Goal: Task Accomplishment & Management: Complete application form

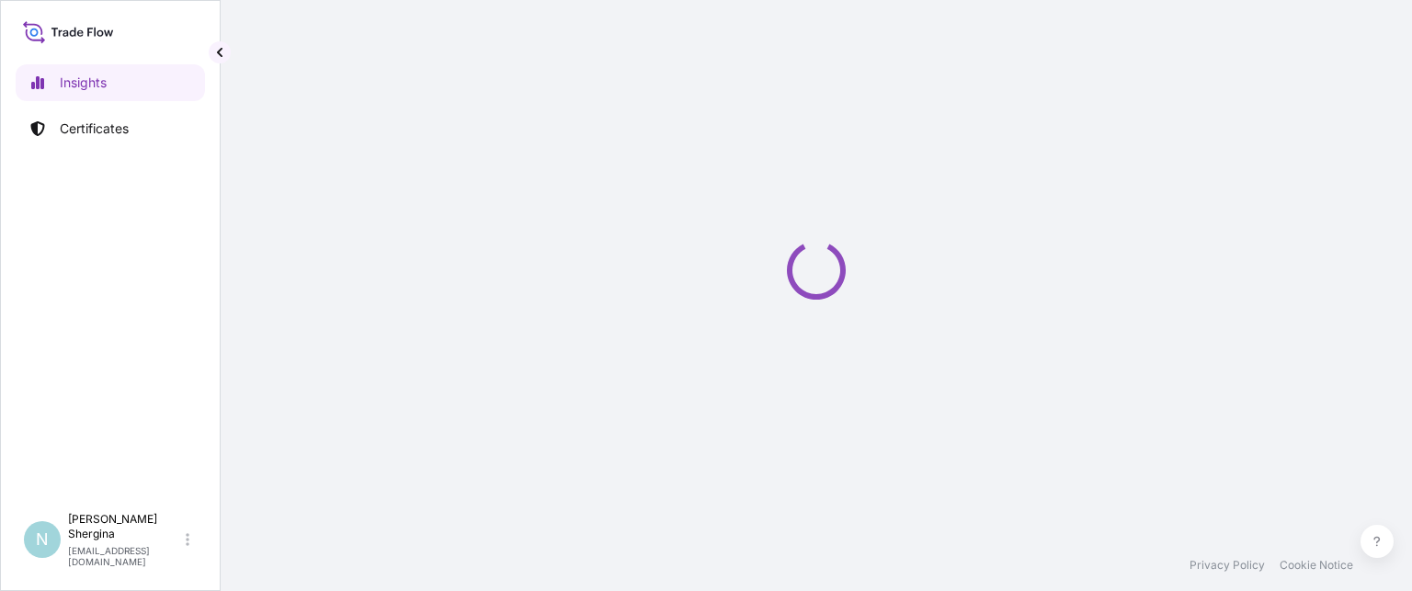
select select "2025"
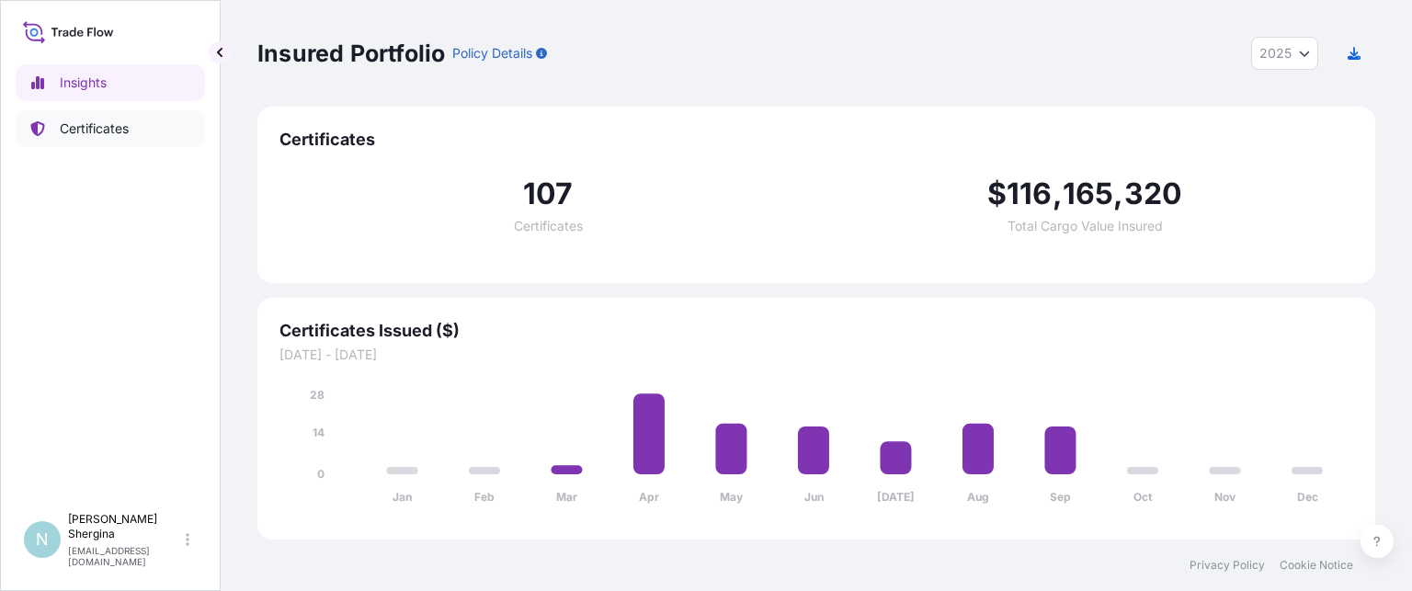
click at [88, 130] on p "Certificates" at bounding box center [94, 129] width 69 height 18
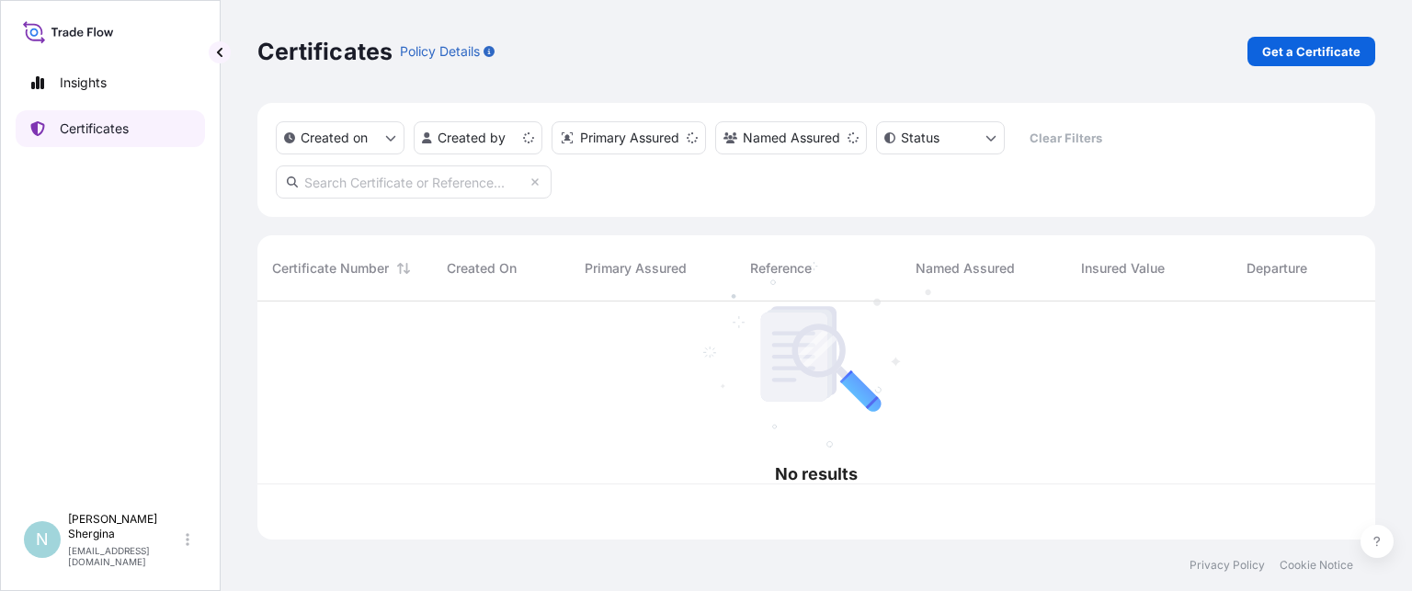
scroll to position [234, 1103]
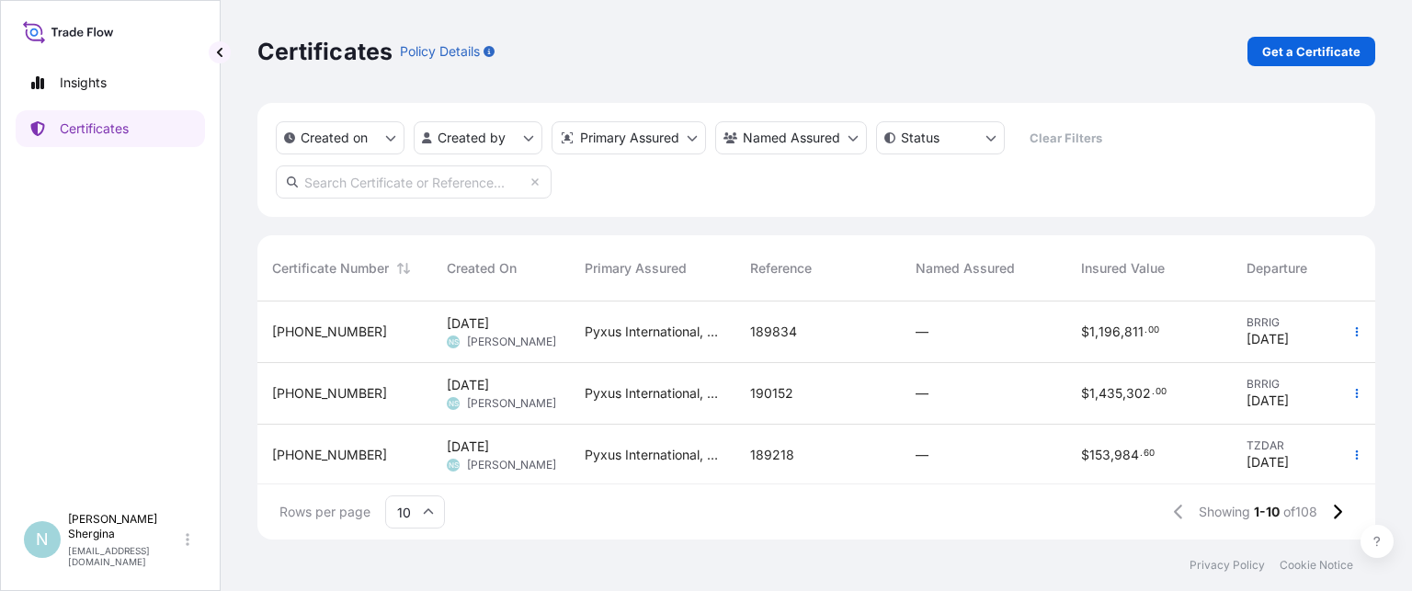
click at [346, 184] on input "text" at bounding box center [414, 181] width 276 height 33
paste input "190390"
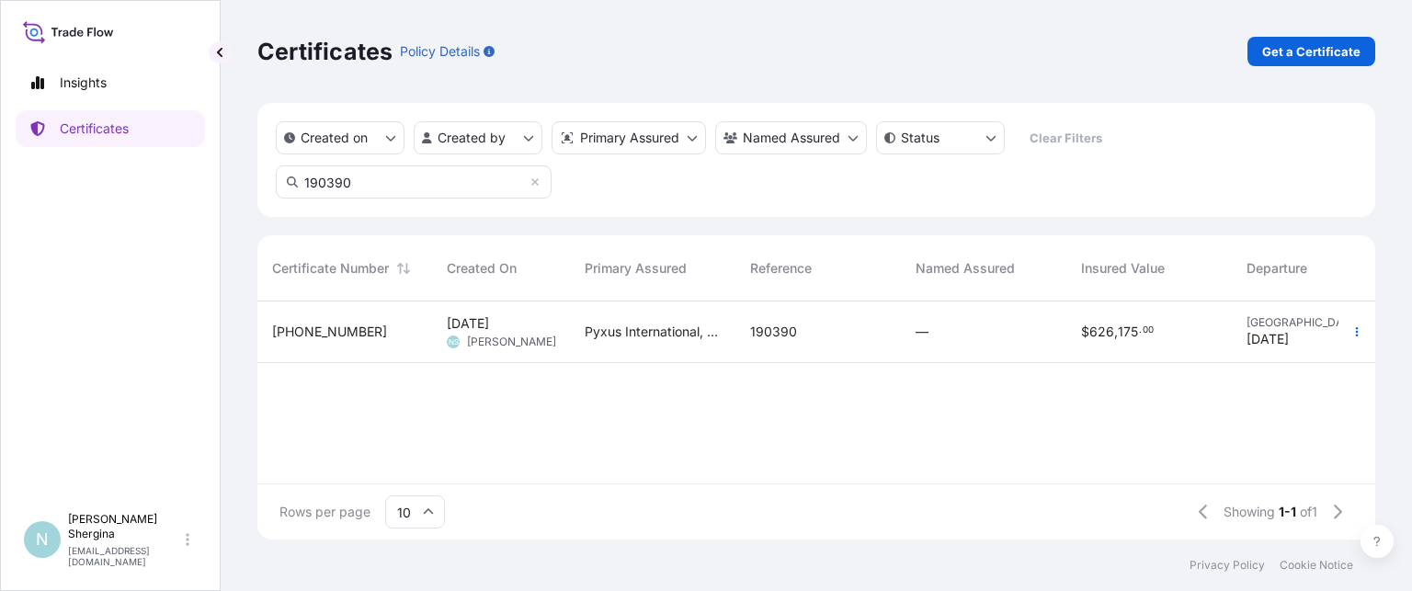
type input "190390"
click at [1362, 320] on button "button" at bounding box center [1356, 331] width 29 height 29
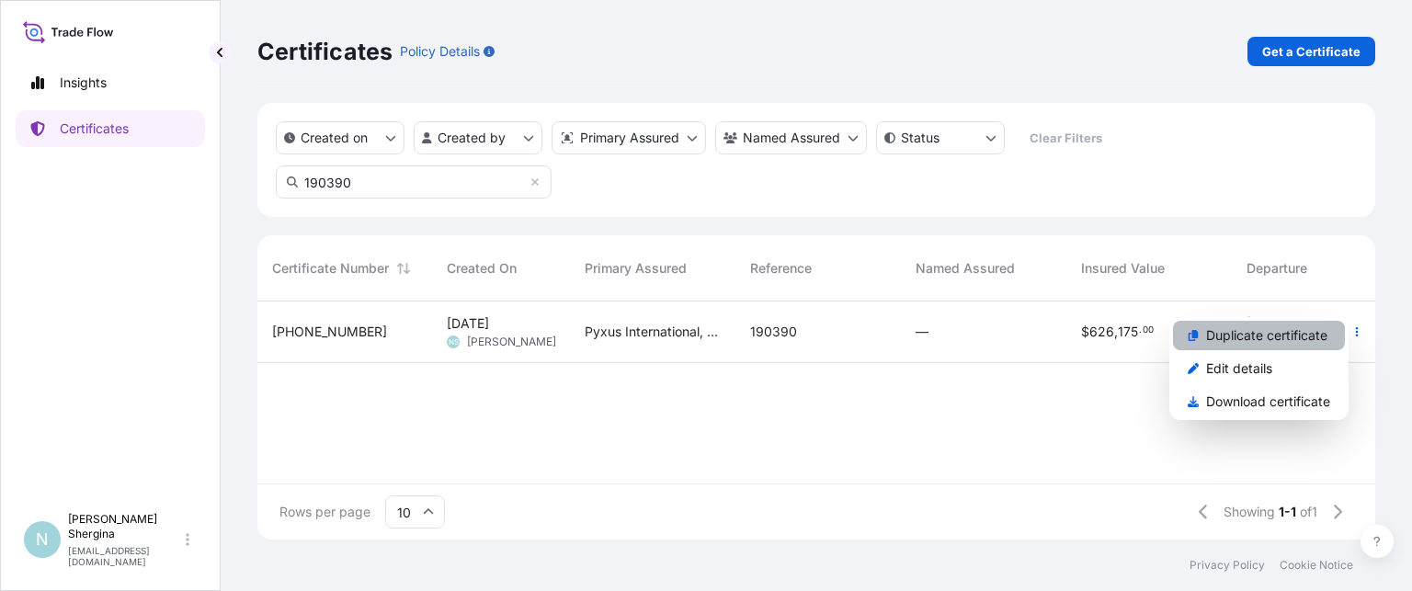
click at [1226, 340] on p "Duplicate certificate" at bounding box center [1266, 335] width 121 height 18
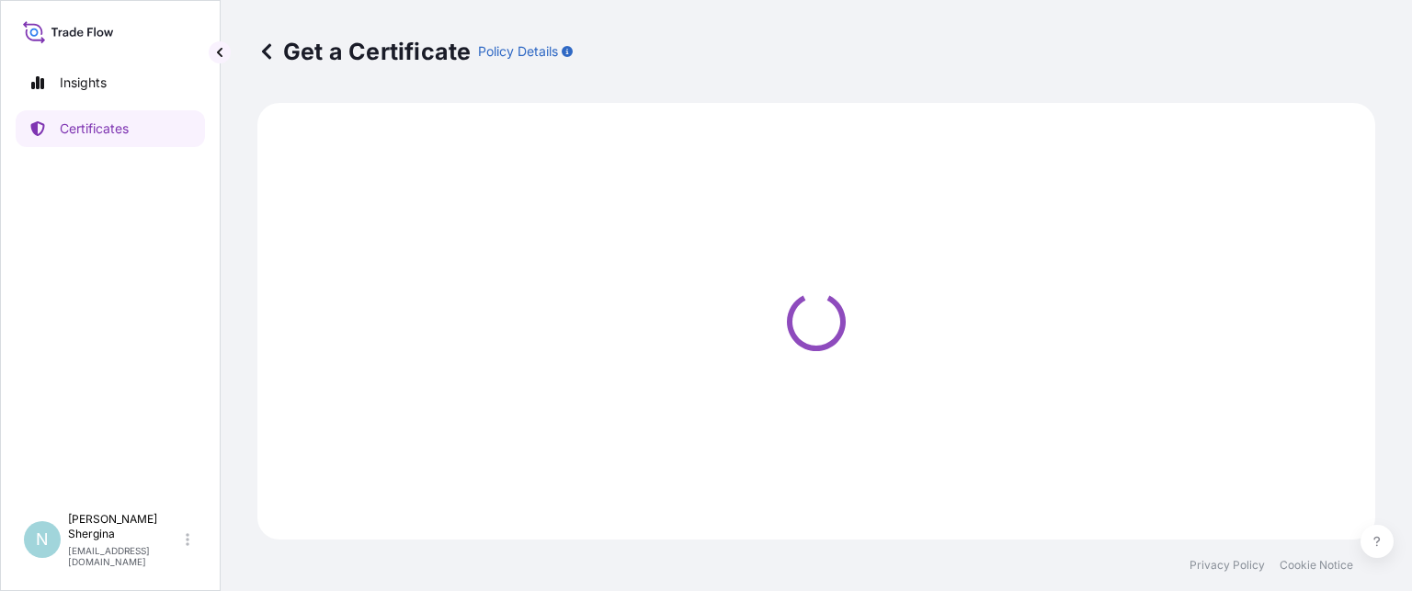
select select "Ocean Vessel"
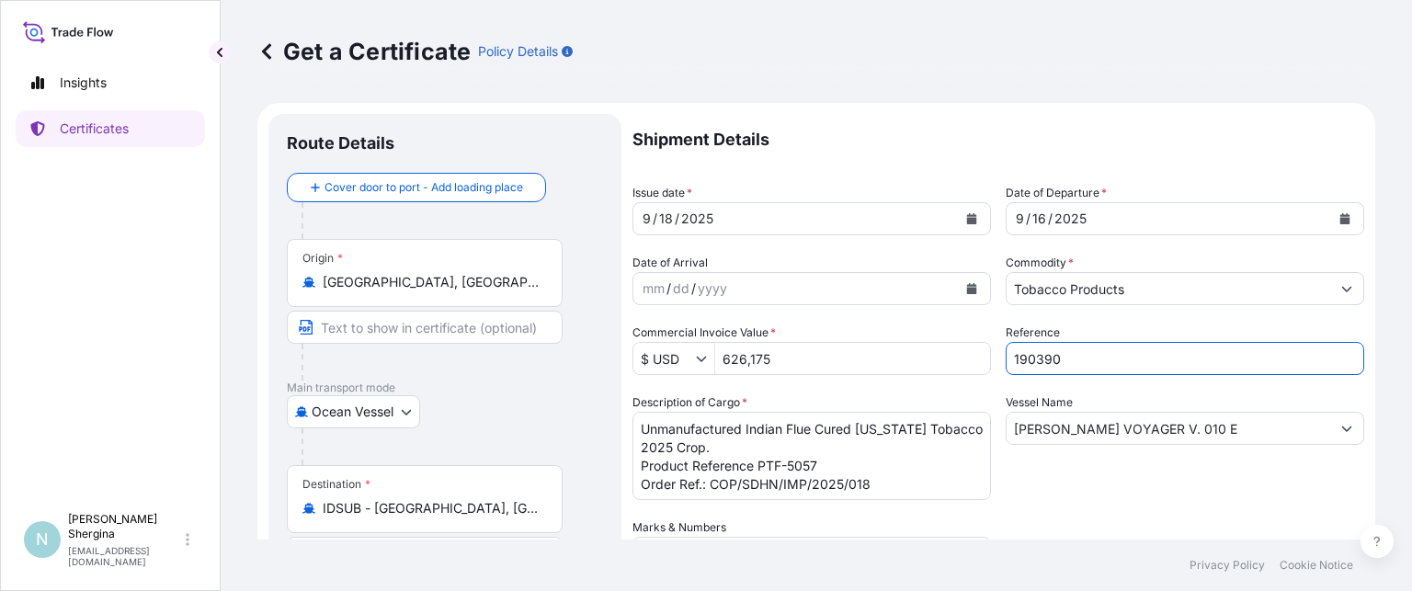
click at [1070, 359] on input "190390" at bounding box center [1185, 358] width 359 height 33
drag, startPoint x: 1066, startPoint y: 359, endPoint x: 943, endPoint y: 359, distance: 122.3
click at [943, 359] on div "Shipment Details Issue date * [DATE] Date of Departure * [DATE] Date of Arrival…" at bounding box center [999, 517] width 732 height 806
paste input "122"
type input "191220"
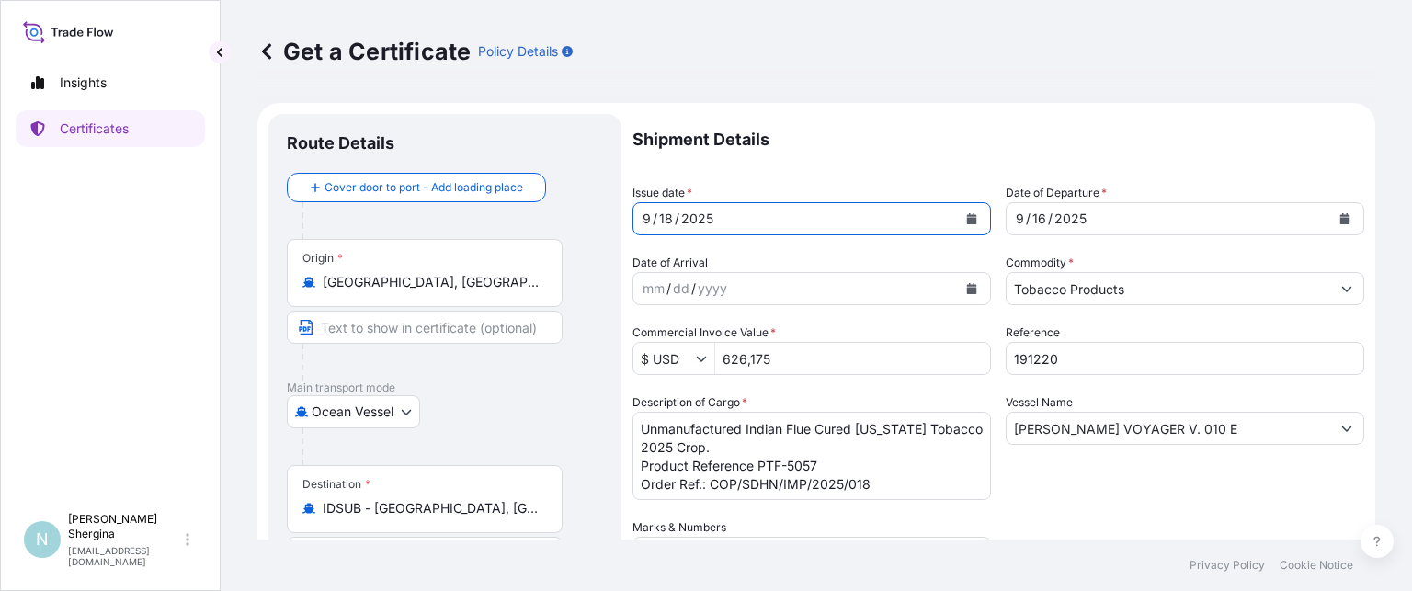
click at [967, 221] on icon "Calendar" at bounding box center [972, 218] width 10 height 11
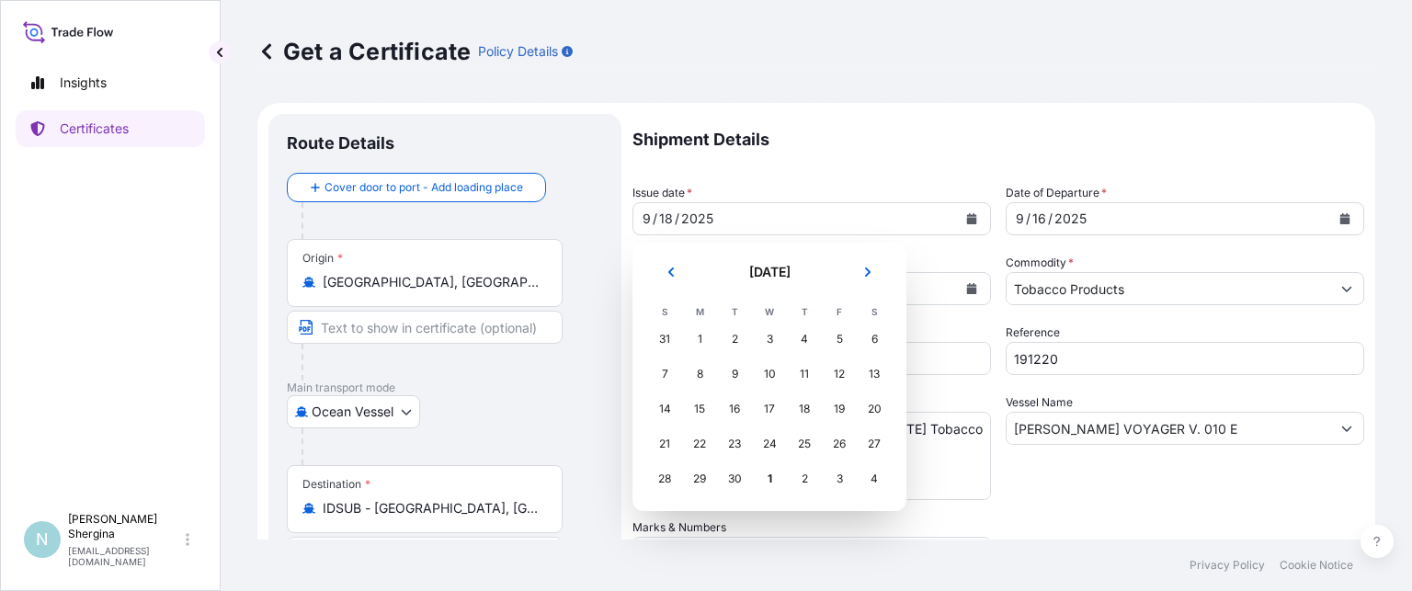
click at [771, 479] on div "1" at bounding box center [769, 478] width 33 height 33
click at [769, 474] on div "1" at bounding box center [769, 478] width 33 height 33
click at [879, 263] on button "Next" at bounding box center [868, 271] width 40 height 29
click at [776, 336] on div "1" at bounding box center [769, 339] width 33 height 33
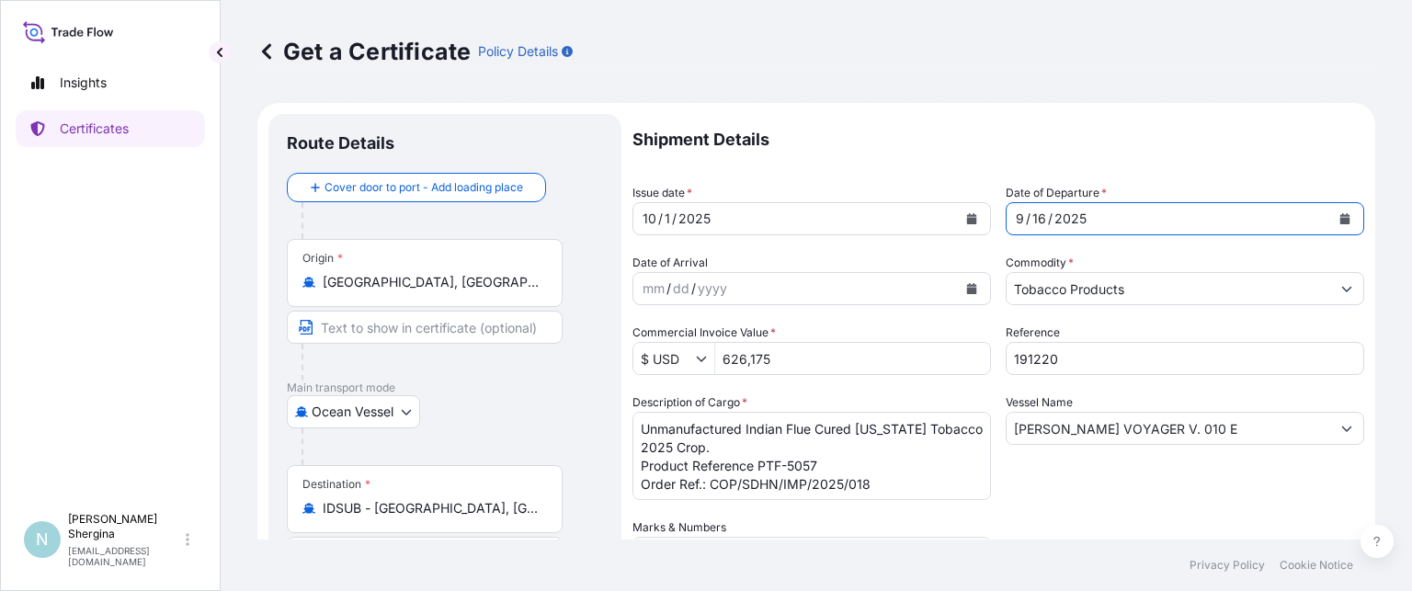
click at [1340, 216] on icon "Calendar" at bounding box center [1345, 218] width 10 height 11
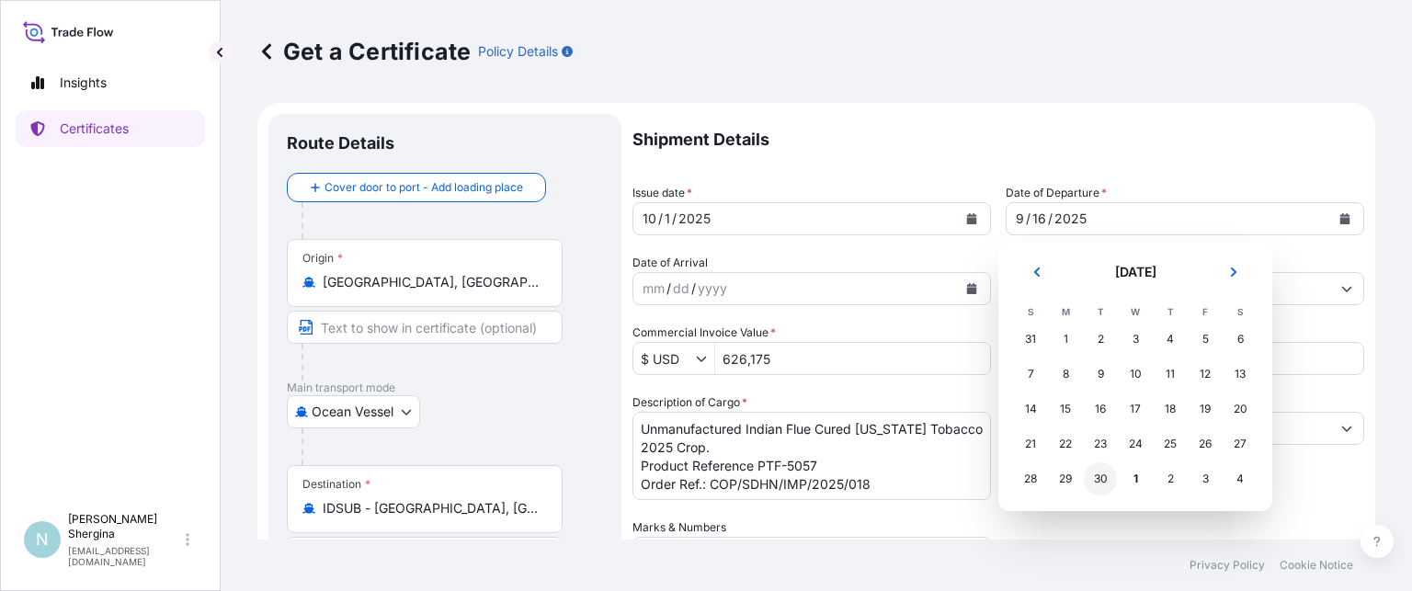
click at [1105, 480] on div "30" at bounding box center [1100, 478] width 33 height 33
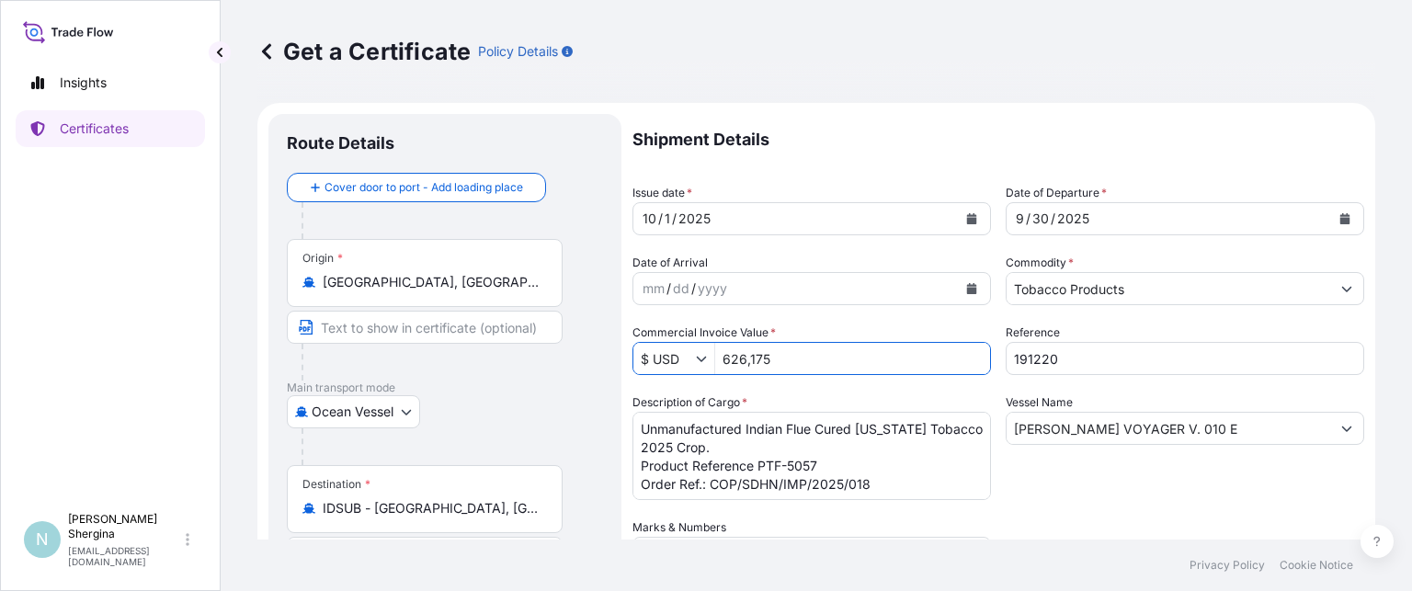
drag, startPoint x: 769, startPoint y: 354, endPoint x: 673, endPoint y: 335, distance: 97.5
click at [676, 335] on div "Commercial Invoice Value * $ USD 626,175" at bounding box center [812, 349] width 359 height 51
type input "680,625"
drag, startPoint x: 1110, startPoint y: 428, endPoint x: 995, endPoint y: 416, distance: 115.5
click at [997, 416] on div "Shipment Details Issue date * [DATE] Date of Departure * [DATE] Date of Arrival…" at bounding box center [999, 517] width 732 height 806
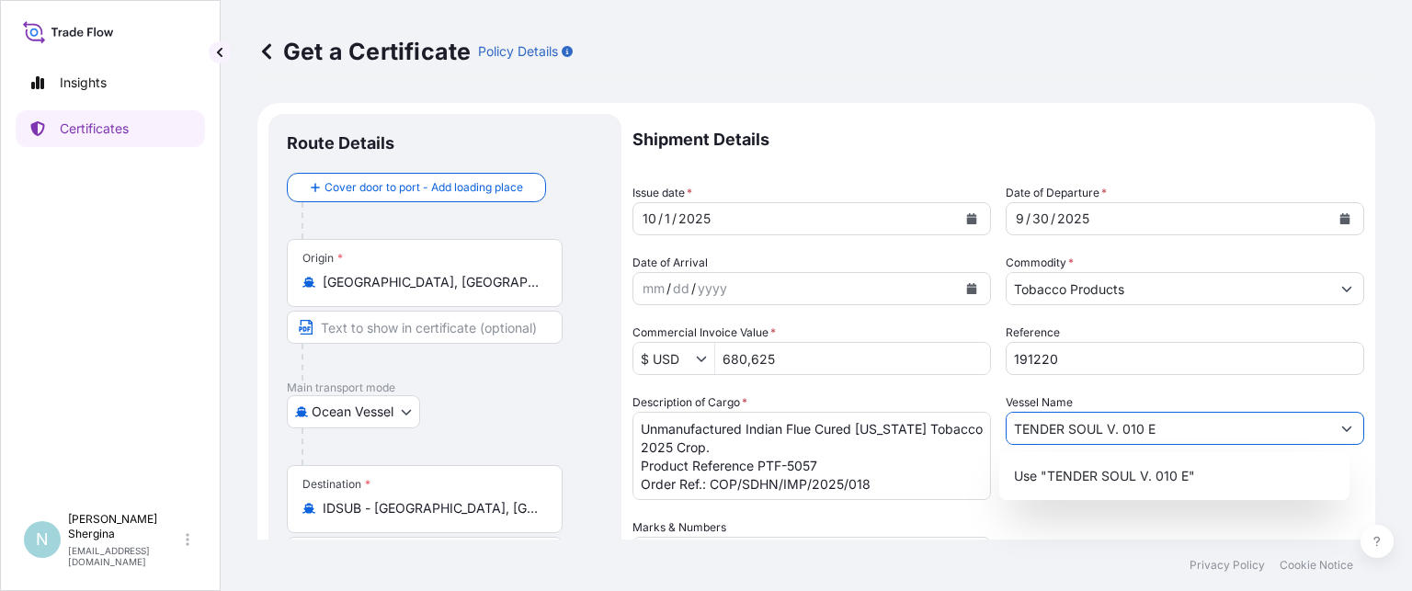
type input "TENDER SOUL V. 010 E"
click at [826, 468] on textarea "Unmanufactured Indian Flue Cured [US_STATE] Tobacco 2025 Crop. Product Referenc…" at bounding box center [812, 456] width 359 height 88
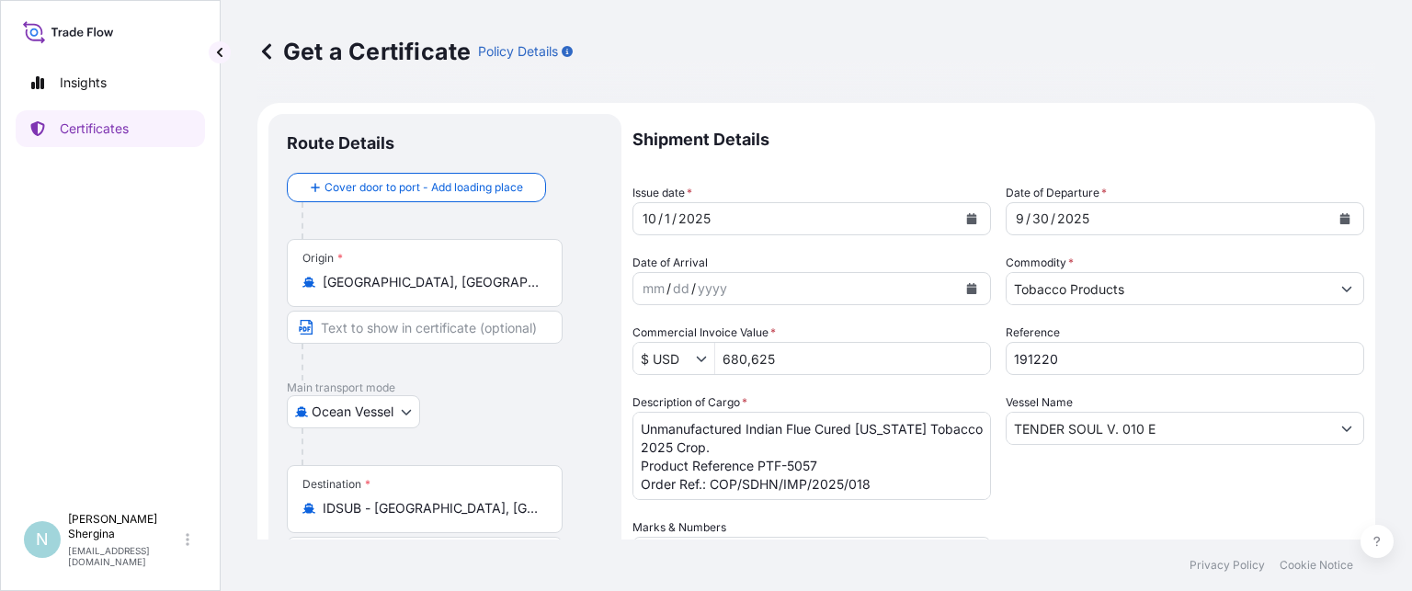
click at [834, 462] on textarea "Unmanufactured Indian Flue Cured [US_STATE] Tobacco 2025 Crop. Product Referenc…" at bounding box center [812, 456] width 359 height 88
click at [918, 481] on textarea "Unmanufactured Indian Flue Cured [US_STATE] Tobacco 2025 Crop. Product Referenc…" at bounding box center [812, 456] width 359 height 88
type textarea "Unmanufactured Indian Flue Cured [US_STATE] Tobacco 2025 Crop. Product Referenc…"
click at [1010, 489] on div "Vessel Name TENDER SOUL V. 010 E" at bounding box center [1185, 446] width 359 height 107
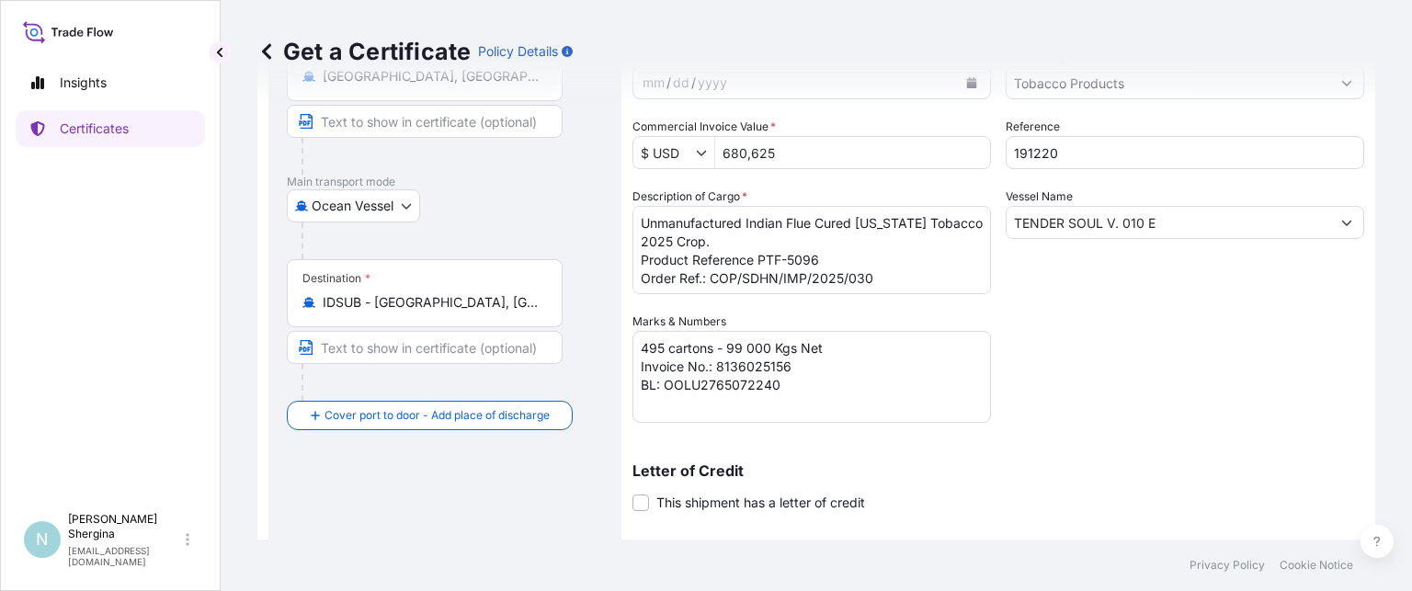
scroll to position [276, 0]
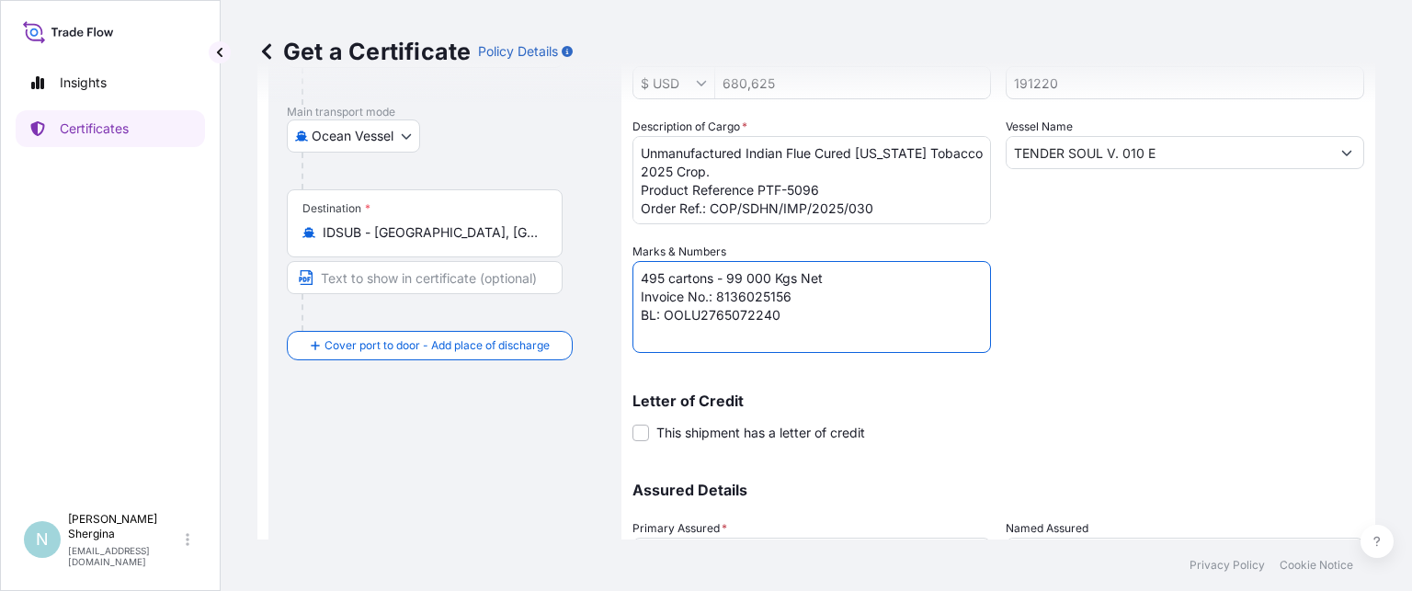
drag, startPoint x: 715, startPoint y: 295, endPoint x: 787, endPoint y: 291, distance: 71.8
click at [787, 291] on textarea "495 cartons - 99 000 Kgs Net Invoice No.: 8136025156 BL: OOLU2765072240" at bounding box center [812, 307] width 359 height 92
paste textarea "274"
drag, startPoint x: 712, startPoint y: 335, endPoint x: 724, endPoint y: 326, distance: 15.3
click at [712, 335] on textarea "495 cartons - 99 000 Kgs Net Invoice No.: 8136025156 BL: OOLU2765072240" at bounding box center [812, 307] width 359 height 92
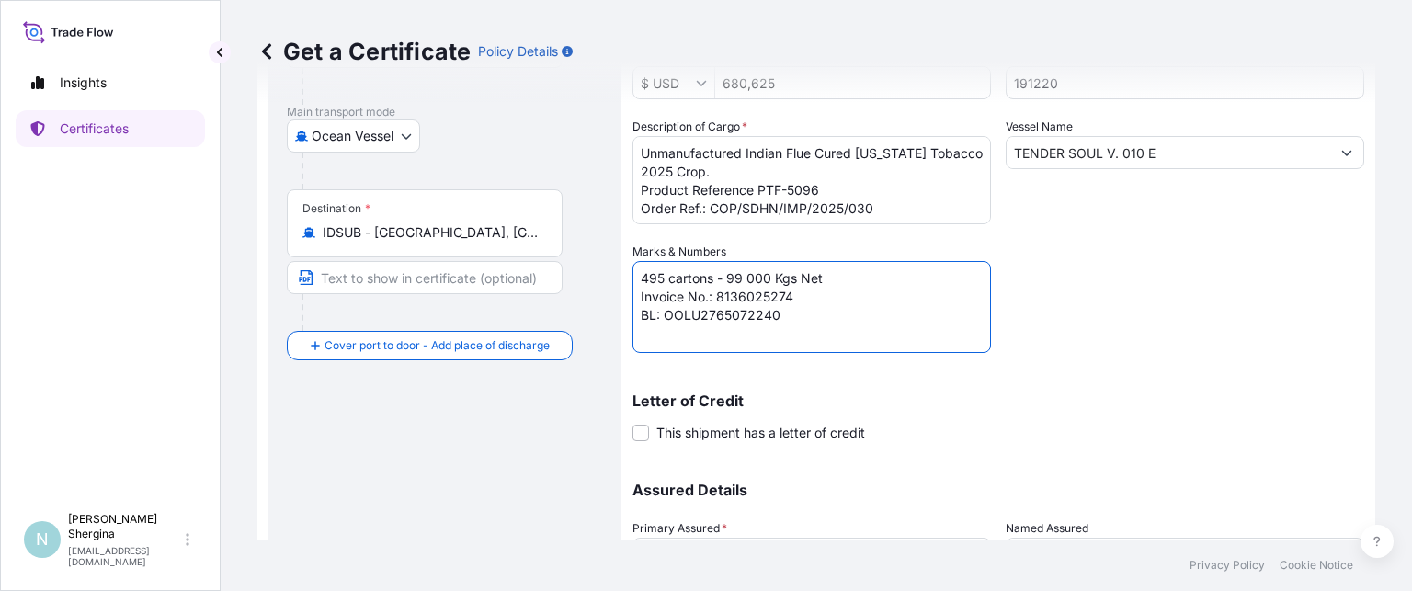
drag, startPoint x: 730, startPoint y: 312, endPoint x: 774, endPoint y: 312, distance: 44.1
click at [774, 312] on textarea "495 cartons - 99 000 Kgs Net Invoice No.: 8136025156 BL: OOLU2765072240" at bounding box center [812, 307] width 359 height 92
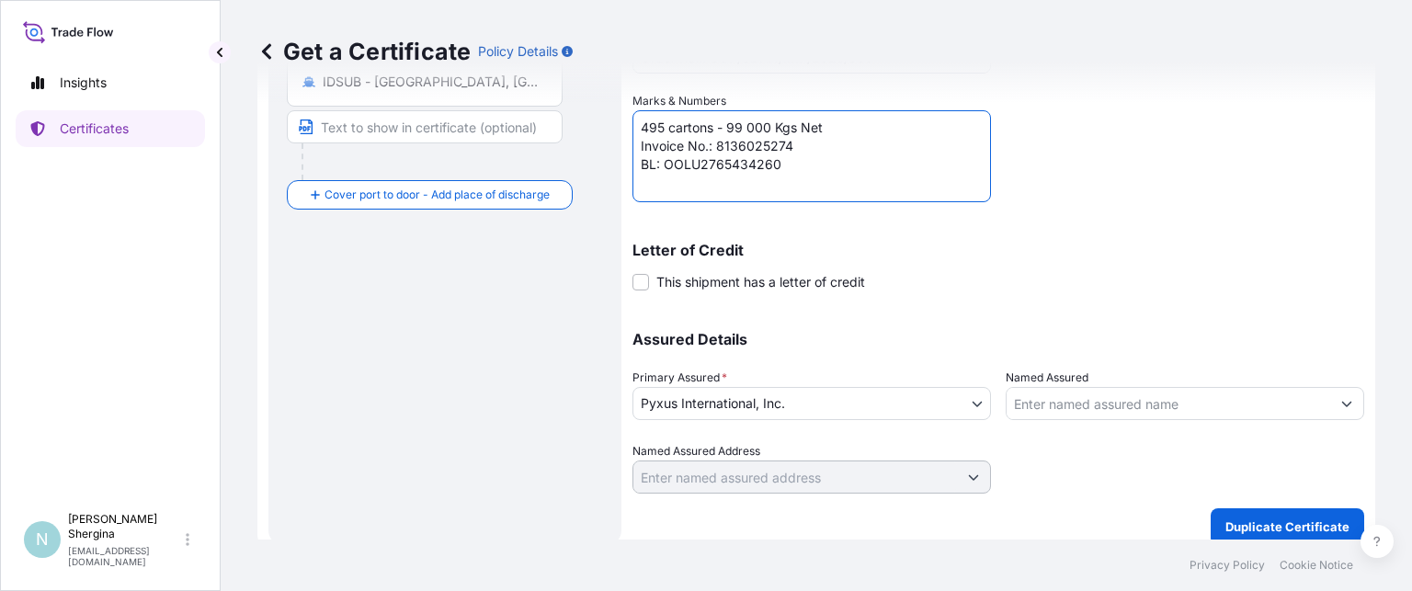
scroll to position [441, 0]
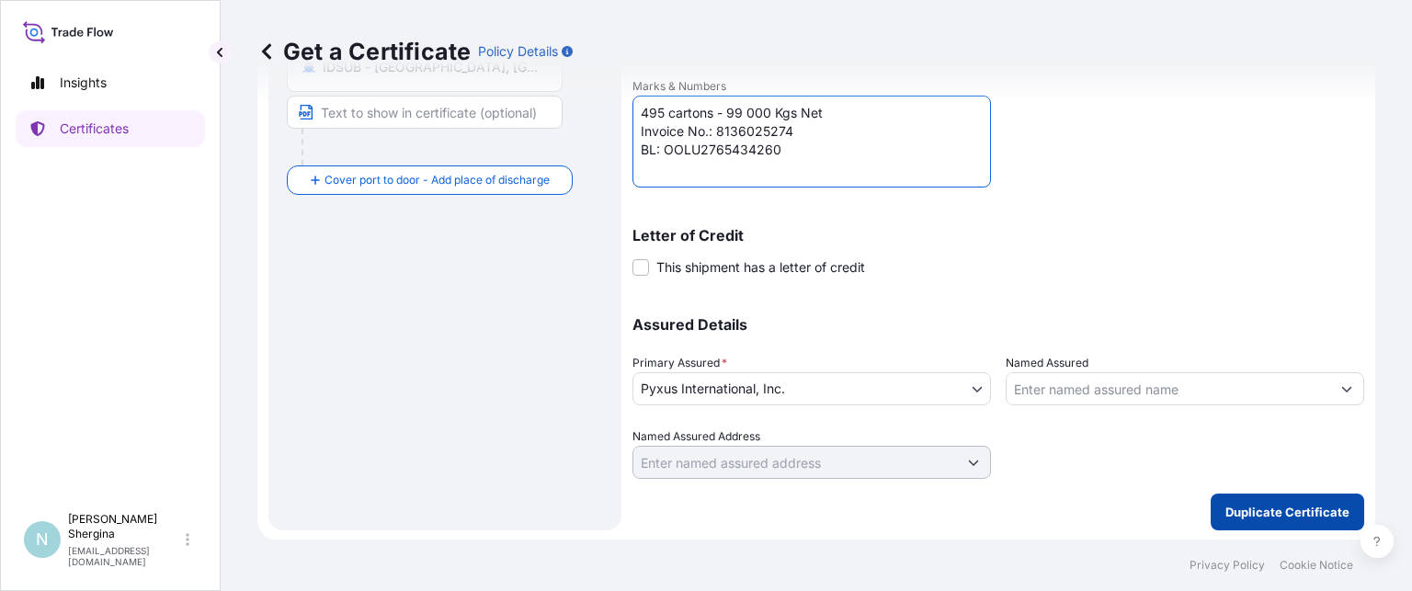
type textarea "495 cartons - 99 000 Kgs Net Invoice No.: 8136025274 BL: OOLU2765434260"
click at [1244, 505] on p "Duplicate Certificate" at bounding box center [1287, 512] width 124 height 18
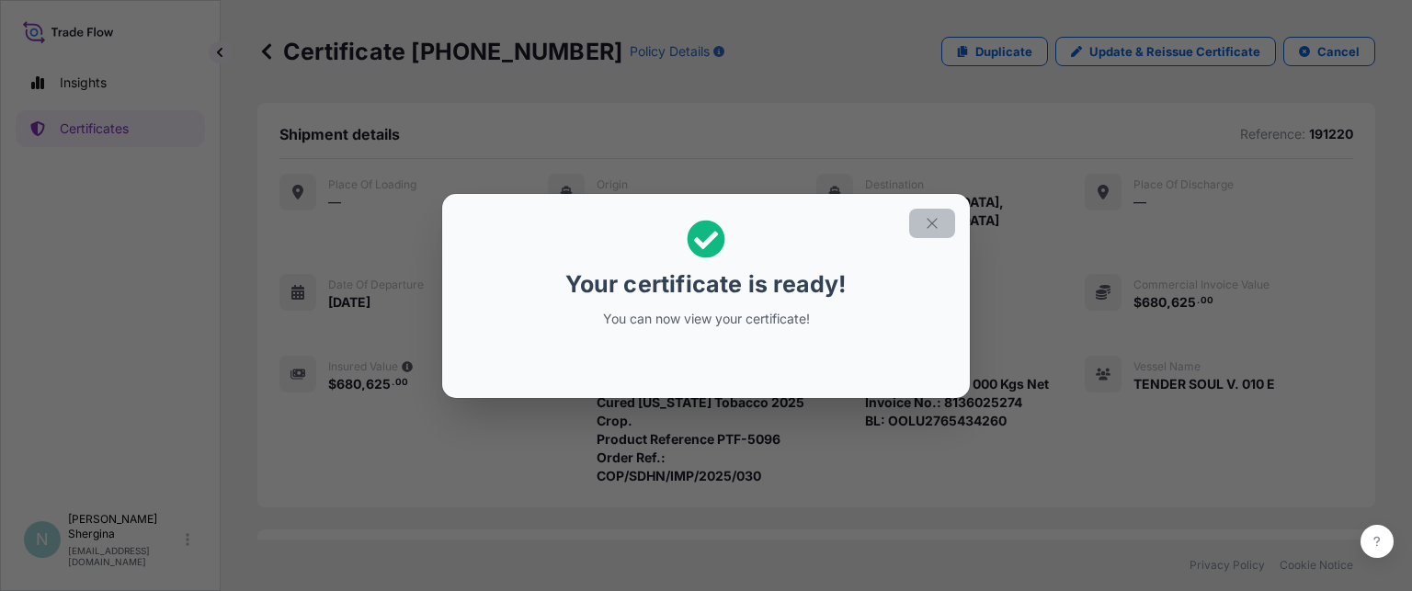
click at [938, 224] on icon "button" at bounding box center [932, 223] width 17 height 17
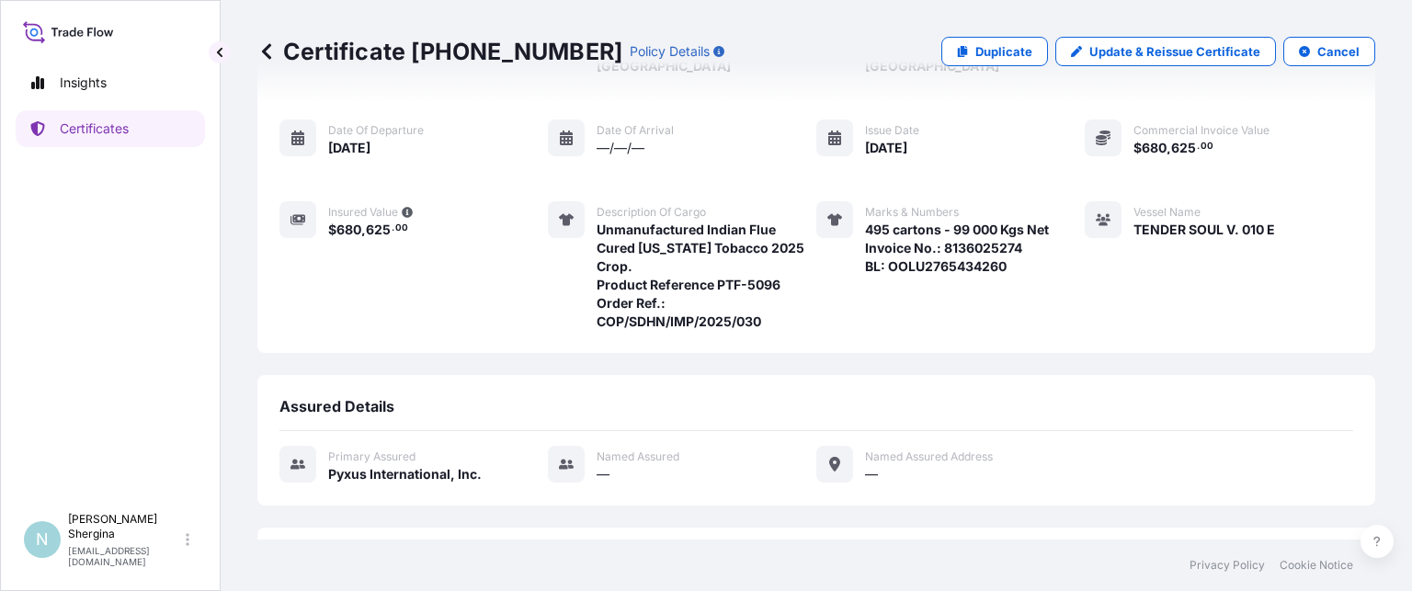
scroll to position [291, 0]
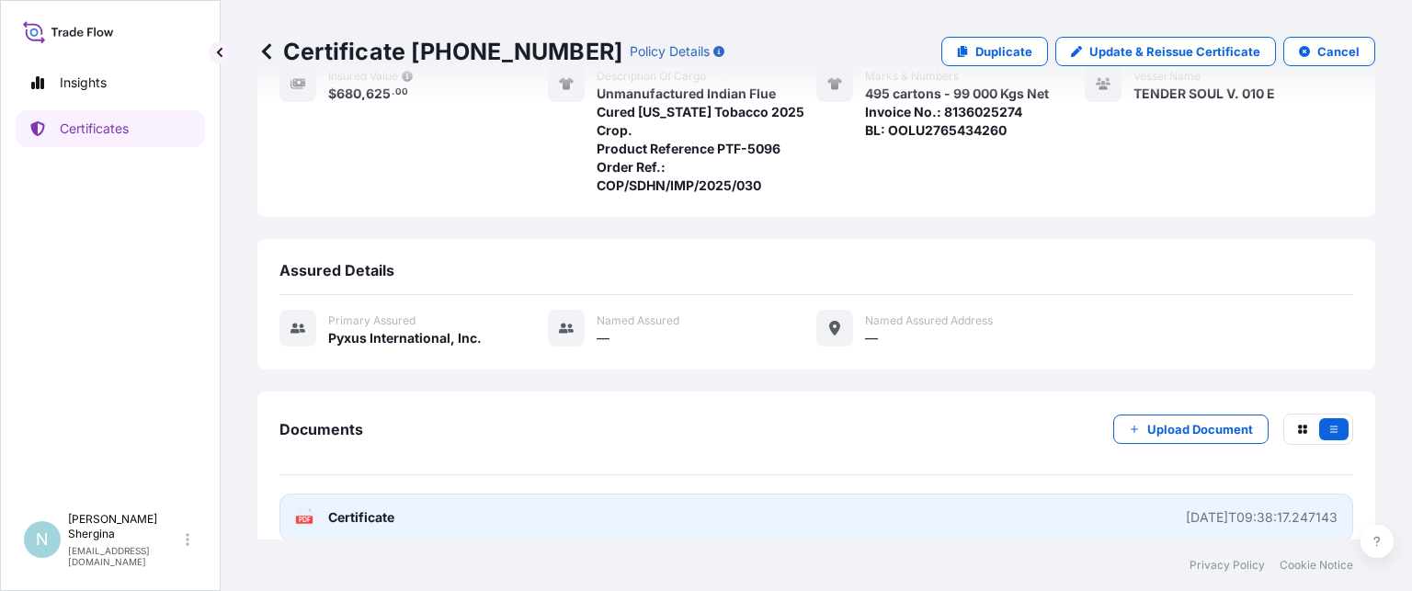
click at [1276, 508] on div "[DATE]T09:38:17.247143" at bounding box center [1262, 517] width 152 height 18
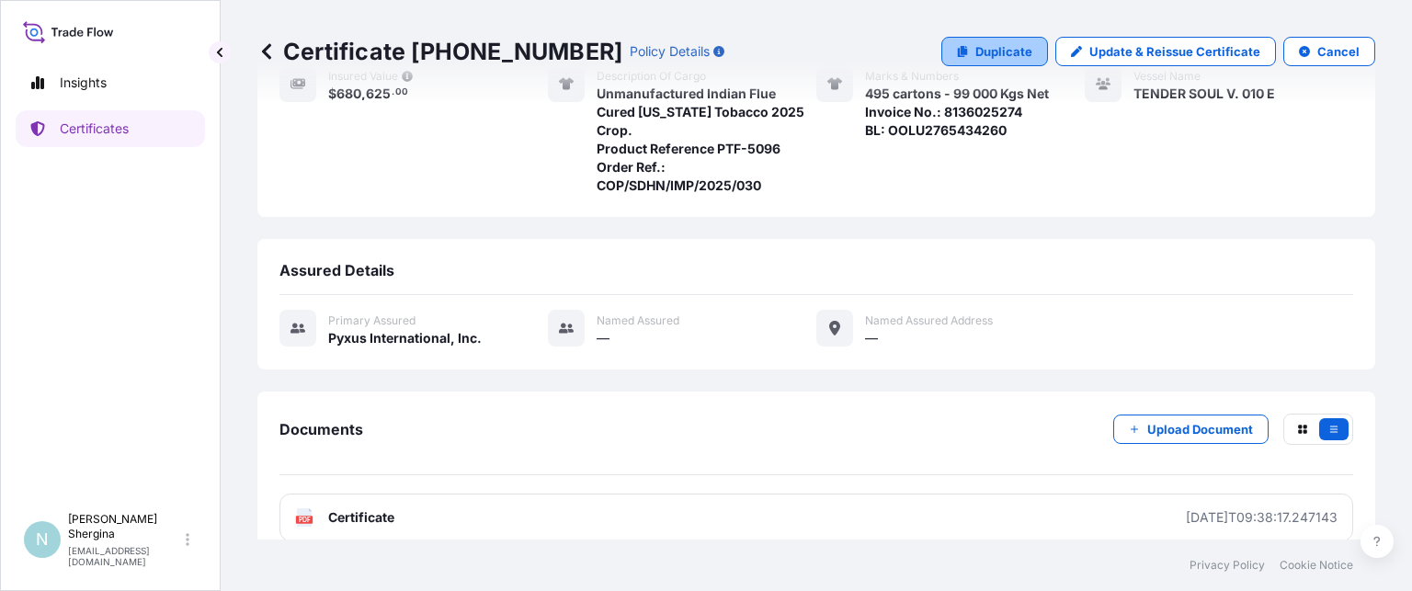
click at [1008, 51] on p "Duplicate" at bounding box center [1003, 51] width 57 height 18
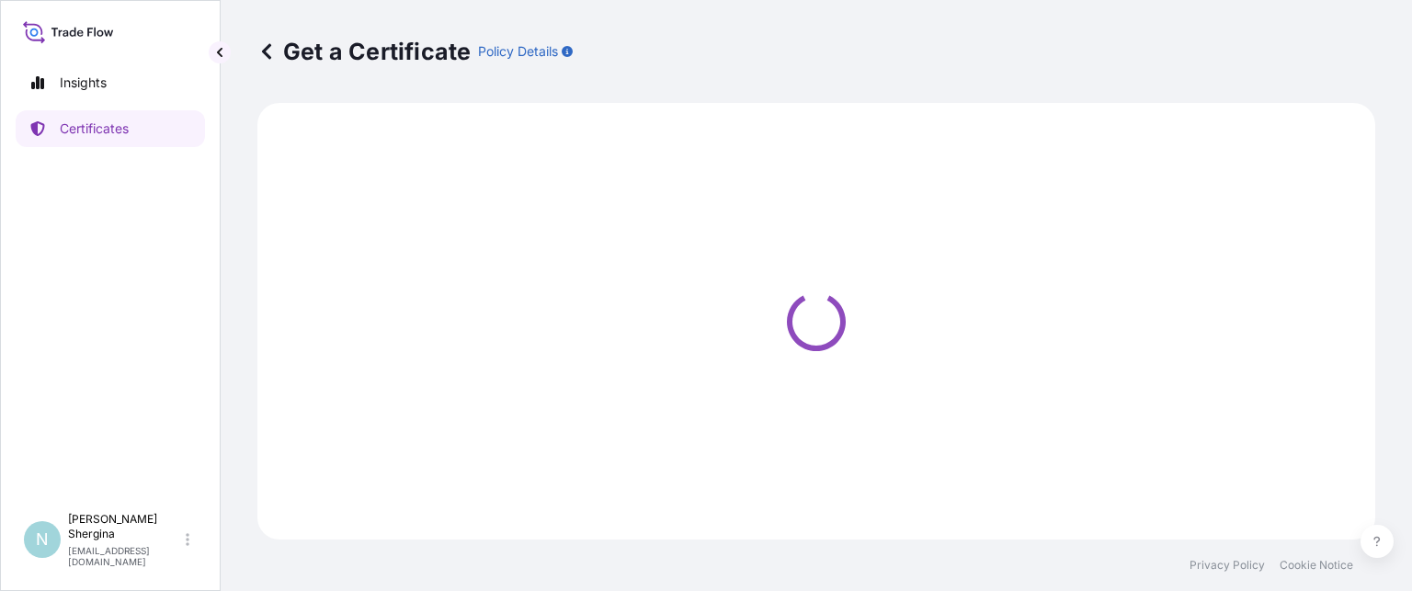
select select "Ocean Vessel"
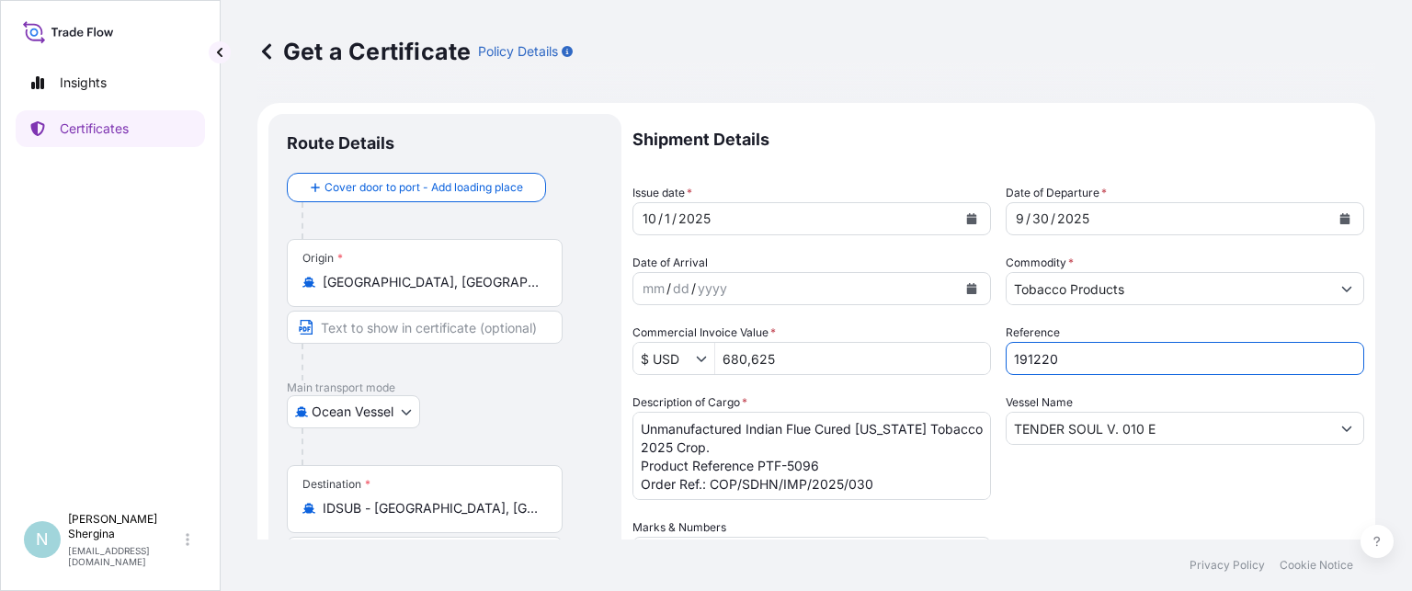
drag, startPoint x: 1072, startPoint y: 359, endPoint x: 913, endPoint y: 359, distance: 159.0
click at [913, 359] on div "Shipment Details Issue date * [DATE] Date of Departure * [DATE] Date of Arrival…" at bounding box center [999, 517] width 732 height 806
paste input "1"
type input "191221"
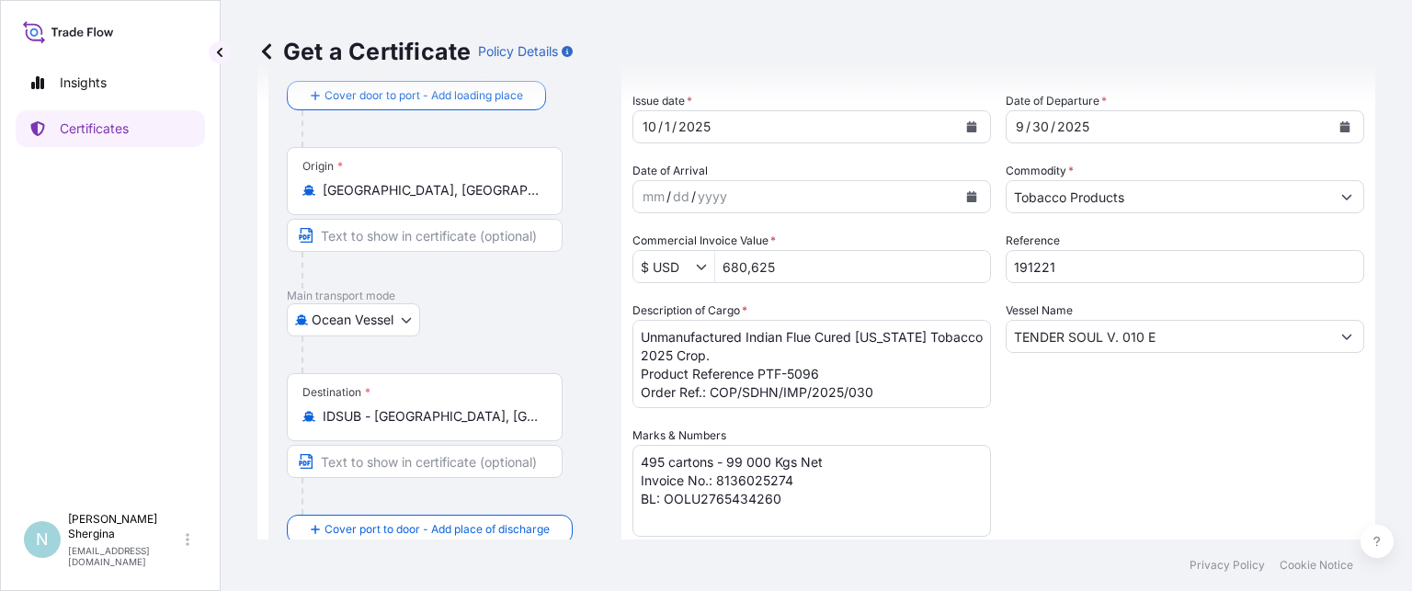
scroll to position [184, 0]
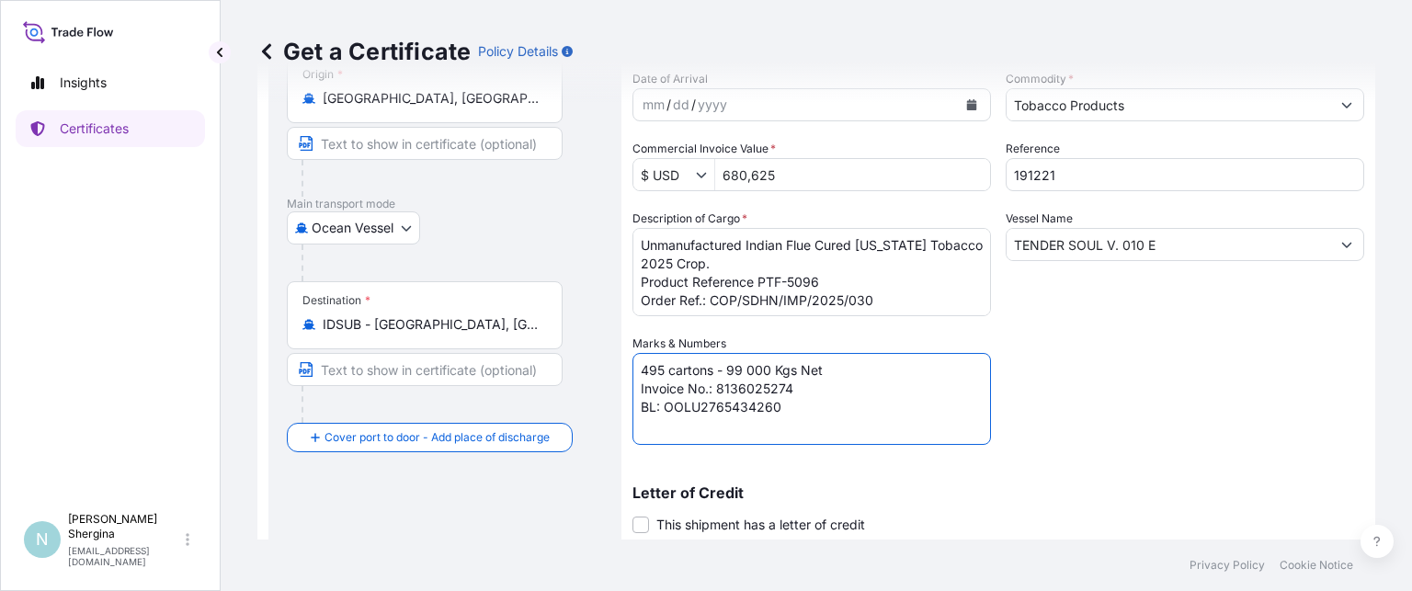
click at [835, 389] on textarea "495 cartons - 99 000 Kgs Net Invoice No.: 8136025274 BL: OOLU2765434260" at bounding box center [812, 399] width 359 height 92
click at [831, 378] on textarea "495 cartons - 99 000 Kgs Net Invoice No.: 8136025274 BL: OOLU2765434260" at bounding box center [812, 399] width 359 height 92
click at [831, 385] on textarea "495 cartons - 99 000 Kgs Net Invoice No.: 8136025274 BL: OOLU2765434260" at bounding box center [812, 399] width 359 height 92
click at [784, 407] on textarea "495 cartons - 99 000 Kgs Net Invoice No.: 8136025274 BL: OOLU2765434260" at bounding box center [812, 399] width 359 height 92
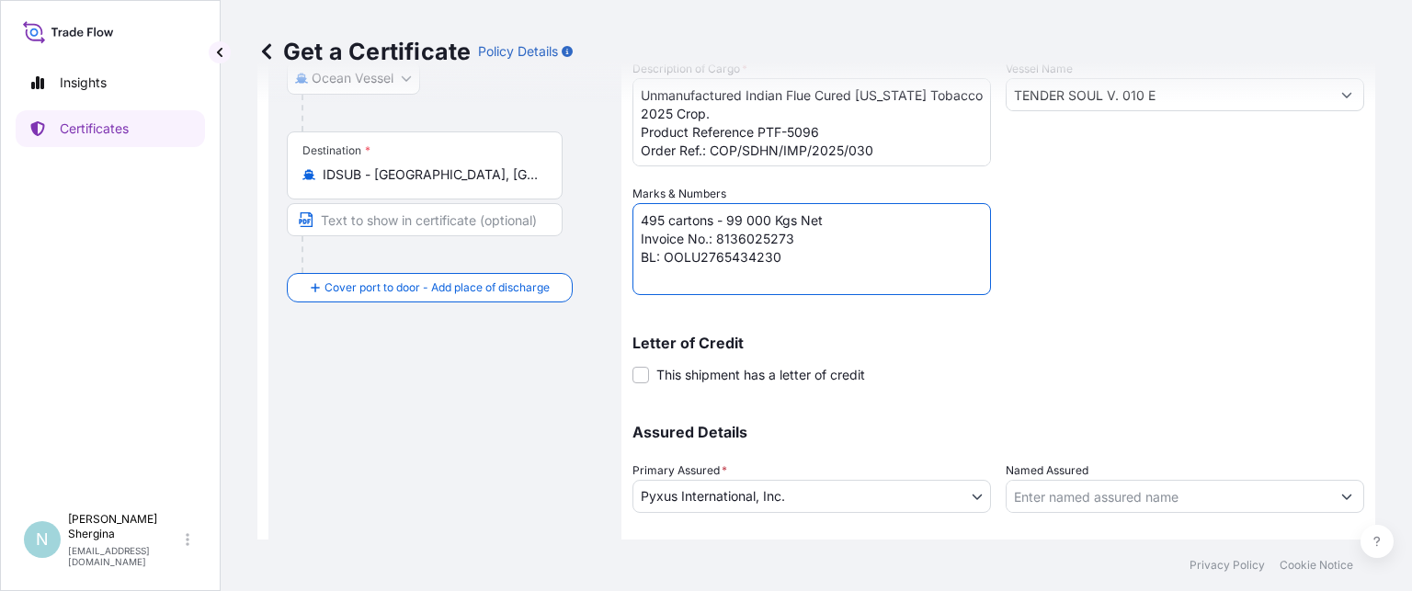
scroll to position [441, 0]
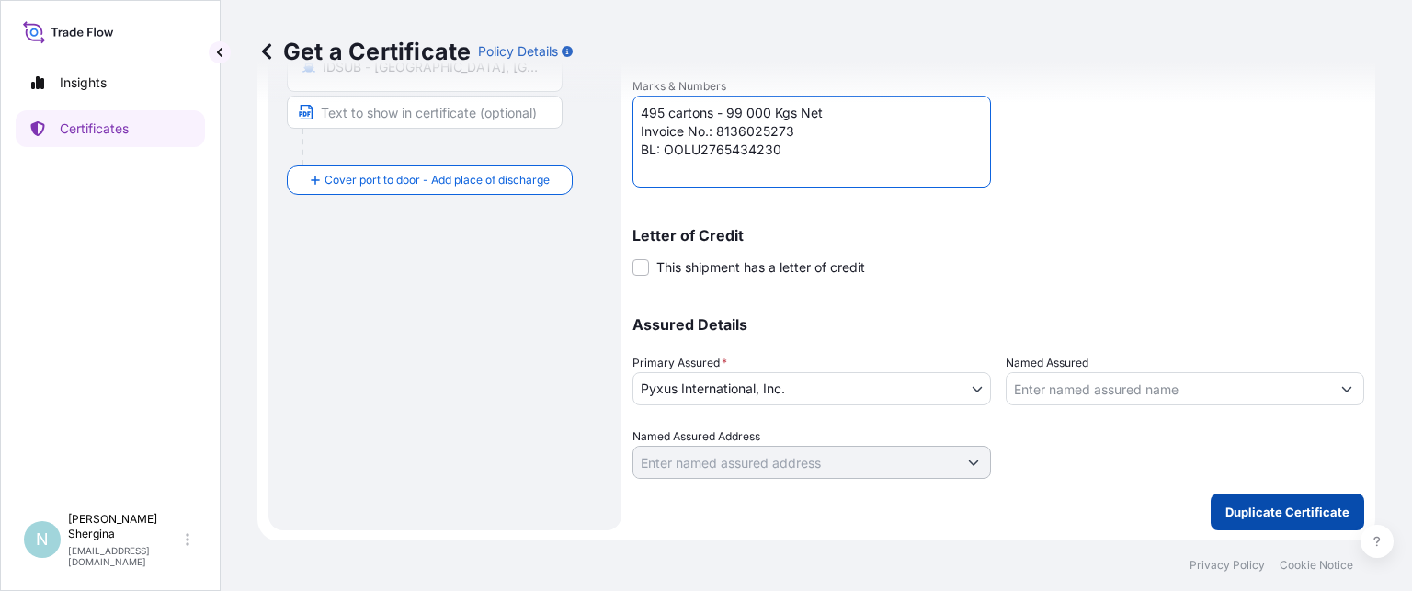
type textarea "495 cartons - 99 000 Kgs Net Invoice No.: 8136025273 BL: OOLU2765434230"
click at [1225, 507] on p "Duplicate Certificate" at bounding box center [1287, 512] width 124 height 18
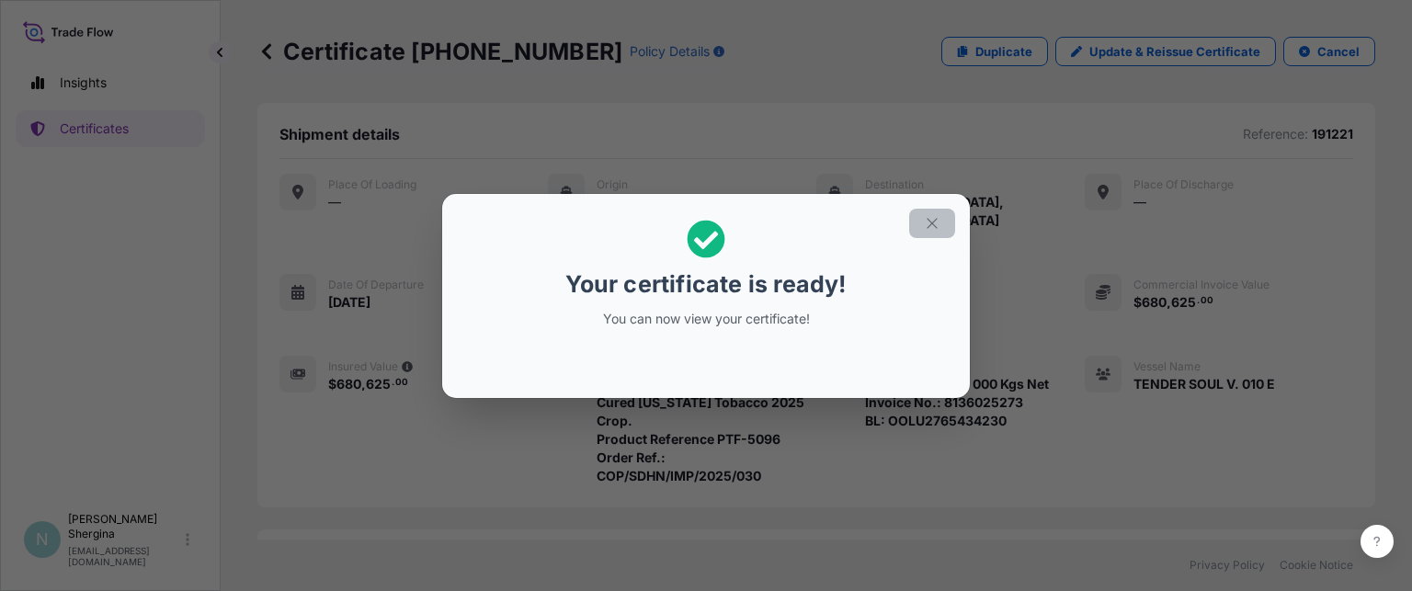
click at [938, 217] on icon "button" at bounding box center [932, 223] width 17 height 17
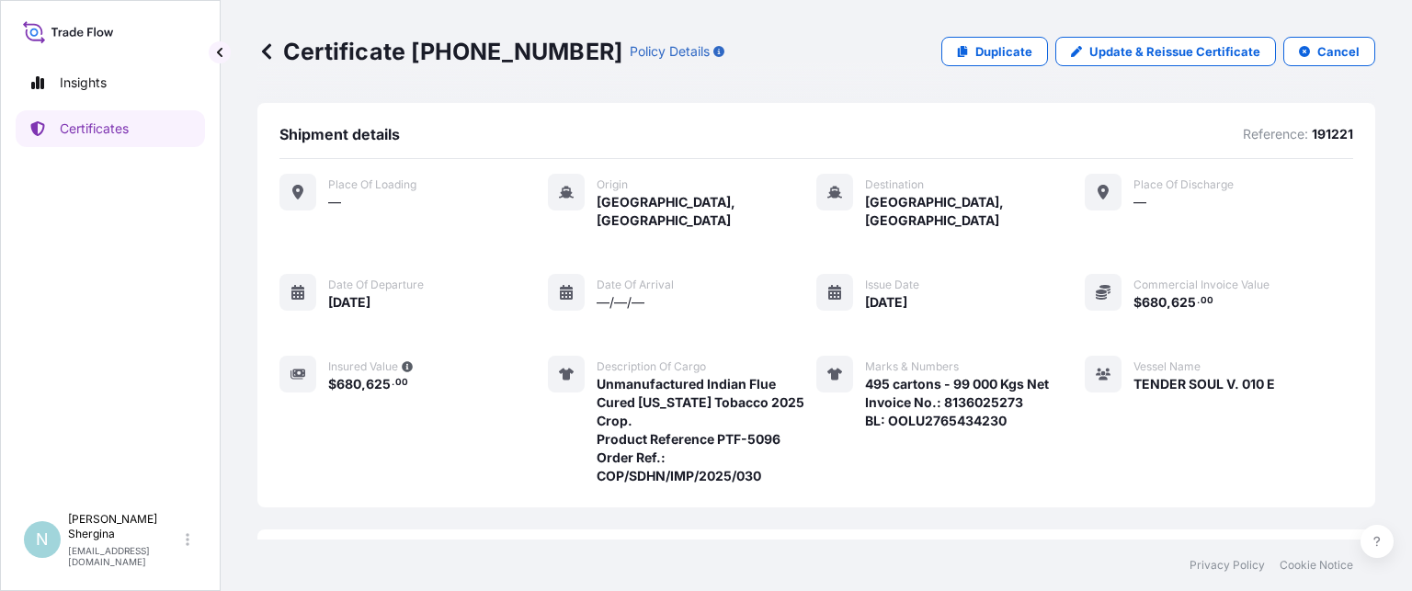
scroll to position [291, 0]
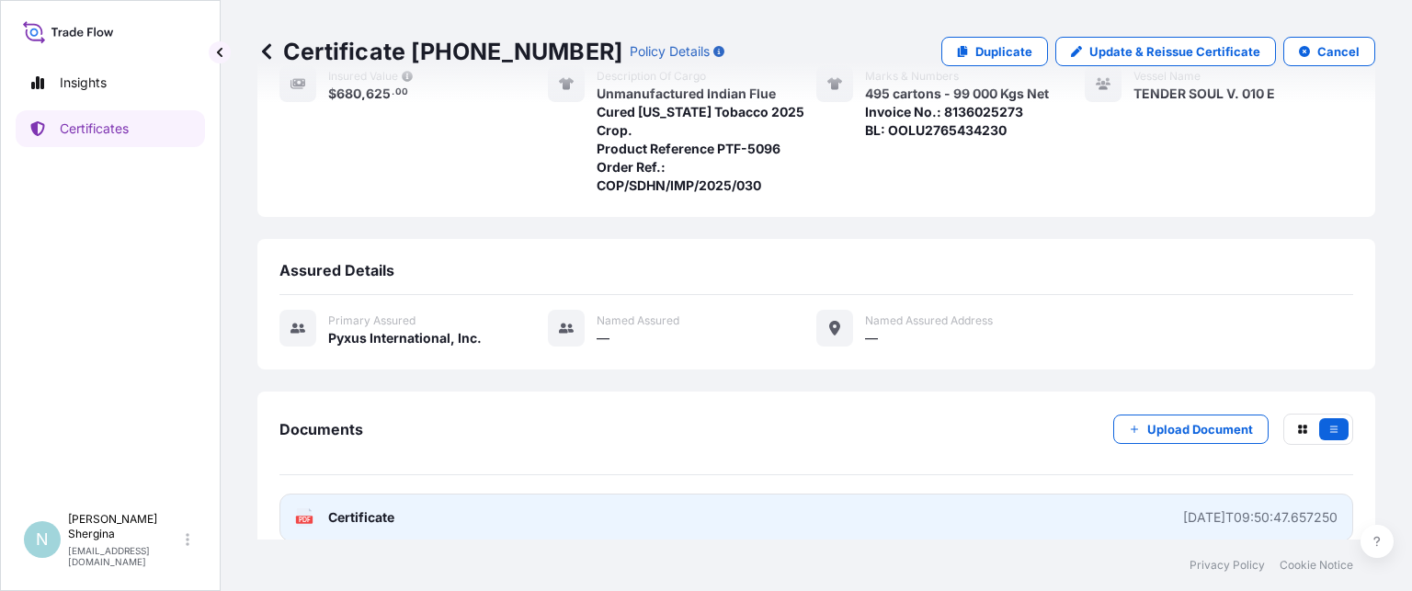
click at [1186, 508] on div "[DATE]T09:50:47.657250" at bounding box center [1260, 517] width 154 height 18
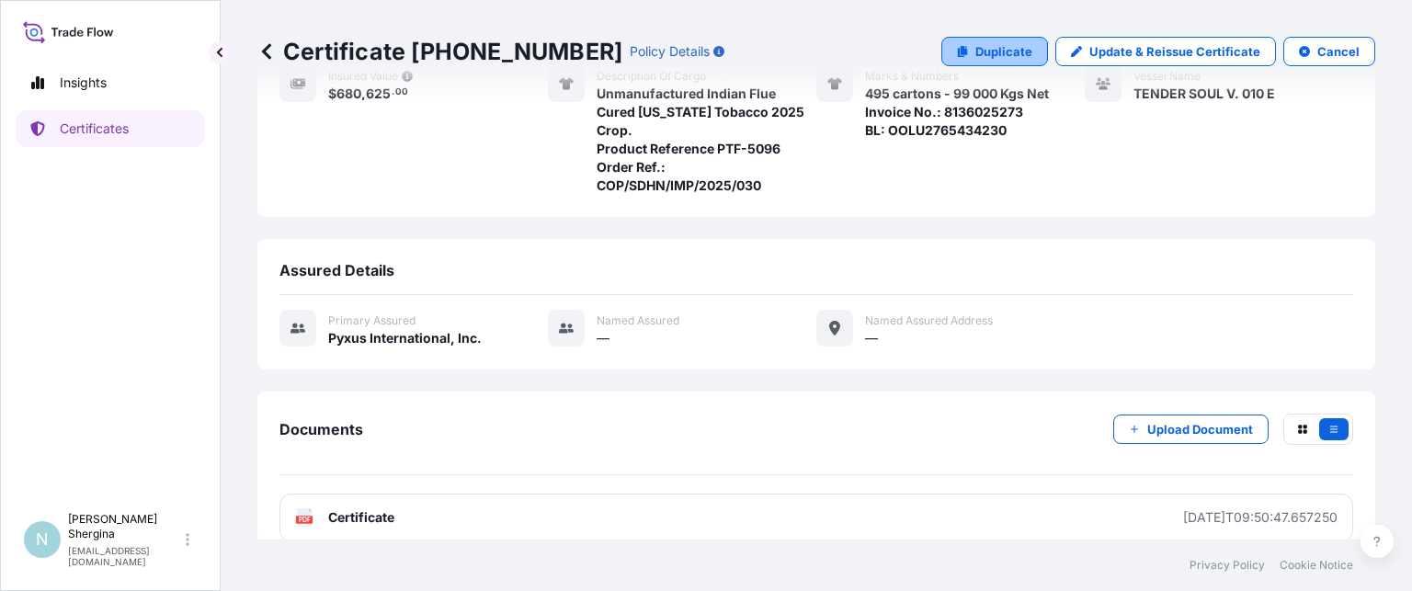
click at [975, 43] on p "Duplicate" at bounding box center [1003, 51] width 57 height 18
select select "Ocean Vessel"
select select "31548"
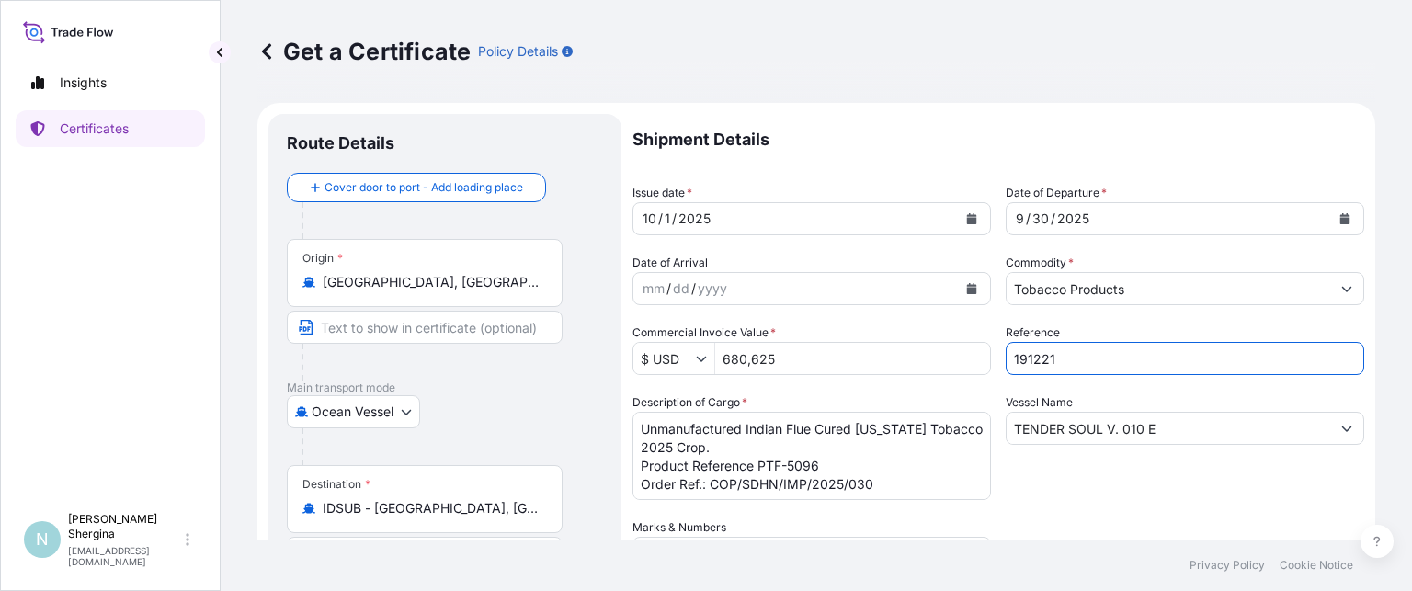
drag, startPoint x: 1071, startPoint y: 359, endPoint x: 884, endPoint y: 357, distance: 186.6
click at [889, 358] on div "Shipment Details Issue date * [DATE] Date of Departure * [DATE] Date of Arrival…" at bounding box center [999, 517] width 732 height 806
paste input "3"
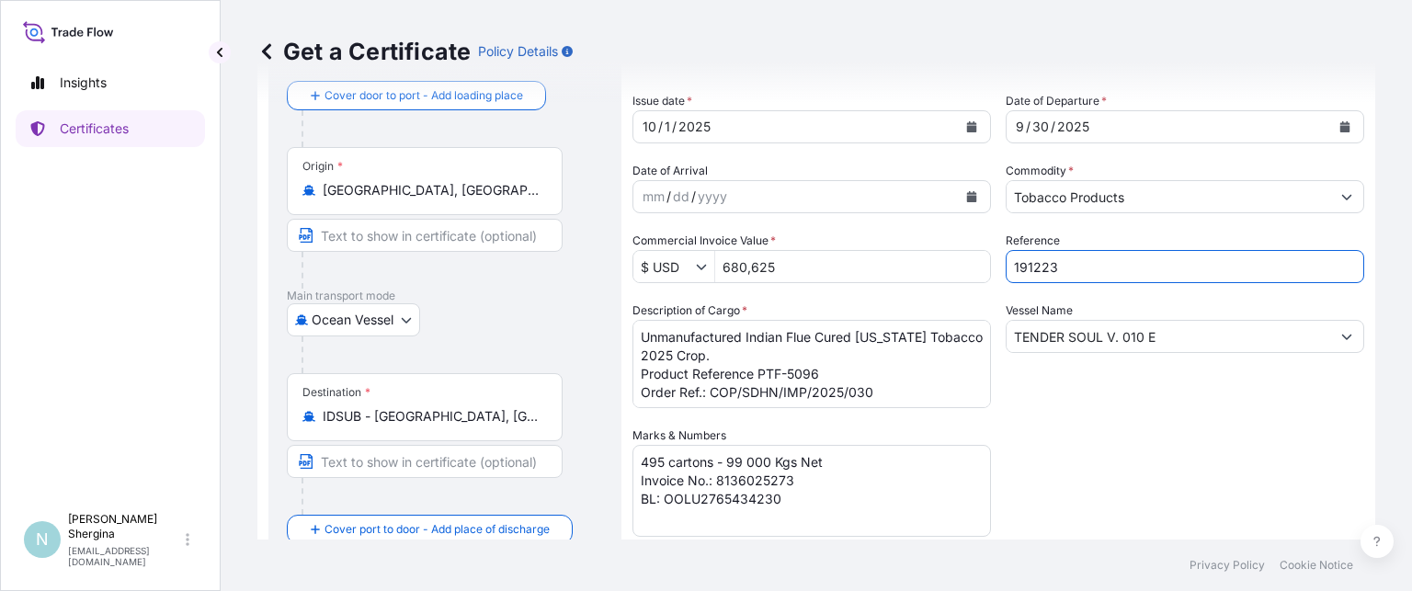
scroll to position [1, 0]
type input "191223"
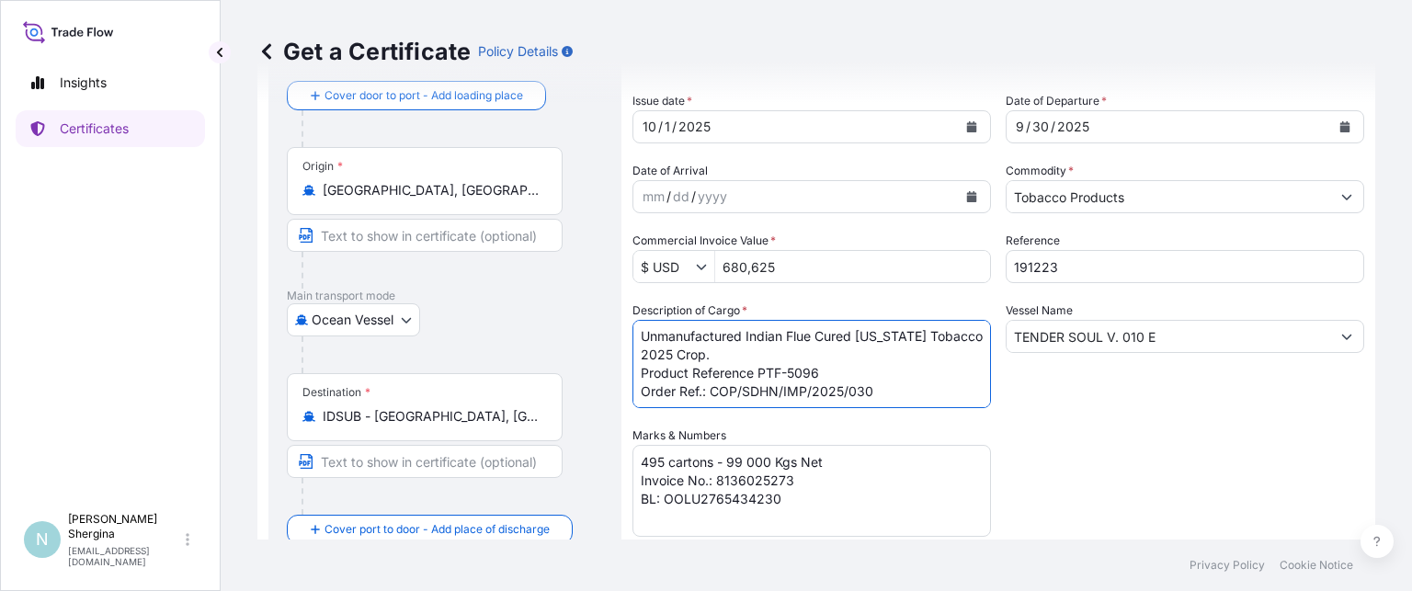
click at [828, 375] on textarea "Unmanufactured Indian Flue Cured [US_STATE] Tobacco 2025 Crop. Product Referenc…" at bounding box center [812, 364] width 359 height 88
type textarea "Unmanufactured Indian Flue Cured [US_STATE] Tobacco 2025 Crop. Product Referenc…"
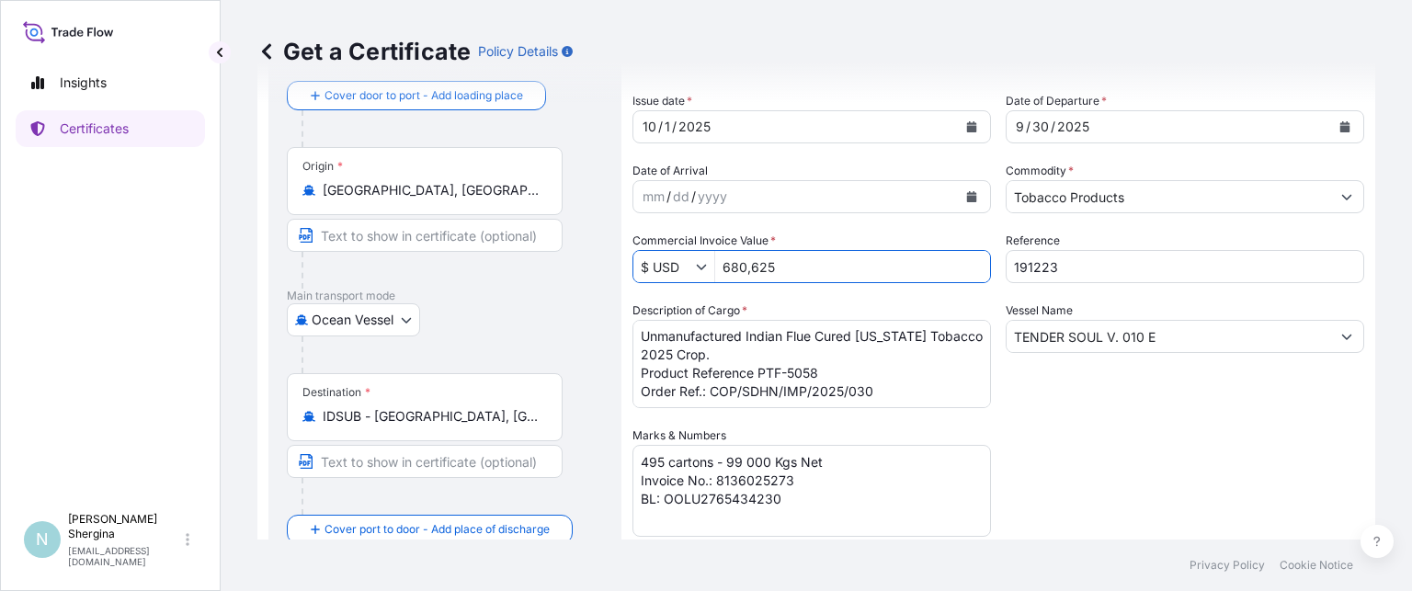
drag, startPoint x: 796, startPoint y: 265, endPoint x: 674, endPoint y: 248, distance: 123.4
click at [659, 259] on div "$ USD 680,625" at bounding box center [812, 266] width 359 height 33
type input "581,526"
click at [900, 382] on textarea "Unmanufactured Indian Flue Cured [US_STATE] Tobacco 2025 Crop. Product Referenc…" at bounding box center [812, 364] width 359 height 88
click at [897, 395] on textarea "Unmanufactured Indian Flue Cured [US_STATE] Tobacco 2025 Crop. Product Referenc…" at bounding box center [812, 364] width 359 height 88
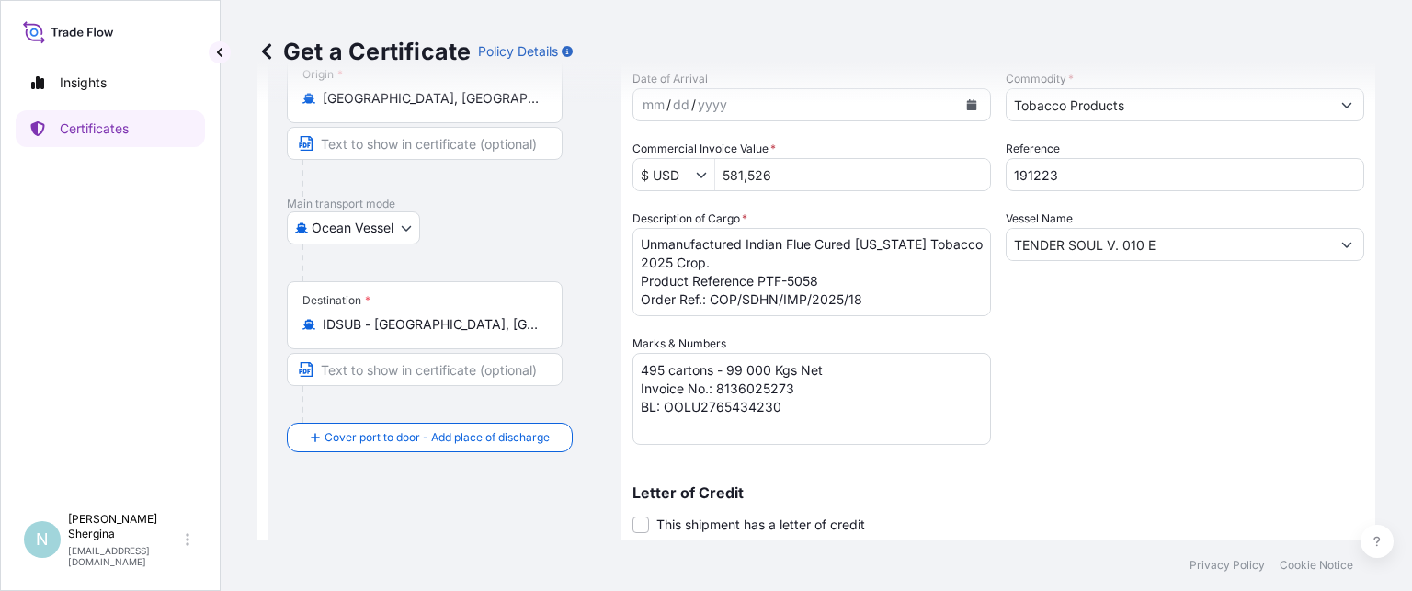
scroll to position [276, 0]
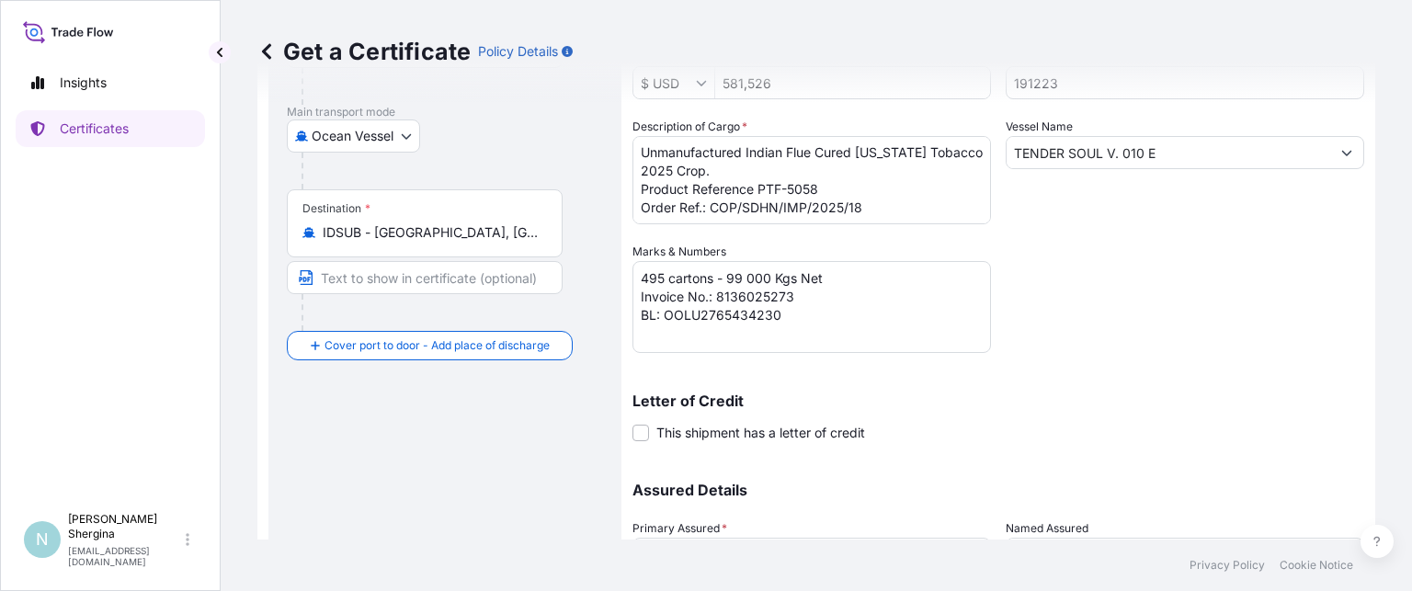
click at [847, 209] on textarea "Unmanufactured Indian Flue Cured [US_STATE] Tobacco 2025 Crop. Product Referenc…" at bounding box center [812, 180] width 359 height 88
type textarea "Unmanufactured Indian Flue Cured [US_STATE] Tobacco 2025 Crop. Product Referenc…"
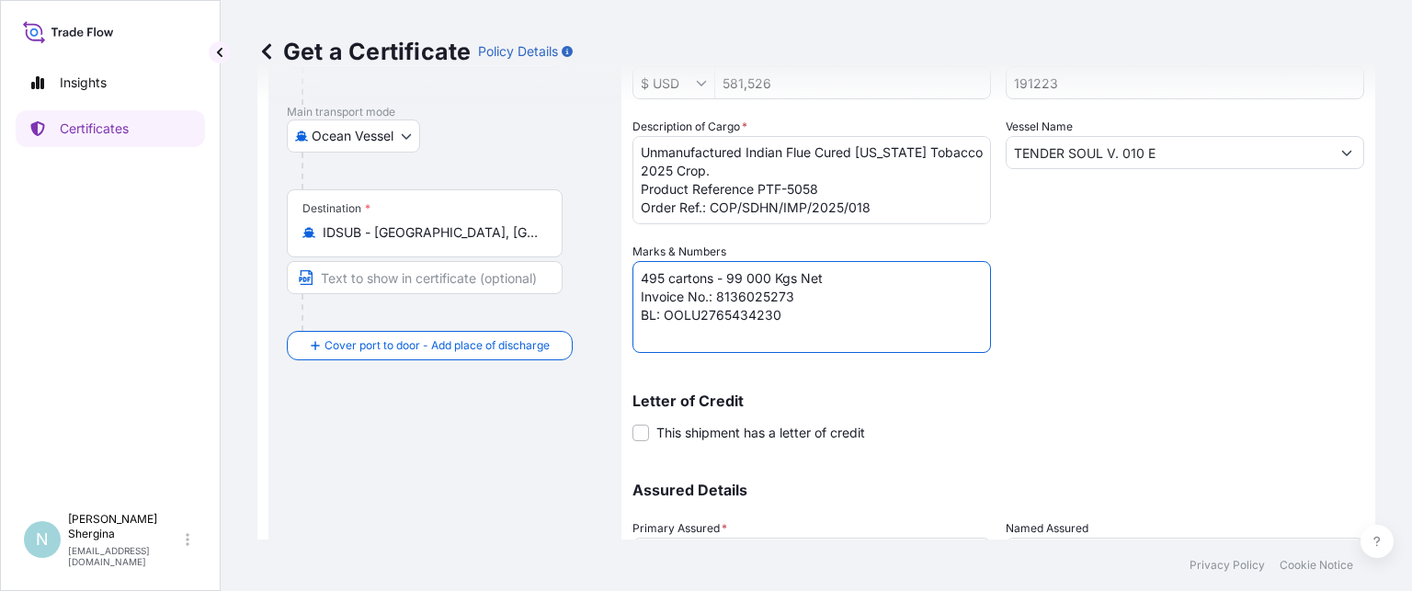
click at [813, 298] on textarea "495 cartons - 99 000 Kgs Net Invoice No.: 8136025273 BL: OOLU2765434230" at bounding box center [812, 307] width 359 height 92
click at [792, 308] on textarea "495 cartons - 99 000 Kgs Net Invoice No.: 8136025273 BL: OOLU2765434230" at bounding box center [812, 307] width 359 height 92
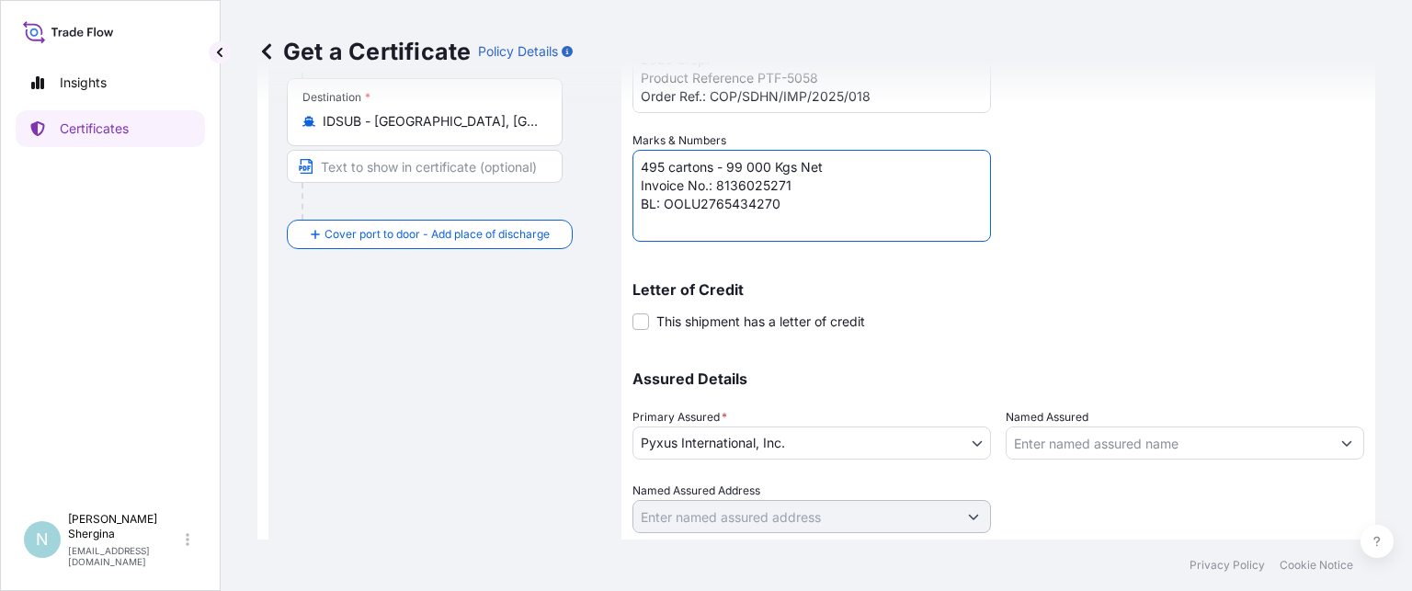
scroll to position [441, 0]
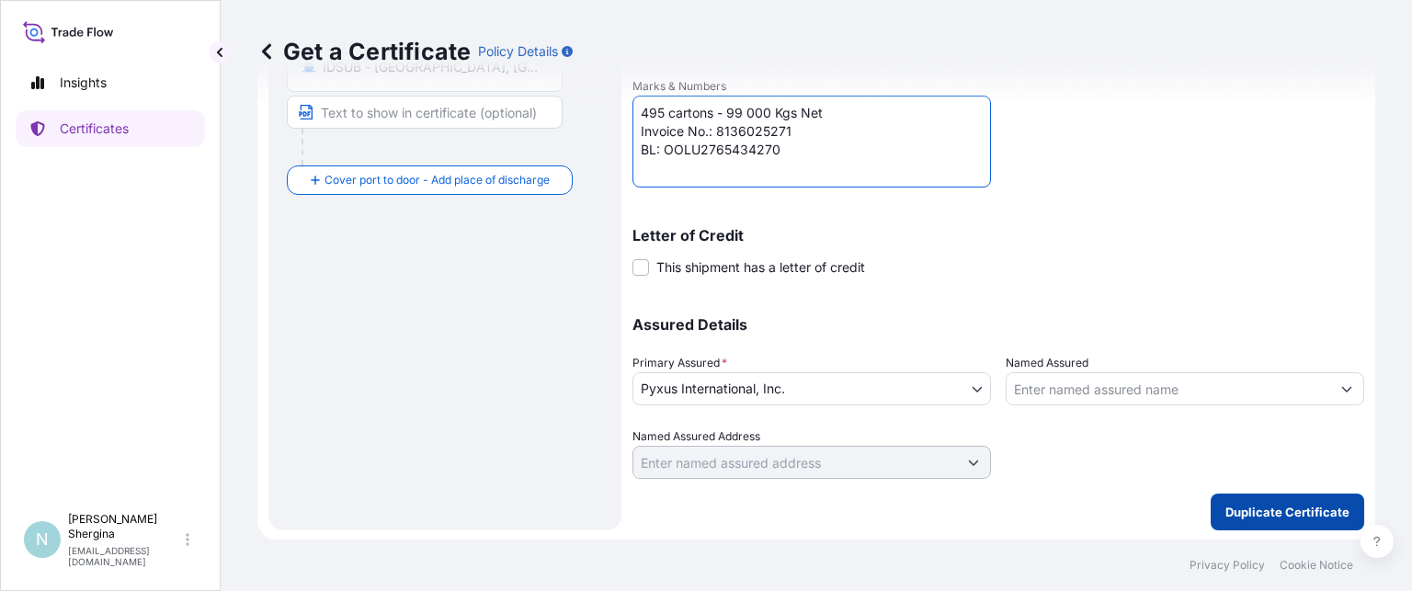
type textarea "495 cartons - 99 000 Kgs Net Invoice No.: 8136025271 BL: OOLU2765434270"
click at [1259, 511] on p "Duplicate Certificate" at bounding box center [1287, 512] width 124 height 18
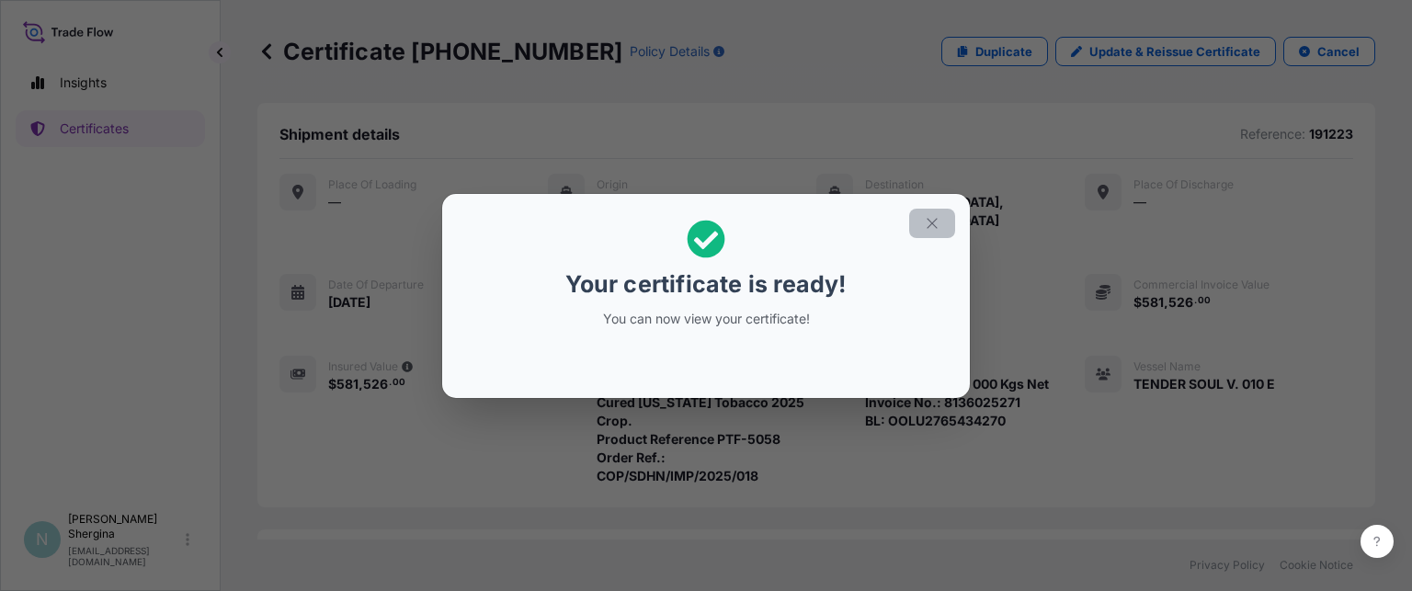
click at [939, 222] on icon "button" at bounding box center [932, 223] width 17 height 17
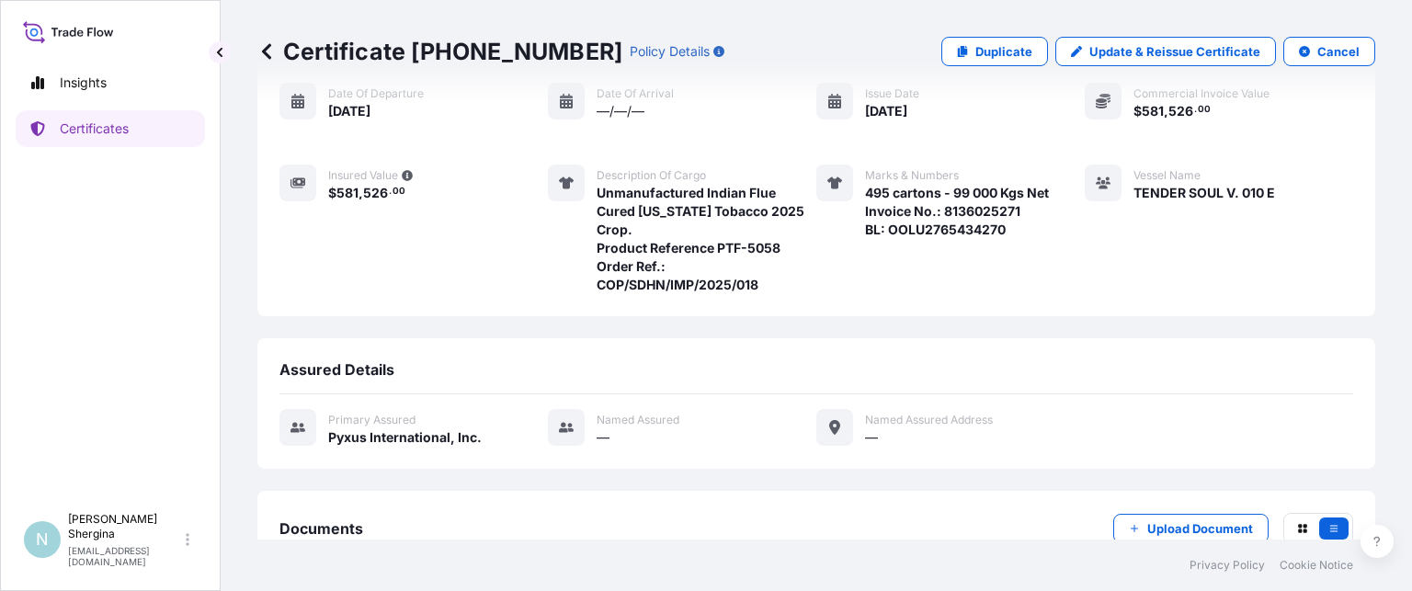
scroll to position [291, 0]
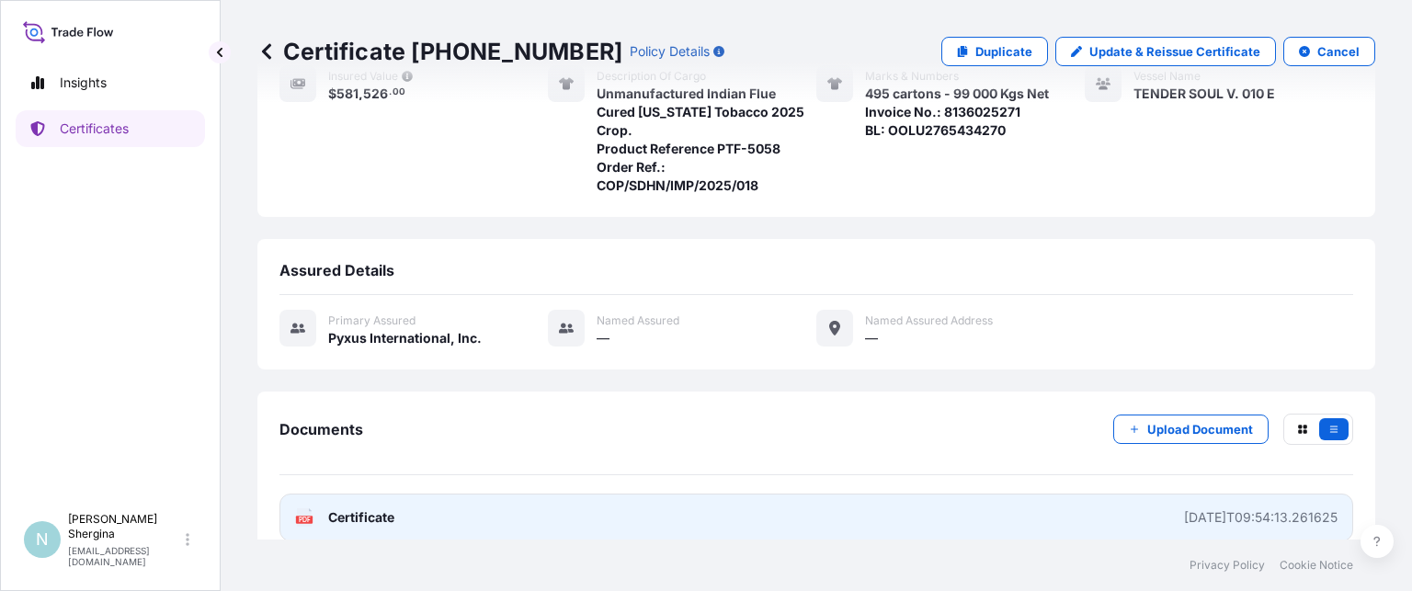
click at [1184, 508] on div "[DATE]T09:54:13.261625" at bounding box center [1261, 517] width 154 height 18
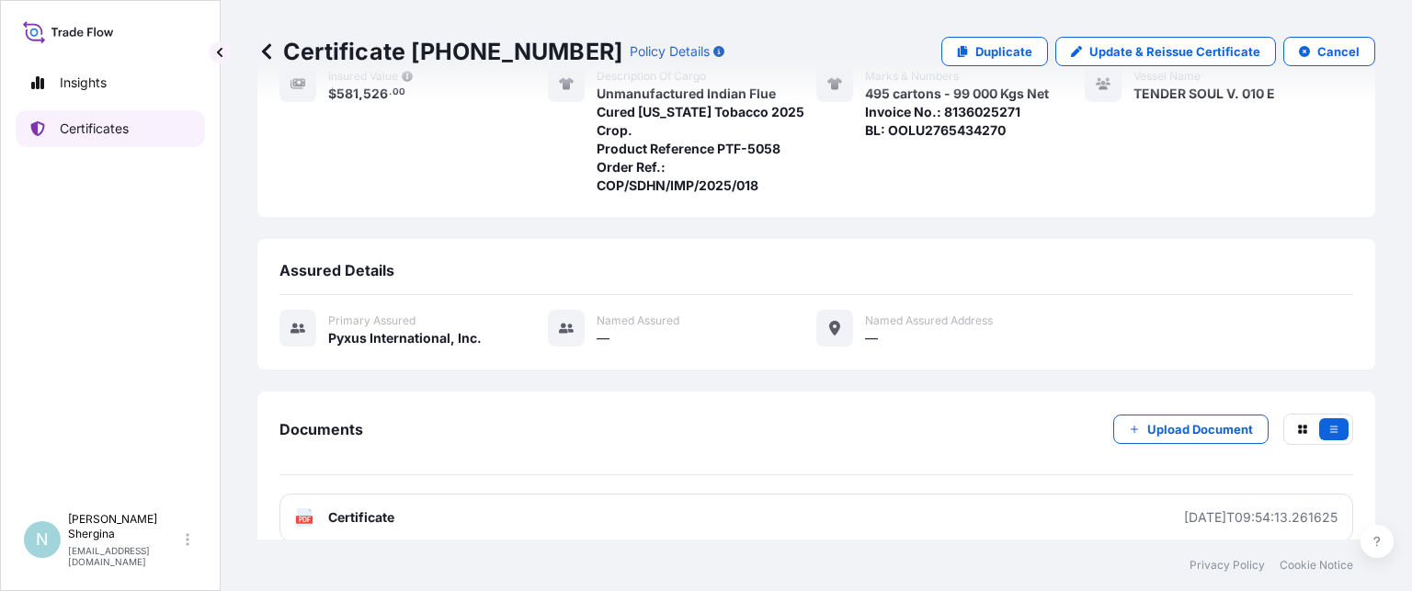
click at [86, 131] on p "Certificates" at bounding box center [94, 129] width 69 height 18
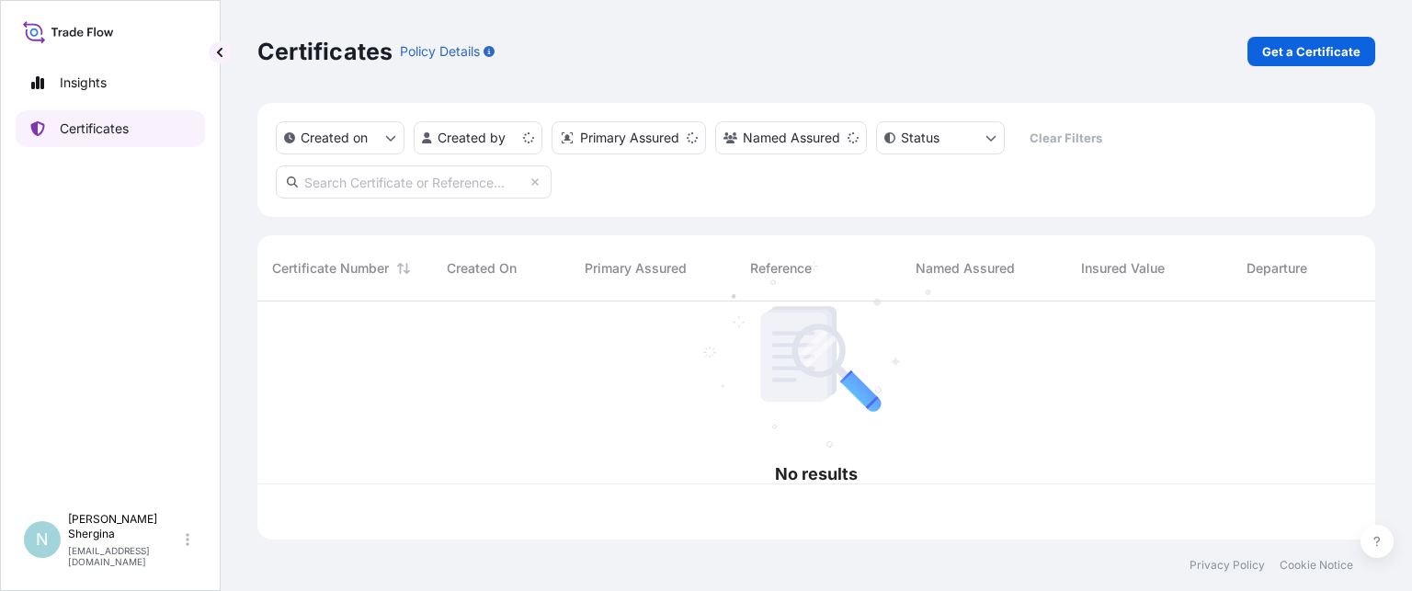
scroll to position [234, 1103]
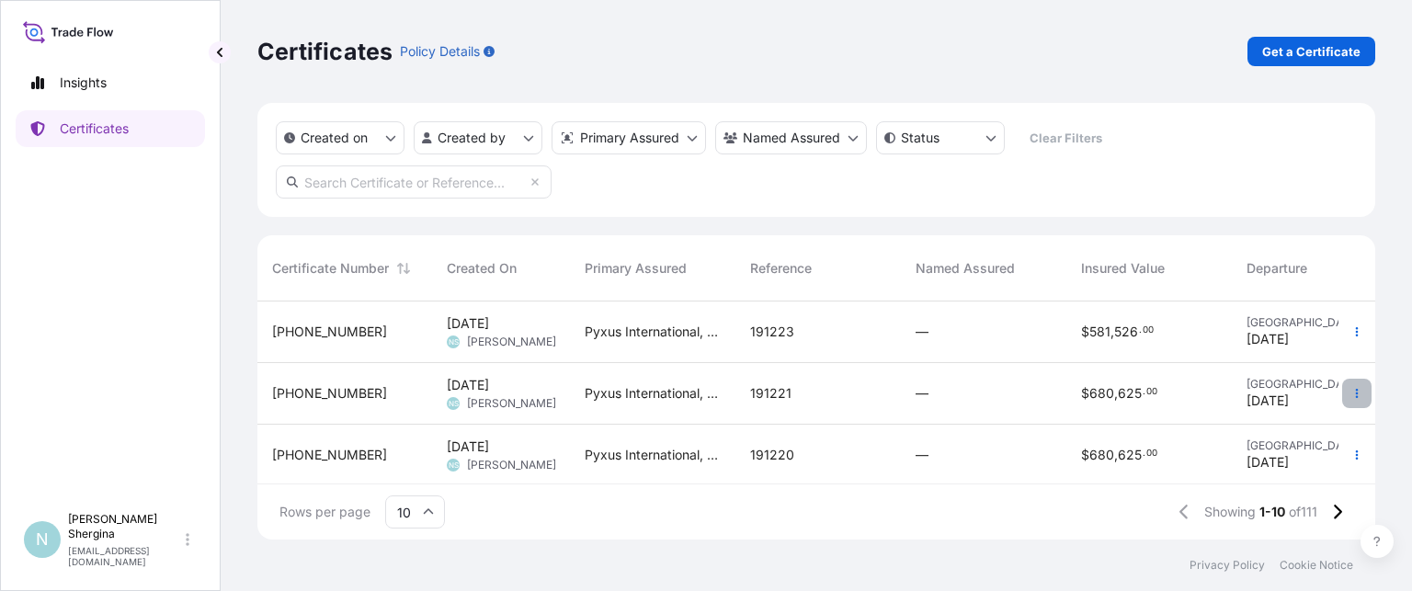
click at [1351, 394] on button "button" at bounding box center [1356, 393] width 29 height 29
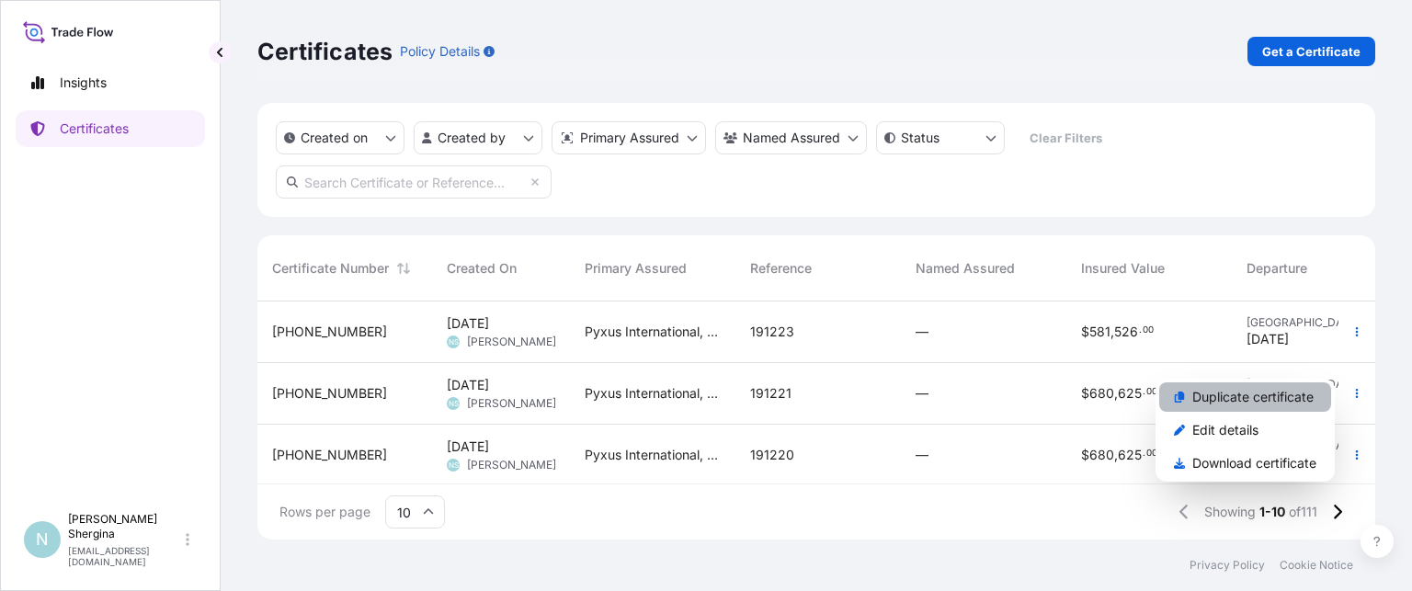
click at [1237, 392] on p "Duplicate certificate" at bounding box center [1252, 397] width 121 height 18
select select "Ocean Vessel"
select select "31548"
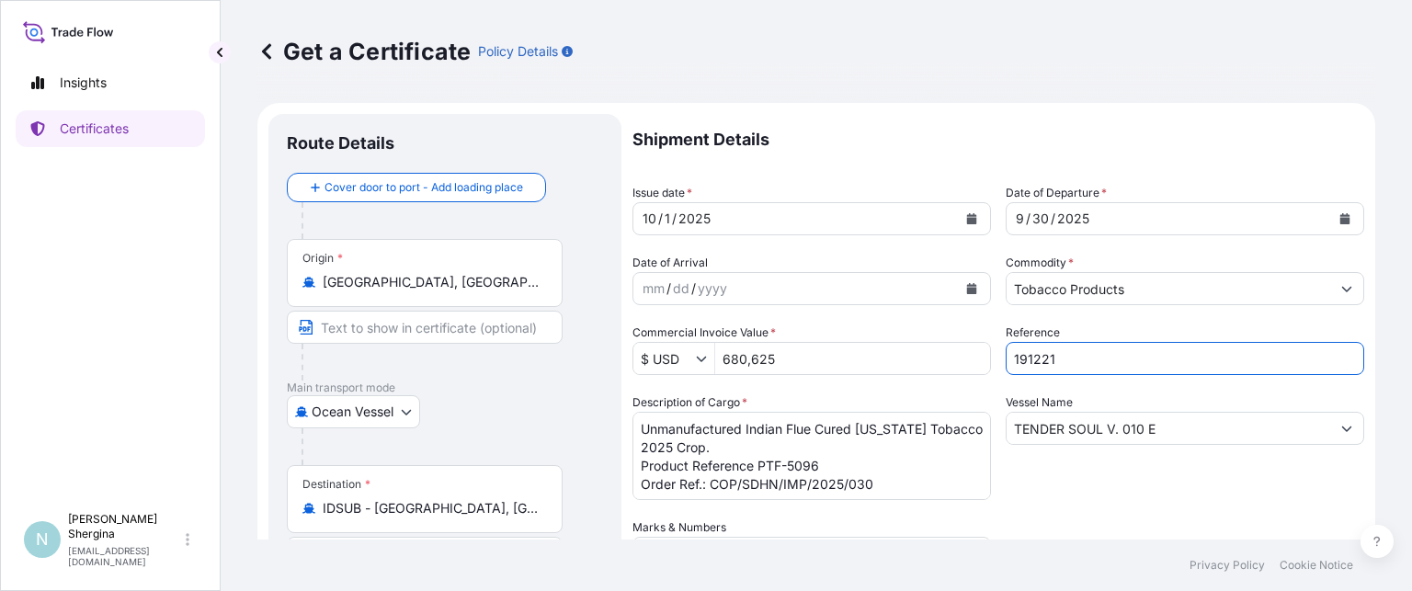
click at [1071, 359] on input "191221" at bounding box center [1185, 358] width 359 height 33
type input "191222"
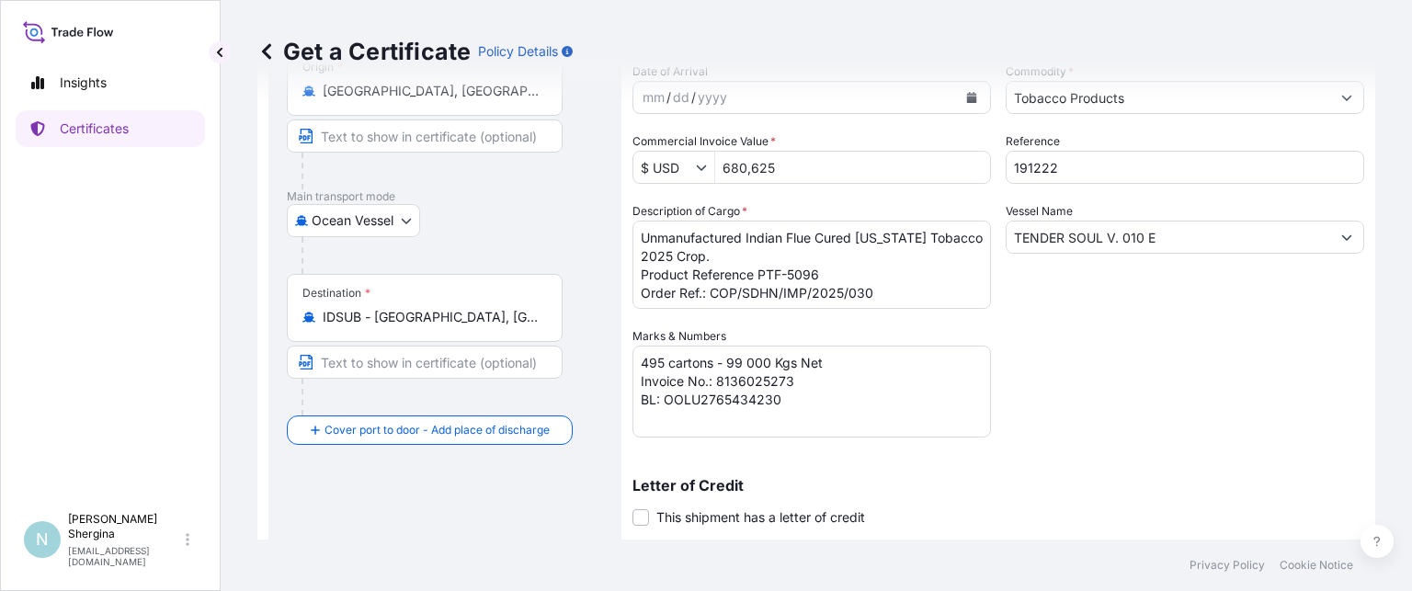
scroll to position [276, 0]
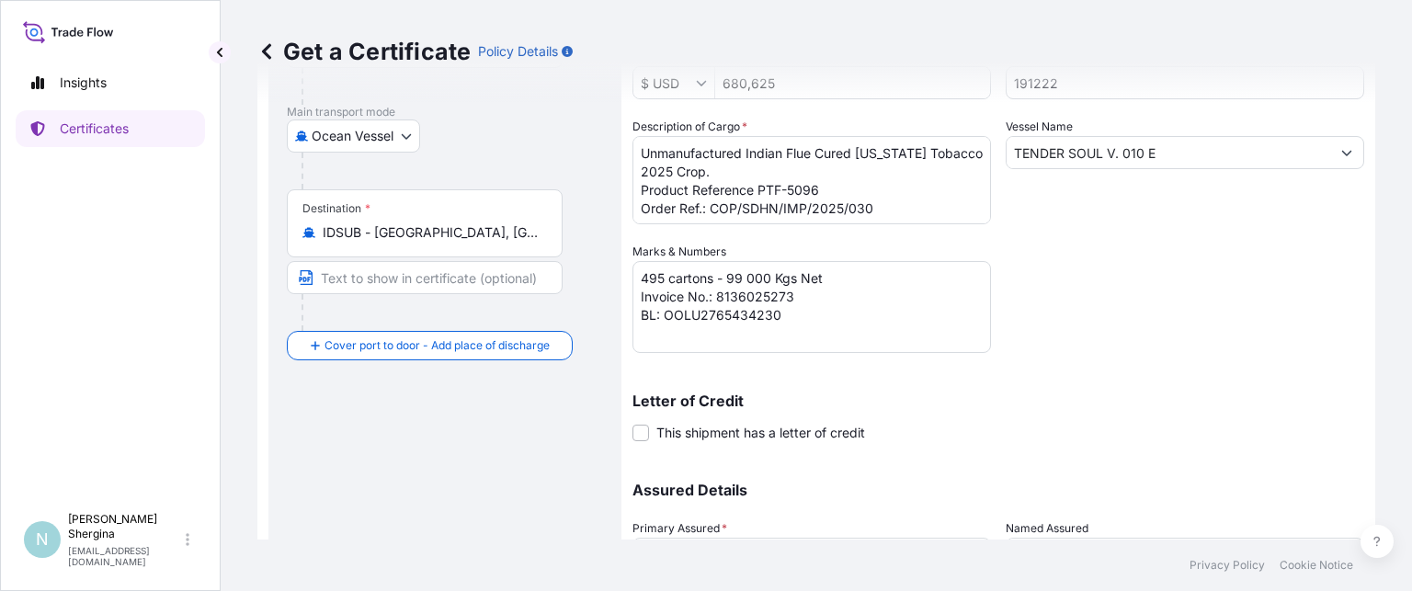
click at [827, 293] on textarea "495 cartons - 99 000 Kgs Net Invoice No.: 8136025273 BL: OOLU2765434230" at bounding box center [812, 307] width 359 height 92
click at [876, 290] on textarea "495 cartons - 99 000 Kgs Net Invoice No.: 8136025273 BL: OOLU2765434230" at bounding box center [812, 307] width 359 height 92
click at [869, 318] on textarea "495 cartons - 99 000 Kgs Net Invoice No.: 8136025273 BL: OOLU2765434230" at bounding box center [812, 307] width 359 height 92
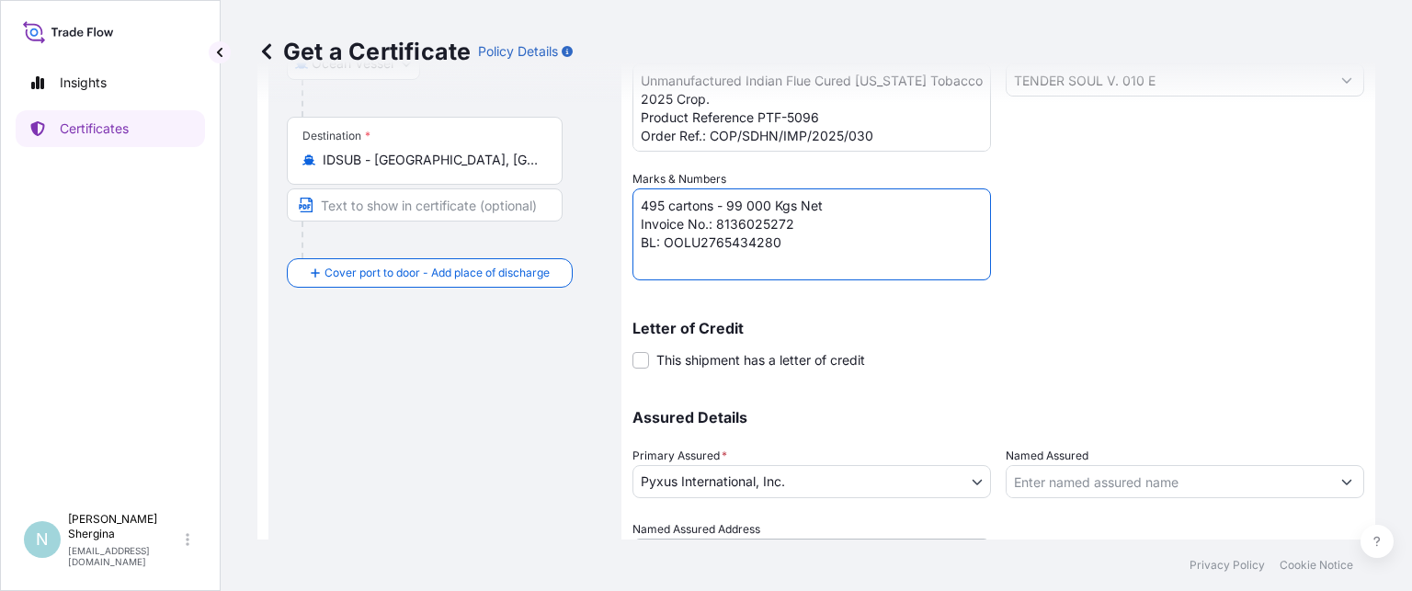
scroll to position [441, 0]
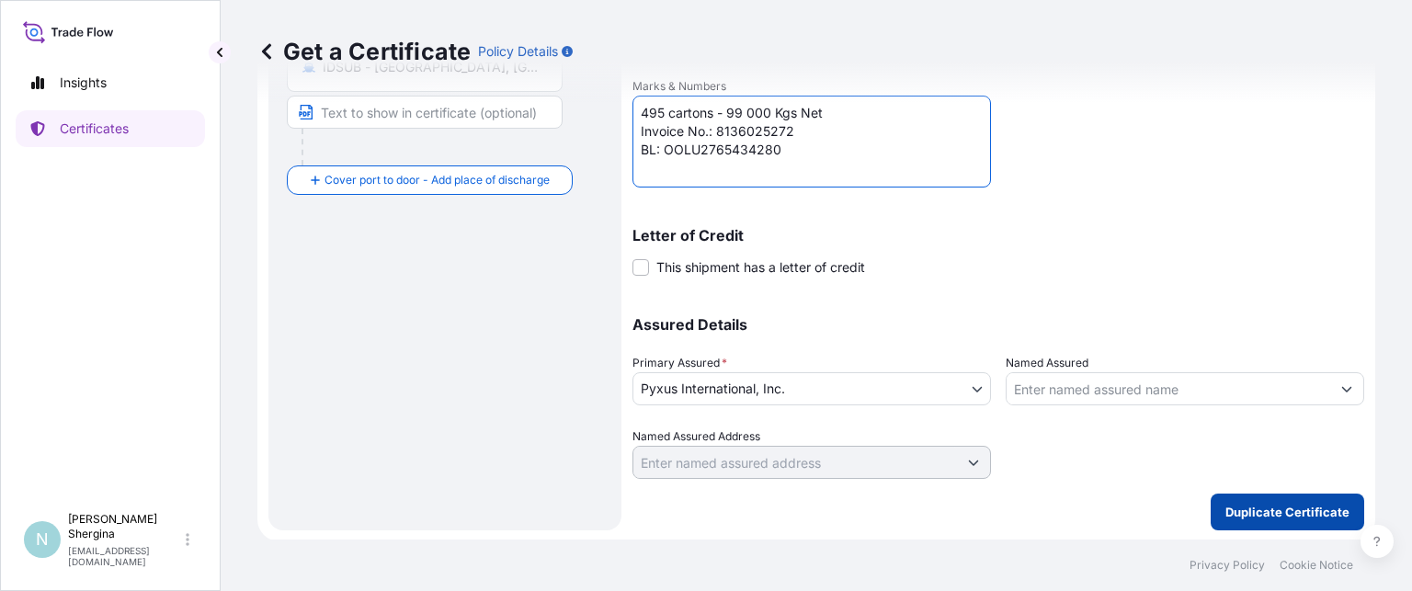
type textarea "495 cartons - 99 000 Kgs Net Invoice No.: 8136025272 BL: OOLU2765434280"
click at [1265, 507] on p "Duplicate Certificate" at bounding box center [1287, 512] width 124 height 18
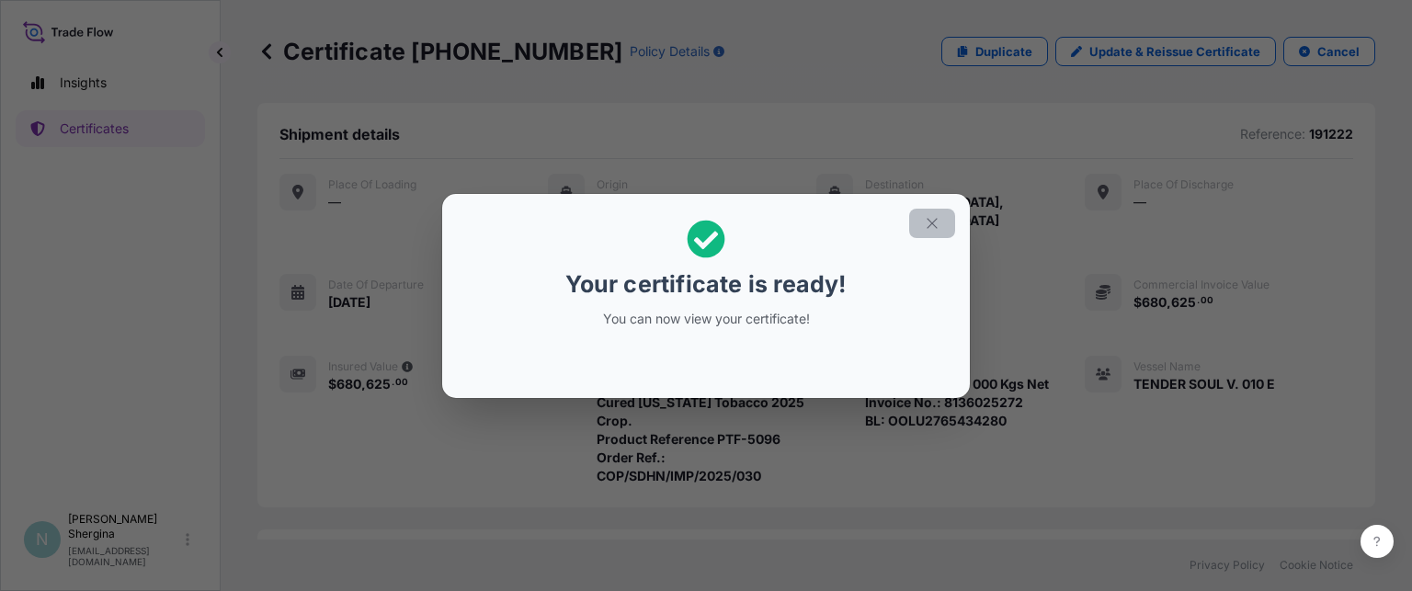
click at [931, 222] on icon "button" at bounding box center [932, 223] width 10 height 10
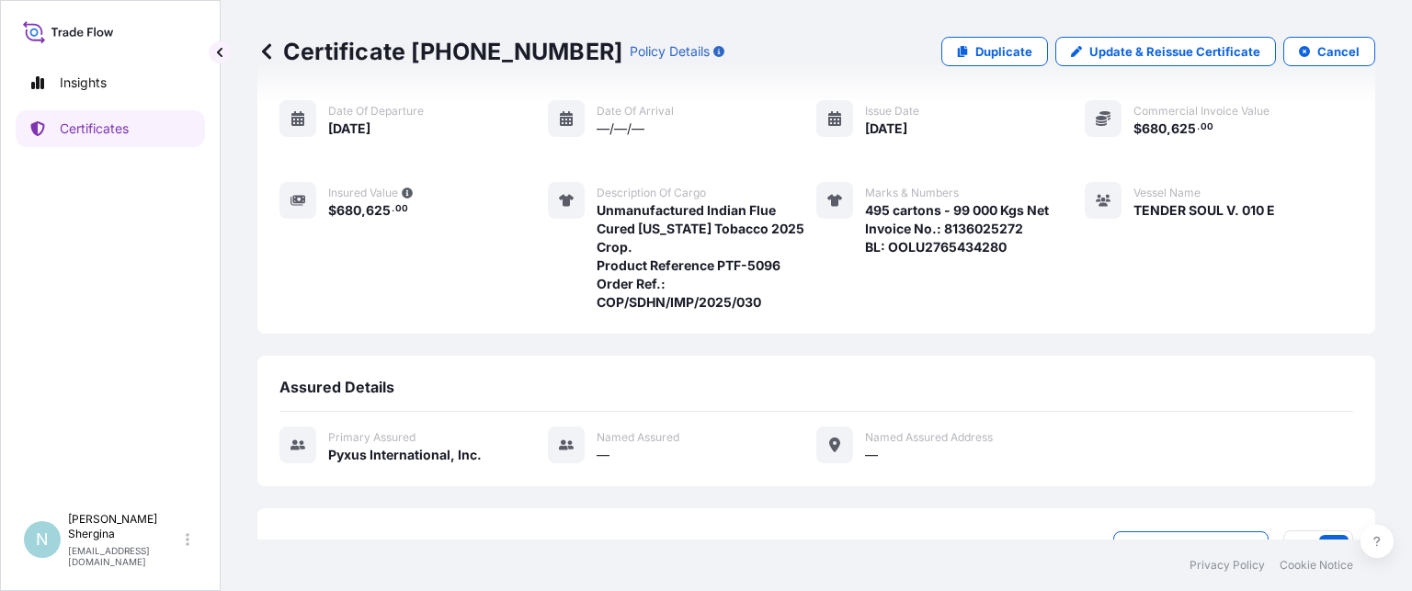
scroll to position [291, 0]
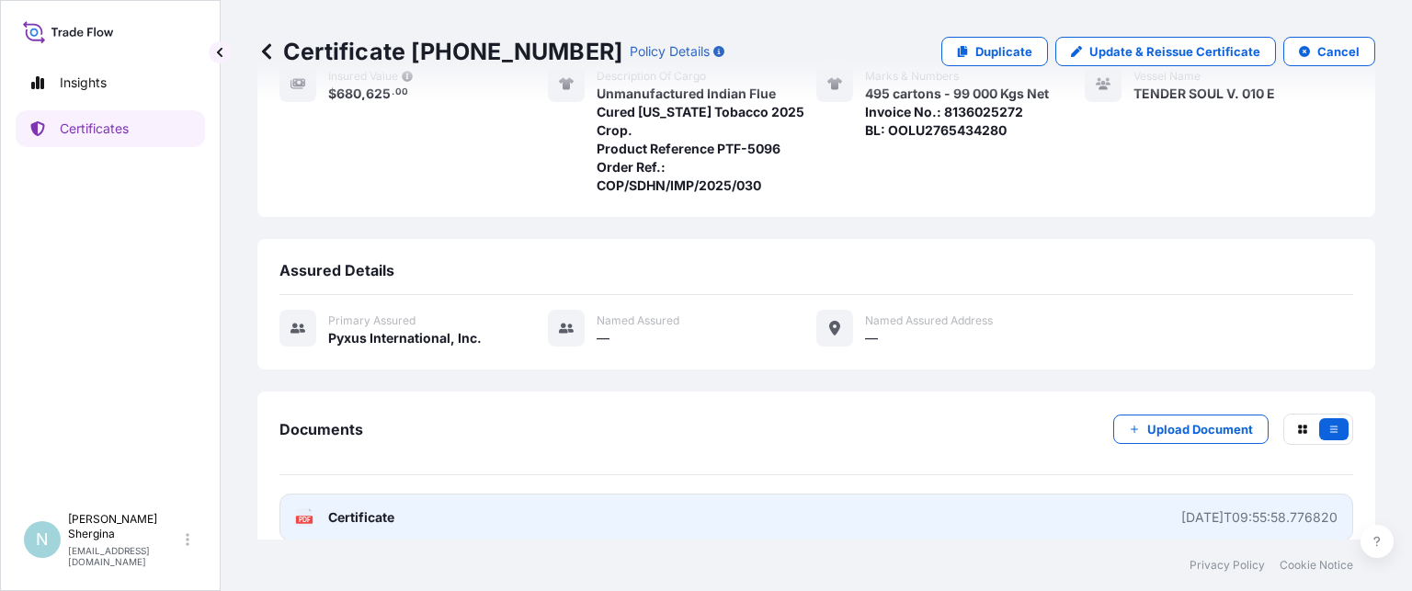
click at [1259, 508] on div "[DATE]T09:55:58.776820" at bounding box center [1259, 517] width 156 height 18
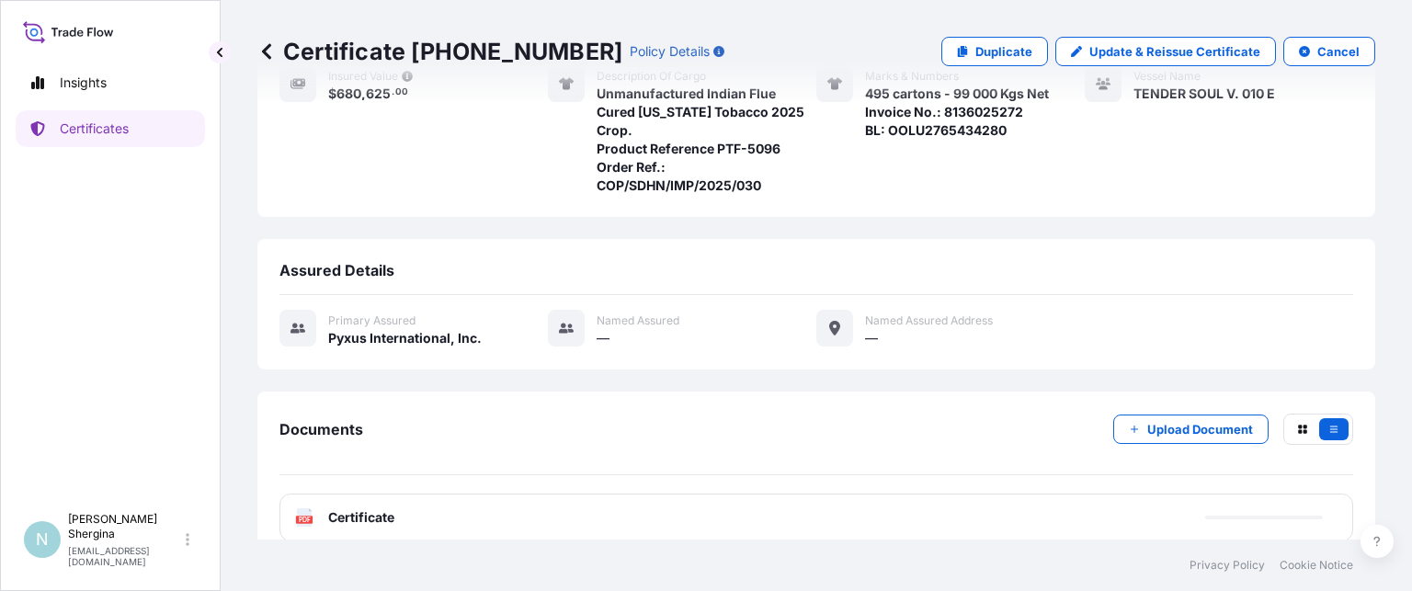
click at [108, 293] on div "Insights Certificates" at bounding box center [110, 276] width 189 height 456
click at [87, 123] on p "Certificates" at bounding box center [94, 129] width 69 height 18
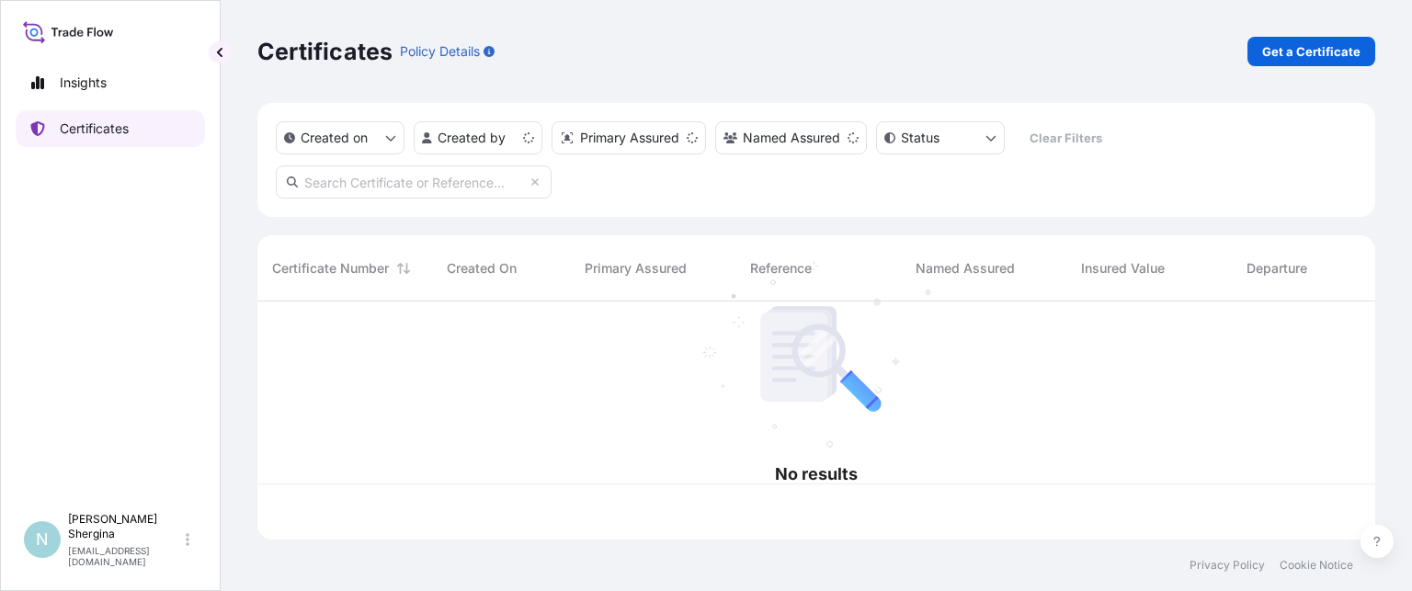
scroll to position [234, 1103]
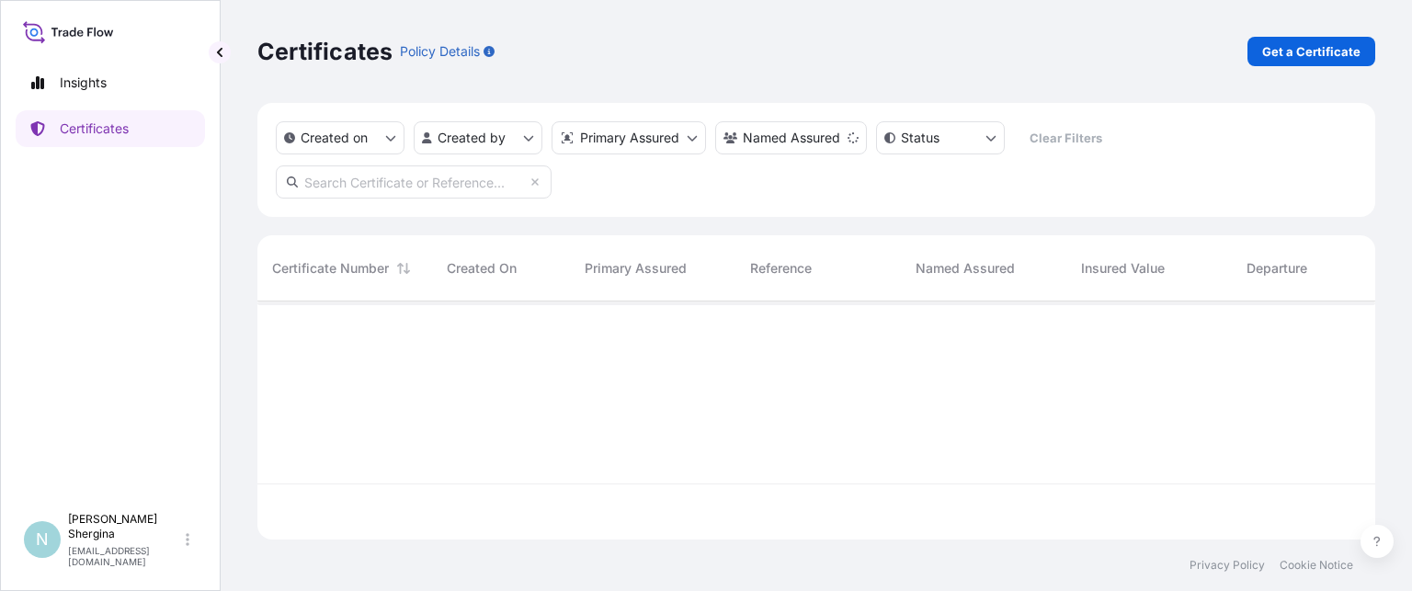
click at [402, 187] on input "text" at bounding box center [414, 181] width 276 height 33
paste input "190316"
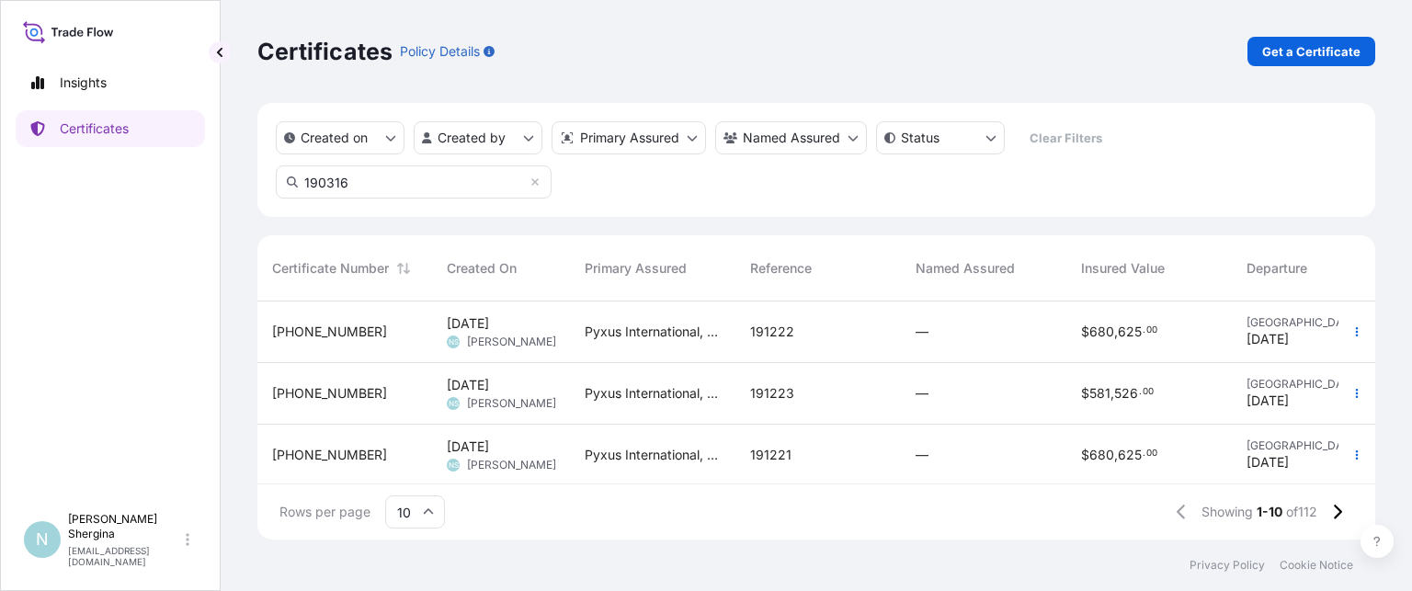
click at [390, 188] on input "190316" at bounding box center [414, 181] width 276 height 33
drag, startPoint x: 358, startPoint y: 183, endPoint x: 193, endPoint y: 183, distance: 164.6
click at [196, 183] on div "Insights Certificates N [PERSON_NAME] [EMAIL_ADDRESS][DOMAIN_NAME] Certificates…" at bounding box center [706, 295] width 1412 height 591
paste input "5"
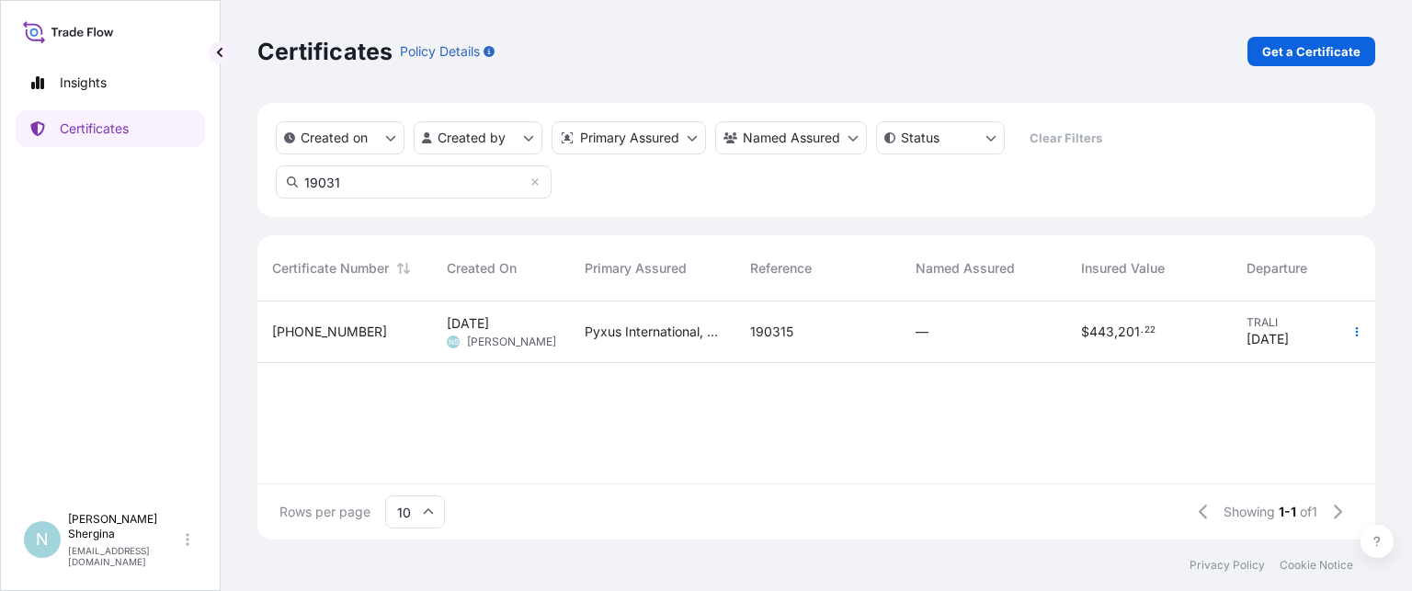
type input "190316"
click at [1359, 333] on icon "button" at bounding box center [1356, 331] width 11 height 11
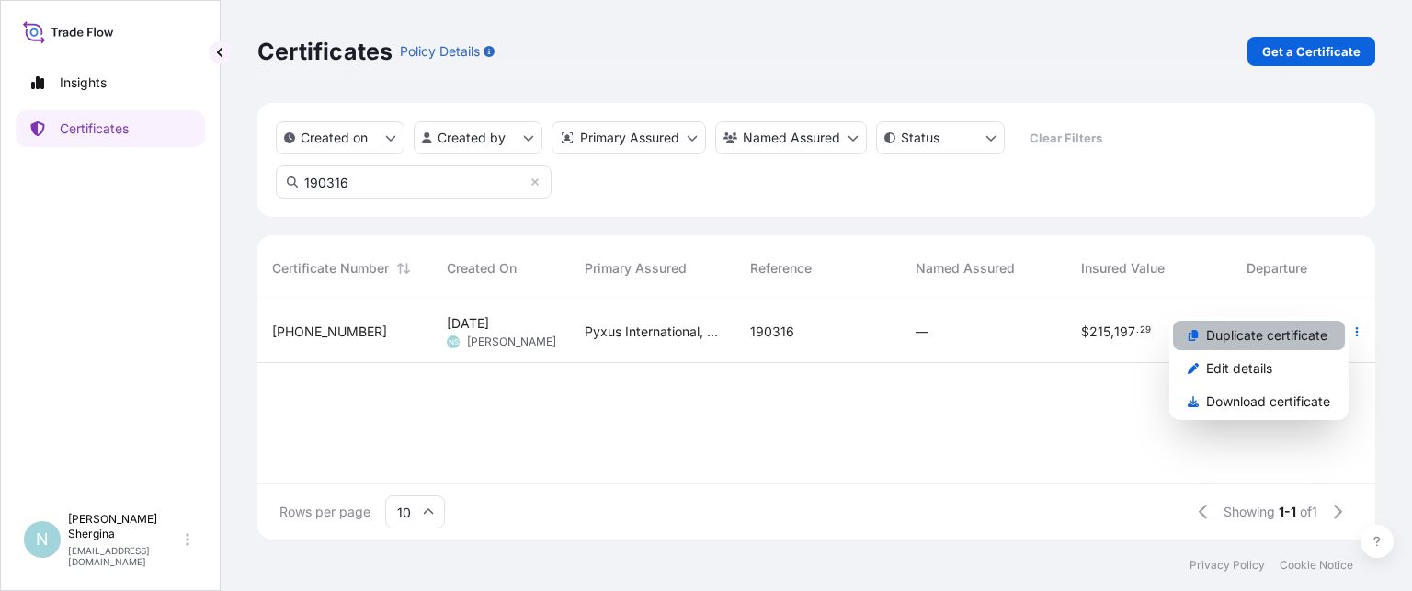
click at [1289, 330] on p "Duplicate certificate" at bounding box center [1266, 335] width 121 height 18
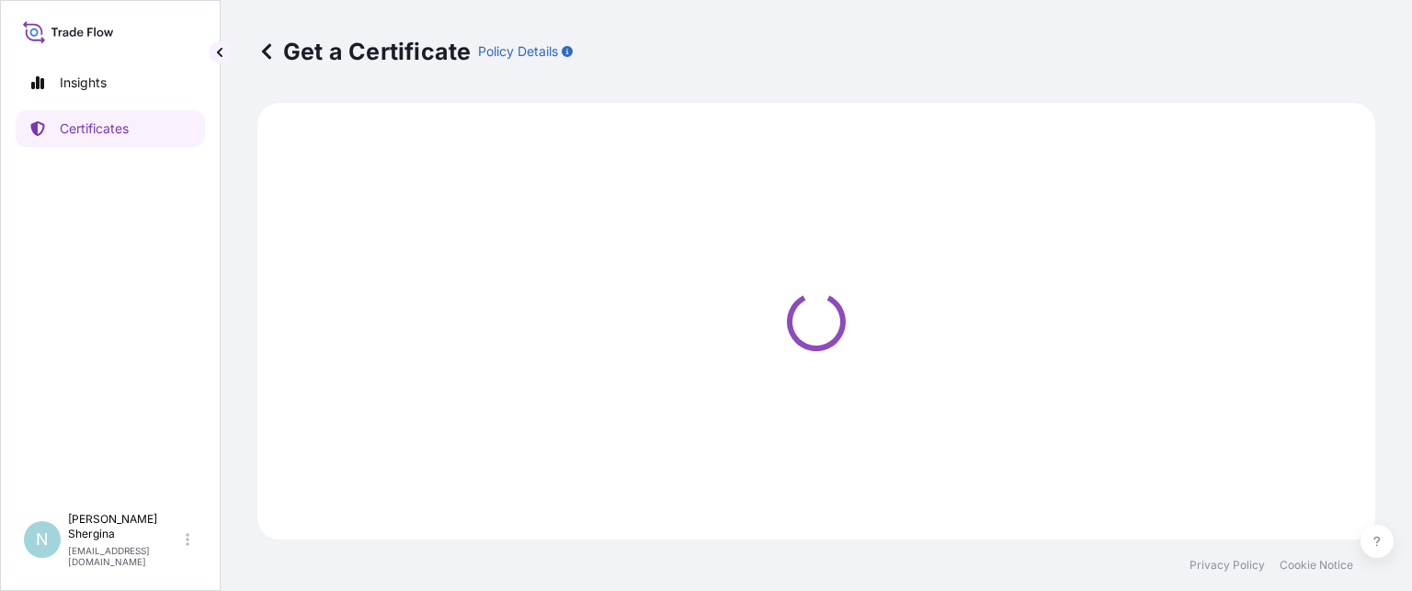
select select "Ocean Vessel"
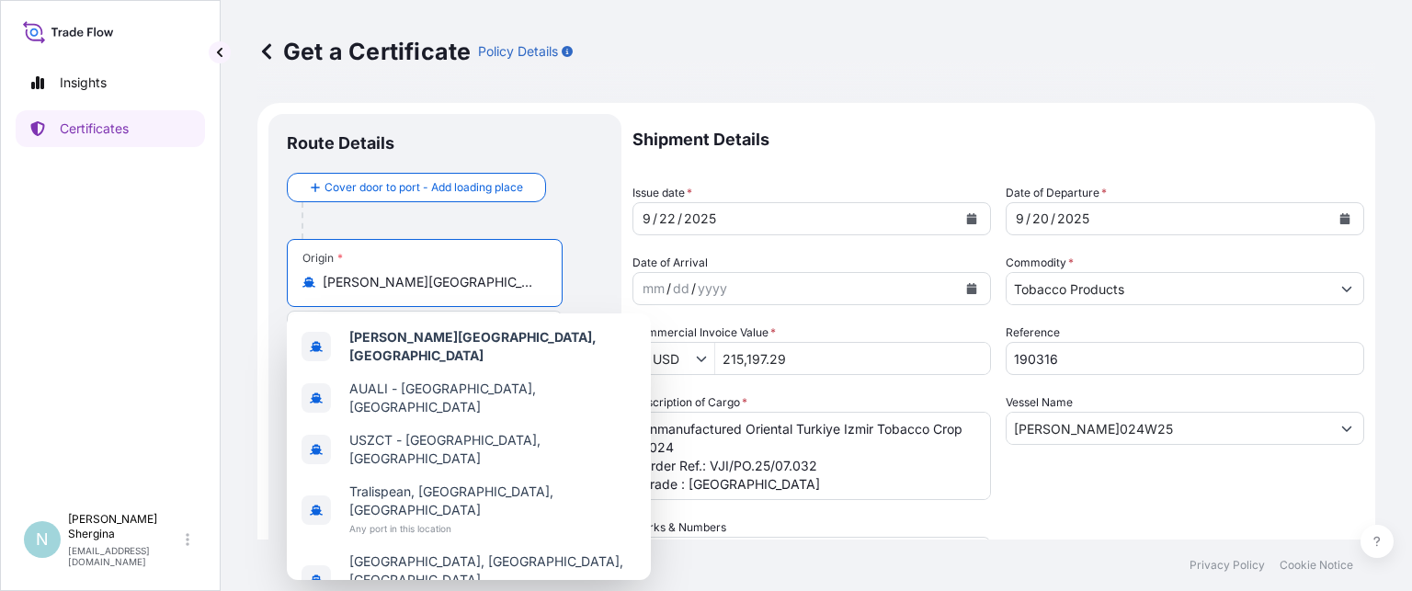
drag, startPoint x: 467, startPoint y: 284, endPoint x: 221, endPoint y: 265, distance: 247.1
click at [208, 282] on div "Insights Certificates N [PERSON_NAME] [EMAIL_ADDRESS][DOMAIN_NAME] Get a Certif…" at bounding box center [706, 295] width 1412 height 591
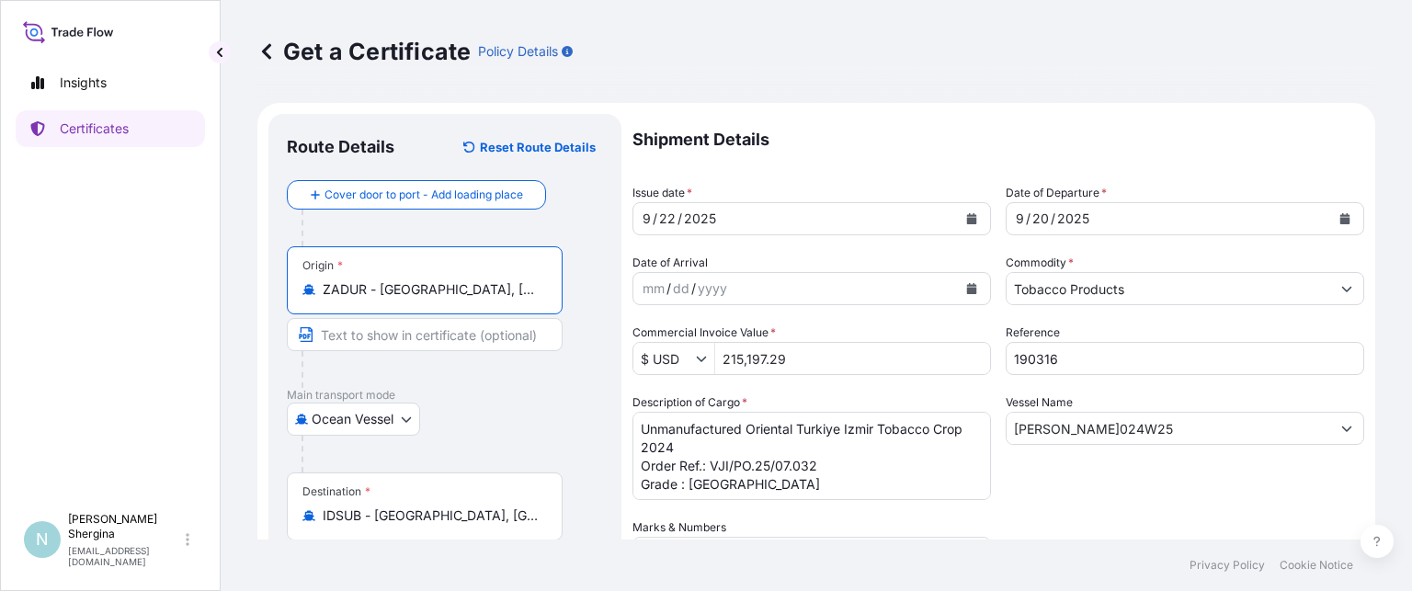
type input "ZADUR - [GEOGRAPHIC_DATA], [GEOGRAPHIC_DATA]"
click at [967, 219] on icon "Calendar" at bounding box center [972, 218] width 10 height 11
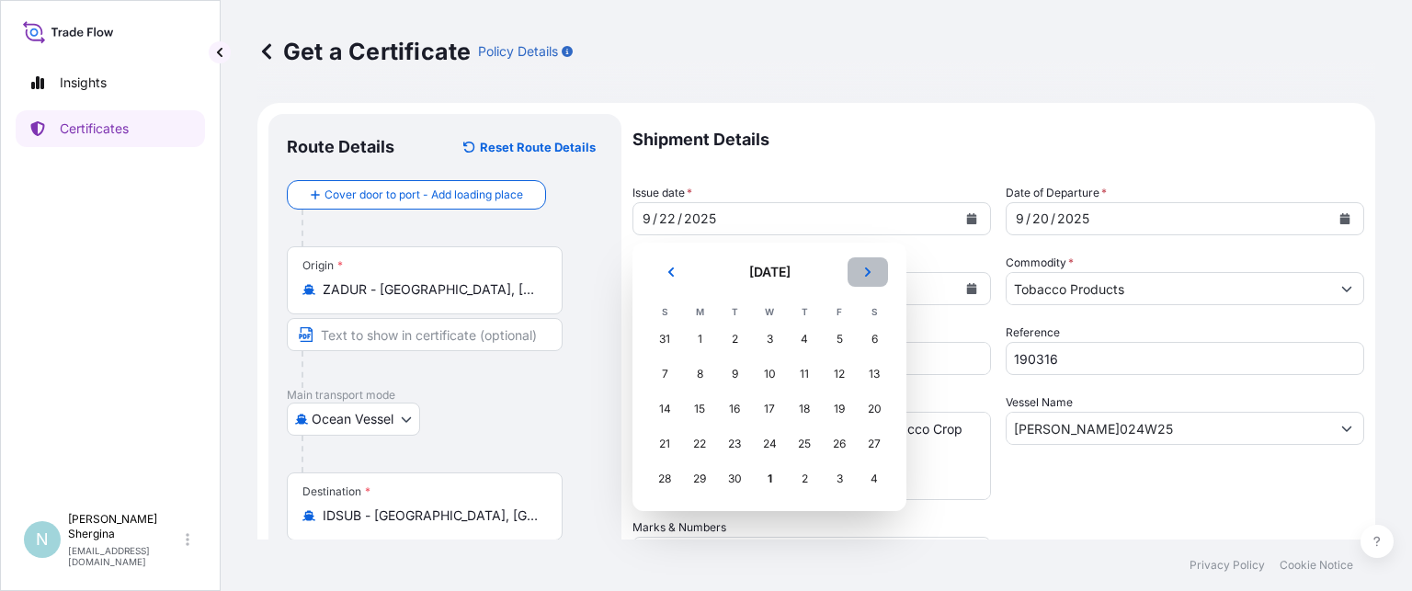
click at [856, 269] on button "Next" at bounding box center [868, 271] width 40 height 29
click at [771, 334] on div "1" at bounding box center [769, 339] width 33 height 33
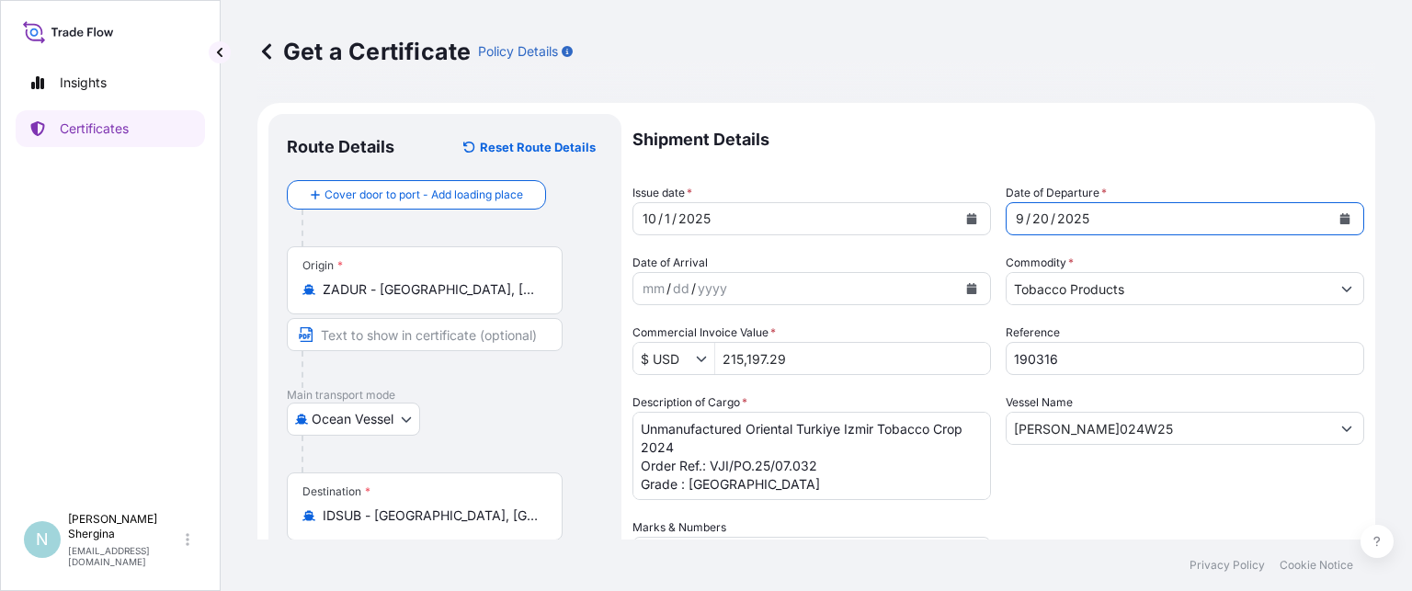
click at [1328, 203] on div "[DATE]" at bounding box center [1185, 218] width 359 height 33
click at [1340, 215] on icon "Calendar" at bounding box center [1345, 218] width 10 height 11
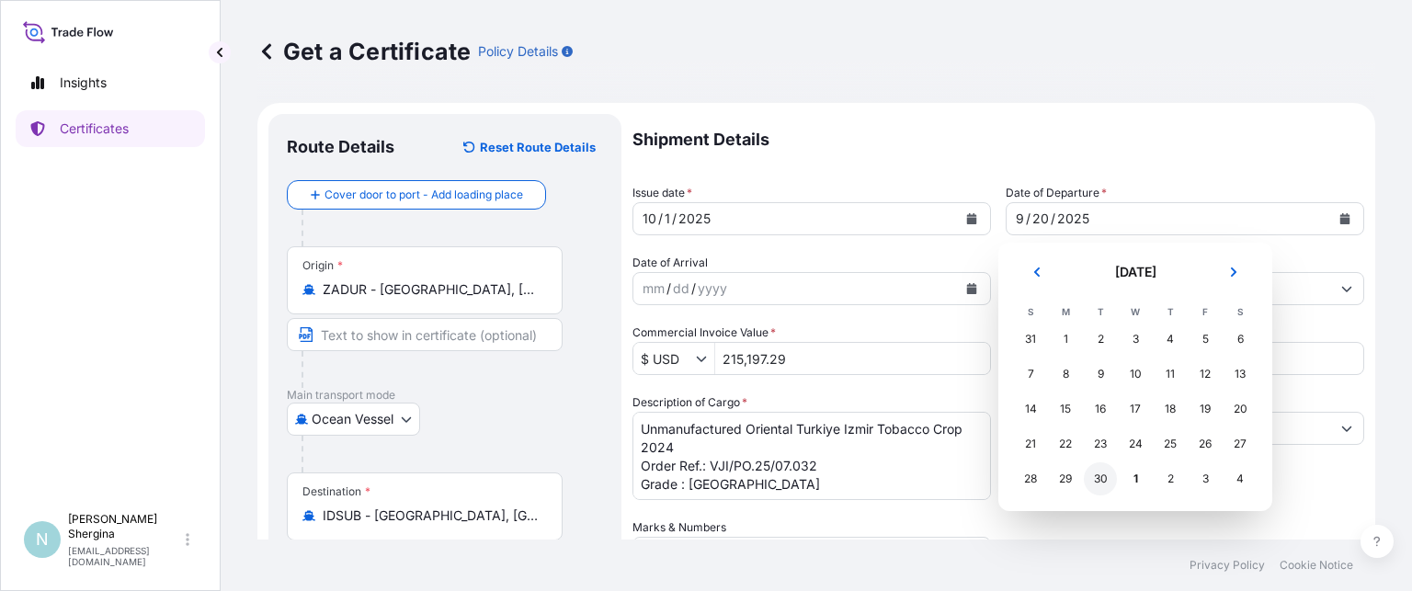
click at [1102, 481] on div "30" at bounding box center [1100, 478] width 33 height 33
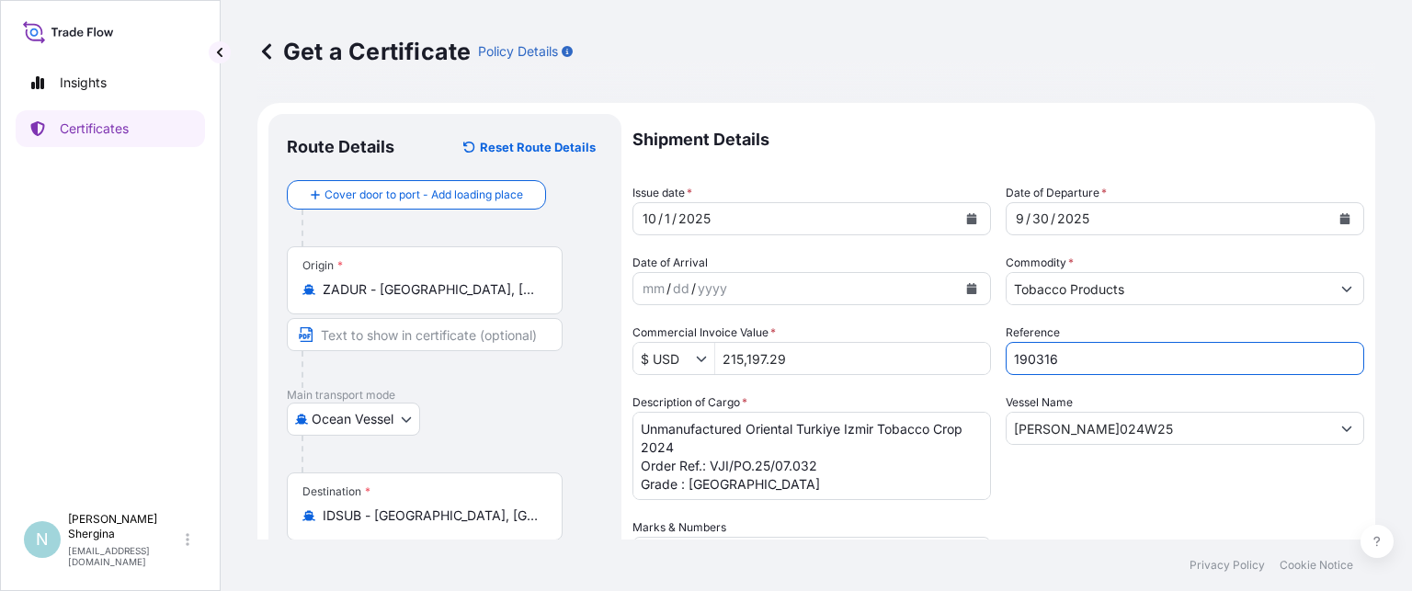
drag, startPoint x: 1050, startPoint y: 356, endPoint x: 915, endPoint y: 357, distance: 135.1
click at [915, 357] on div "Shipment Details Issue date * [DATE] Date of Departure * [DATE] Date of Arrival…" at bounding box center [999, 517] width 732 height 806
paste input "268"
type input "190268"
drag, startPoint x: 795, startPoint y: 354, endPoint x: 603, endPoint y: 336, distance: 192.9
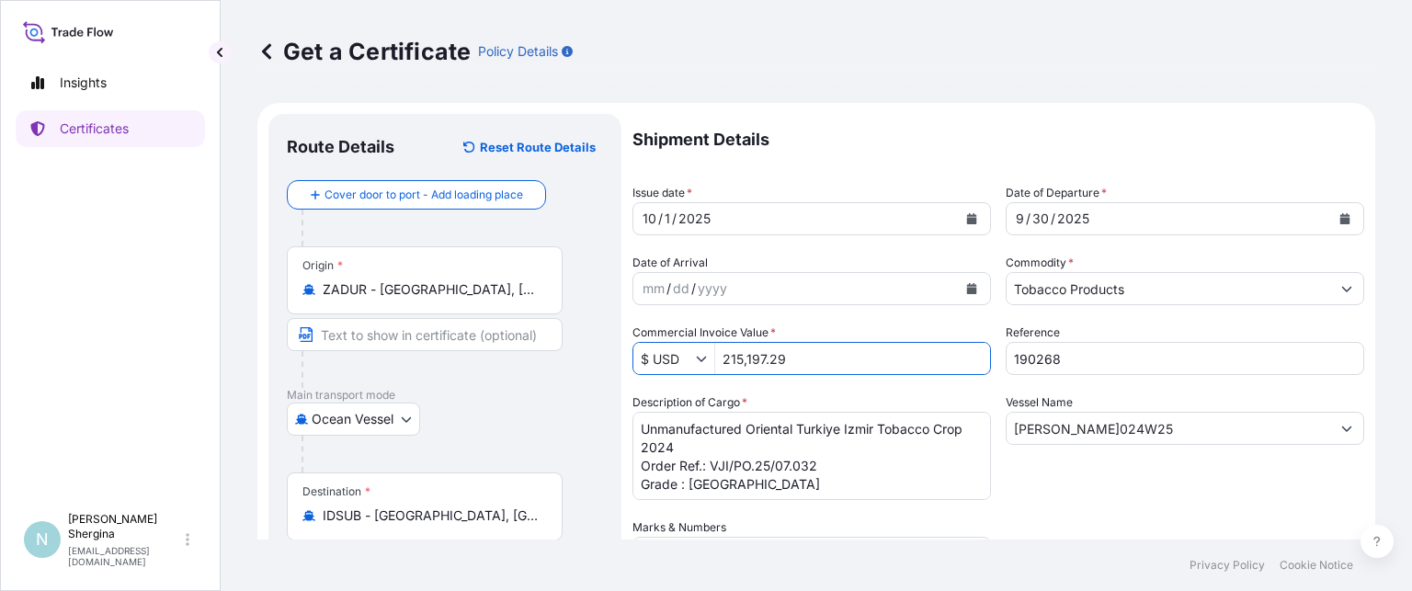
click at [609, 340] on form "Route Details Reset Route Details Cover door to port - Add loading place Place …" at bounding box center [816, 543] width 1118 height 880
type input "157,905"
click at [1174, 422] on input "[PERSON_NAME]024W25" at bounding box center [1169, 428] width 324 height 33
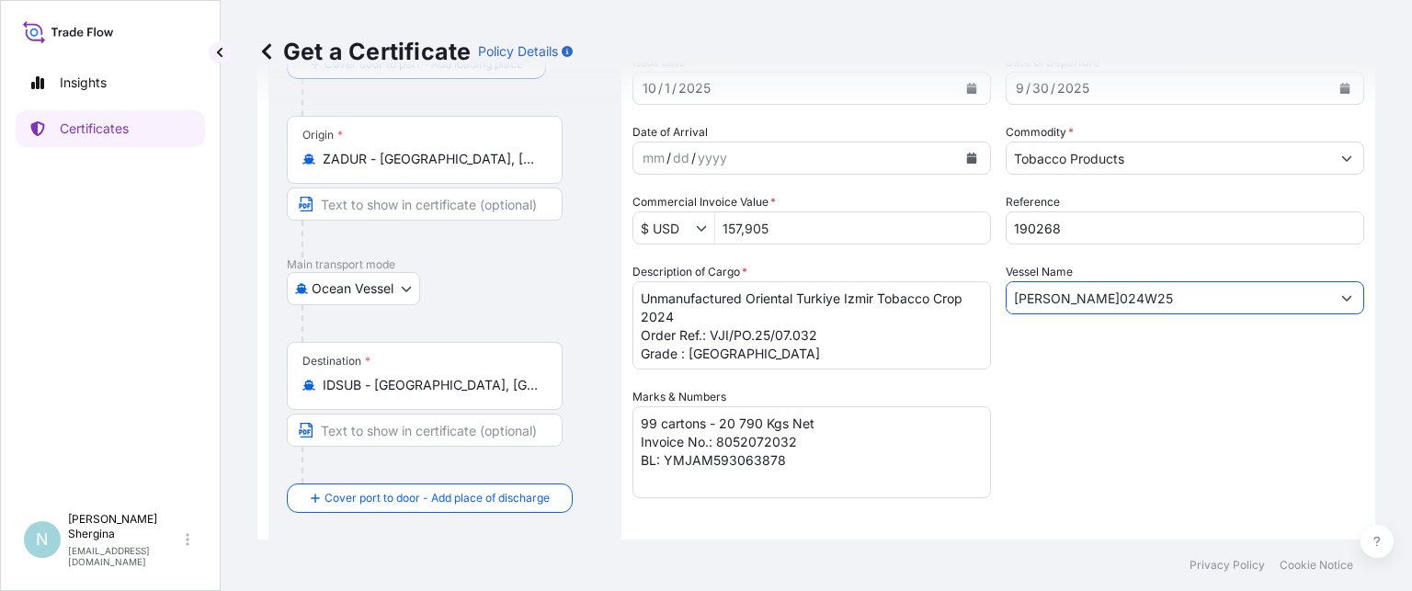
scroll to position [184, 0]
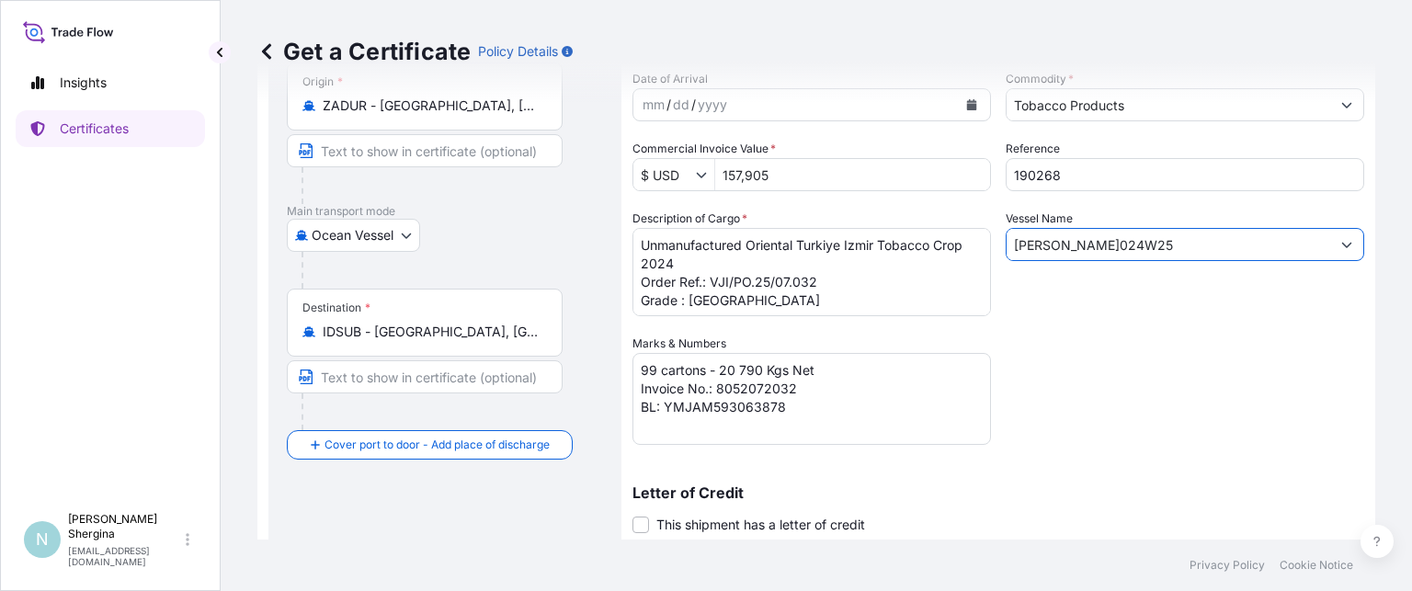
drag, startPoint x: 1076, startPoint y: 245, endPoint x: 967, endPoint y: 243, distance: 108.5
click at [970, 243] on div "Shipment Details Issue date * [DATE] Date of Departure * [DATE] Date of Arrival…" at bounding box center [999, 333] width 732 height 806
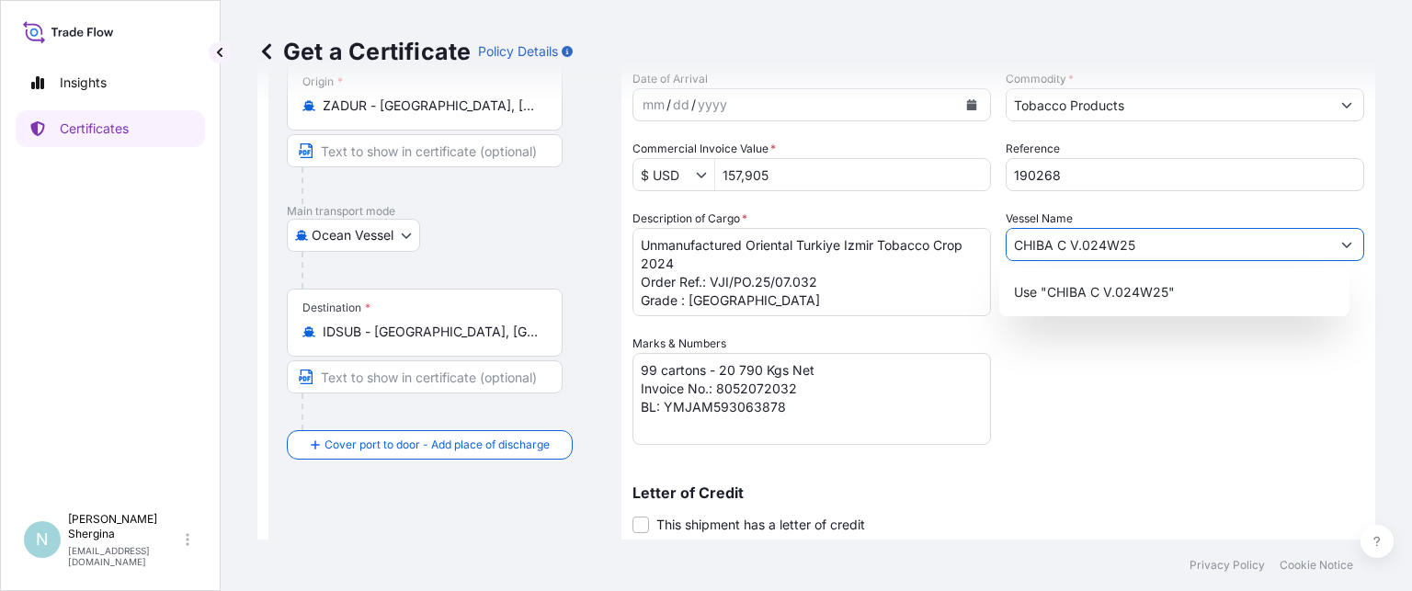
drag, startPoint x: 1077, startPoint y: 241, endPoint x: 1191, endPoint y: 241, distance: 113.1
click at [1191, 241] on input "CHIBA C V.024W25" at bounding box center [1169, 244] width 324 height 33
type input "CHIBA C V. B9E"
click at [1162, 429] on div "Shipment Details Issue date * [DATE] Date of Departure * [DATE] Date of Arrival…" at bounding box center [999, 333] width 732 height 806
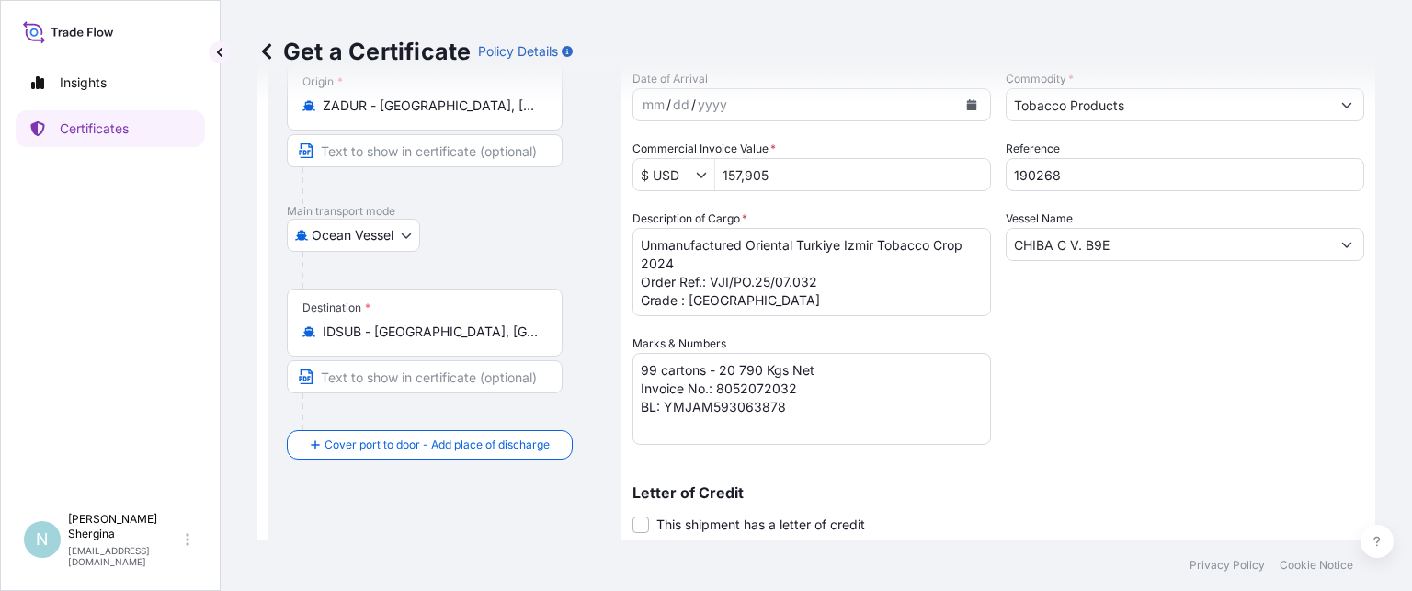
click at [63, 237] on div "Insights Certificates" at bounding box center [110, 276] width 189 height 456
drag, startPoint x: 722, startPoint y: 370, endPoint x: 755, endPoint y: 370, distance: 33.1
click at [755, 370] on textarea "99 cartons - 20 790 Kgs Net Invoice No.: 8052072032 BL: YMJAM593063878" at bounding box center [812, 399] width 359 height 92
drag, startPoint x: 715, startPoint y: 384, endPoint x: 793, endPoint y: 385, distance: 78.2
click at [793, 385] on textarea "99 cartons - 20 790 Kgs Net Invoice No.: 8052072032 BL: YMJAM593063878" at bounding box center [812, 399] width 359 height 92
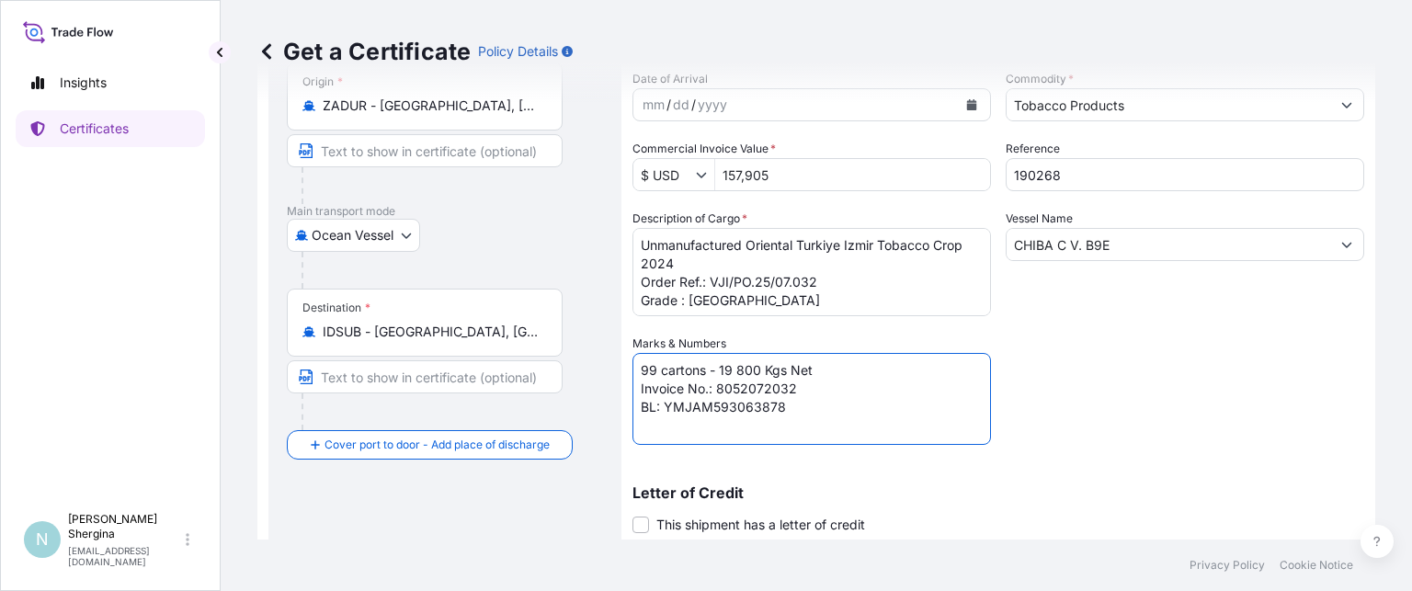
paste textarea "86"
type textarea "99 cartons - 19 800 Kgs Net Invoice No.: 8052072086 BL: YMJAM593063878"
drag, startPoint x: 710, startPoint y: 259, endPoint x: 604, endPoint y: 237, distance: 108.0
click at [604, 237] on form "Route Details Reset Route Details Cover door to port - Add loading place Place …" at bounding box center [816, 359] width 1118 height 880
paste textarea "FCV [GEOGRAPHIC_DATA] Tobacco Crop 2025"
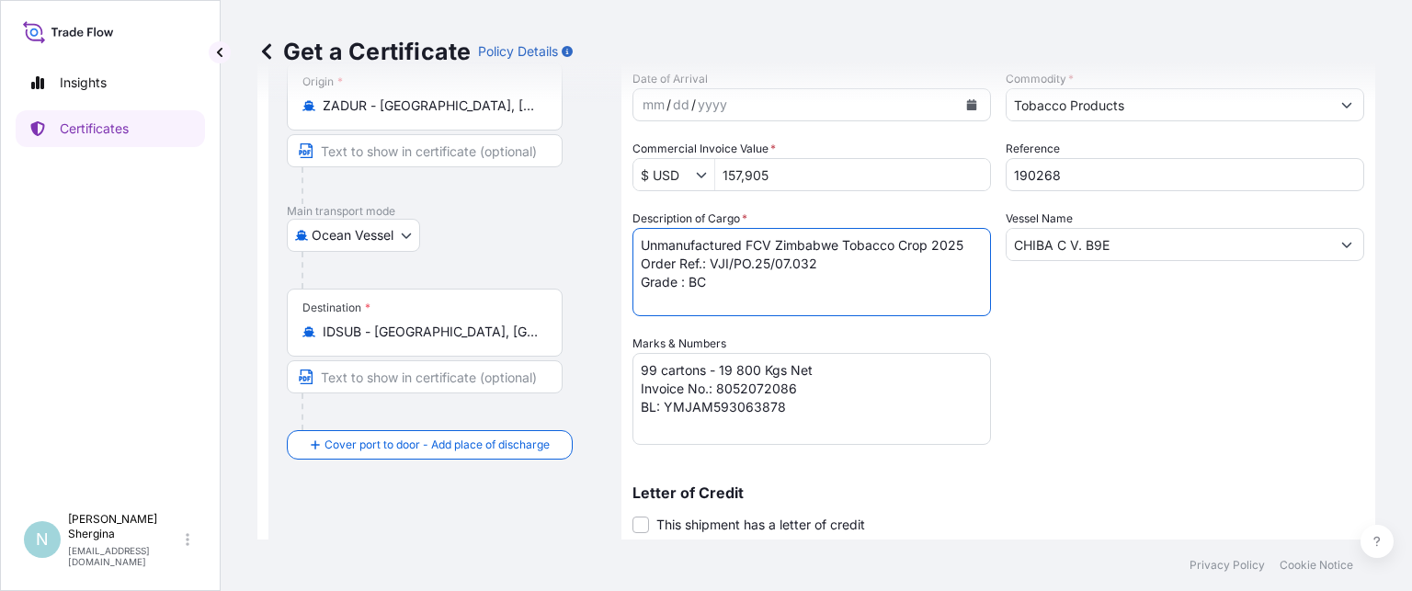
click at [829, 275] on textarea "Unmanufactured Oriental Turkiye Izmir Tobacco Crop 2024 Order Ref.: VJI/PO.25/0…" at bounding box center [812, 272] width 359 height 88
click at [717, 299] on textarea "Unmanufactured Oriental Turkiye Izmir Tobacco Crop 2024 Order Ref.: VJI/PO.25/0…" at bounding box center [812, 272] width 359 height 88
type textarea "Unmanufactured FCV Zimbabwe Tobacco Crop 2025 Order Ref.: VJI/PO.25/07.034 Grad…"
drag, startPoint x: 667, startPoint y: 407, endPoint x: 834, endPoint y: 415, distance: 167.5
click at [831, 409] on textarea "99 cartons - 20 790 Kgs Net Invoice No.: 8052072032 BL: YMJAM593063878" at bounding box center [812, 399] width 359 height 92
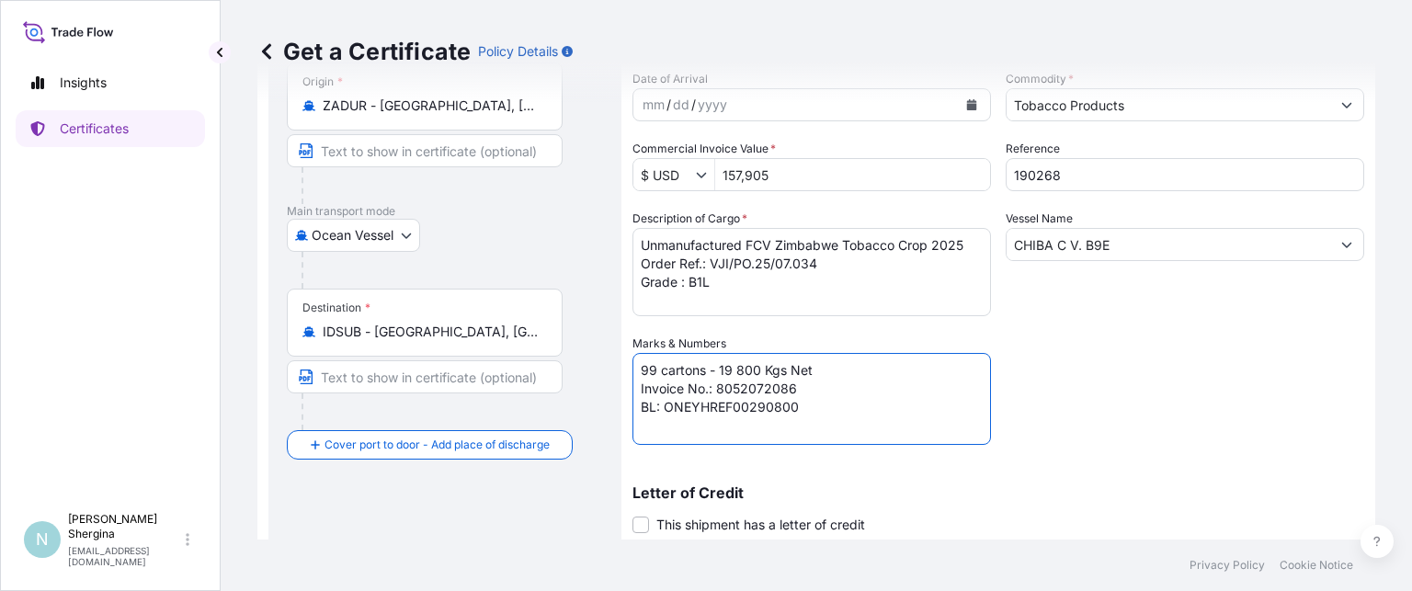
type textarea "99 cartons - 19 800 Kgs Net Invoice No.: 8052072086 BL: ONEYHREF00290800"
click at [1148, 471] on div "Letter of Credit This shipment has a letter of credit Letter of credit * Letter…" at bounding box center [999, 498] width 732 height 71
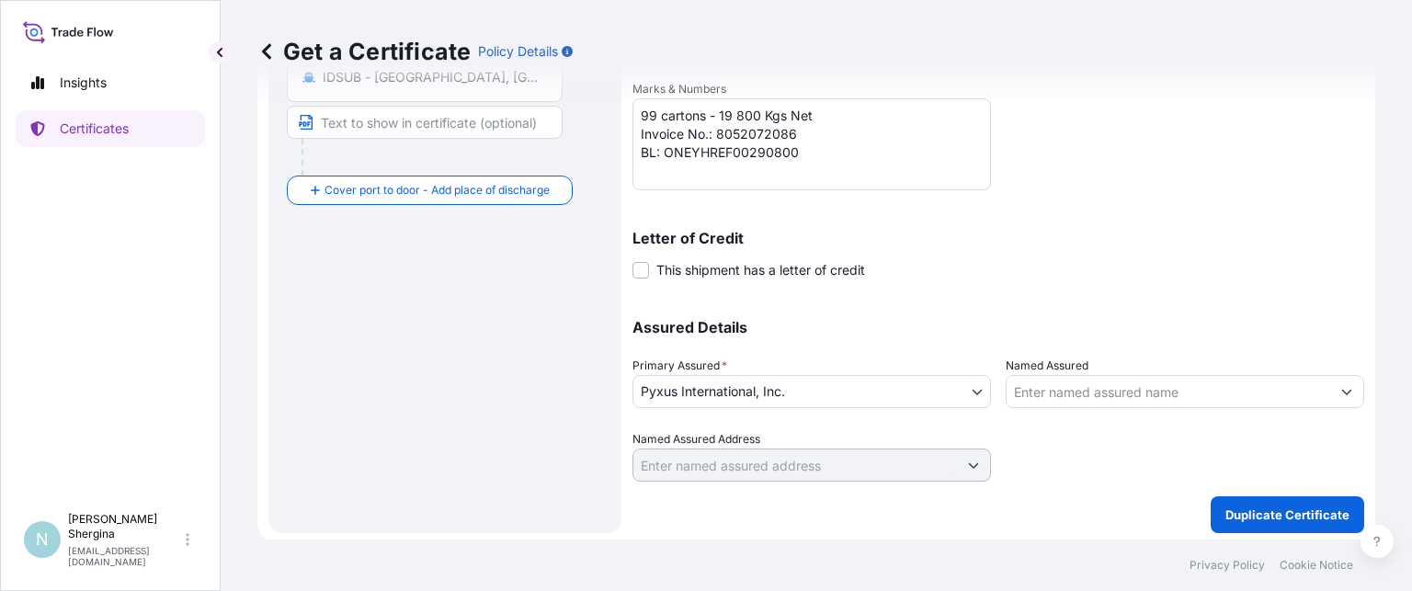
scroll to position [441, 0]
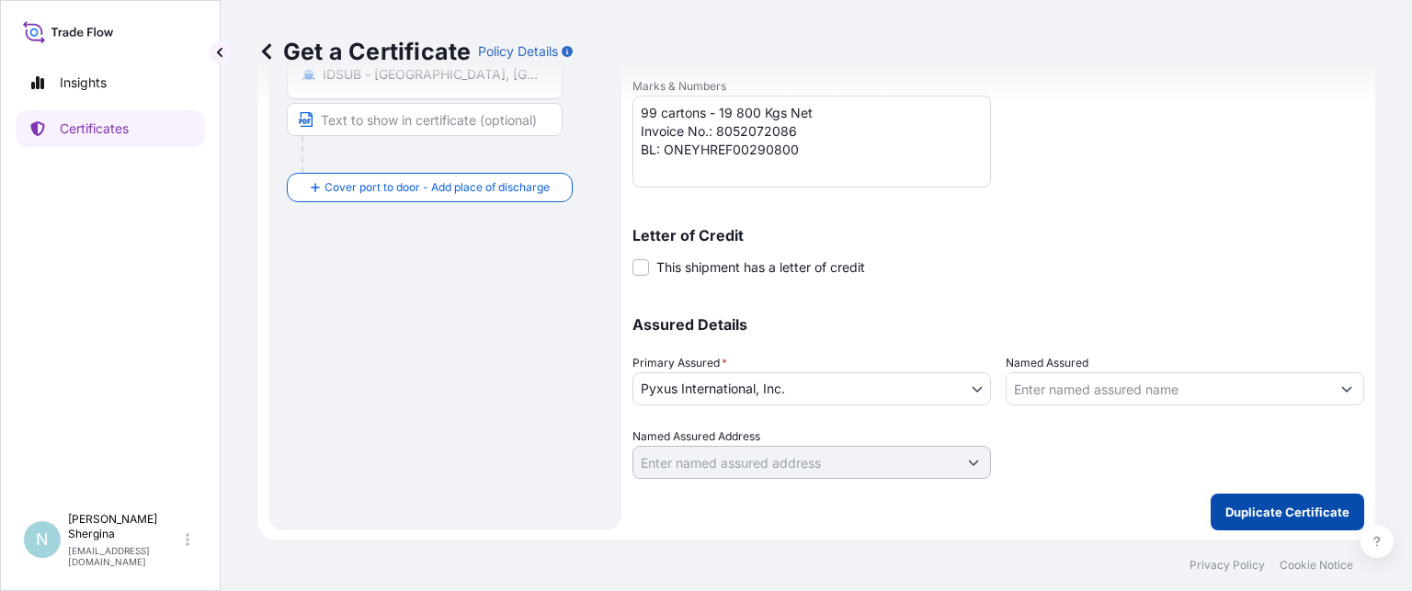
click at [1237, 509] on p "Duplicate Certificate" at bounding box center [1287, 512] width 124 height 18
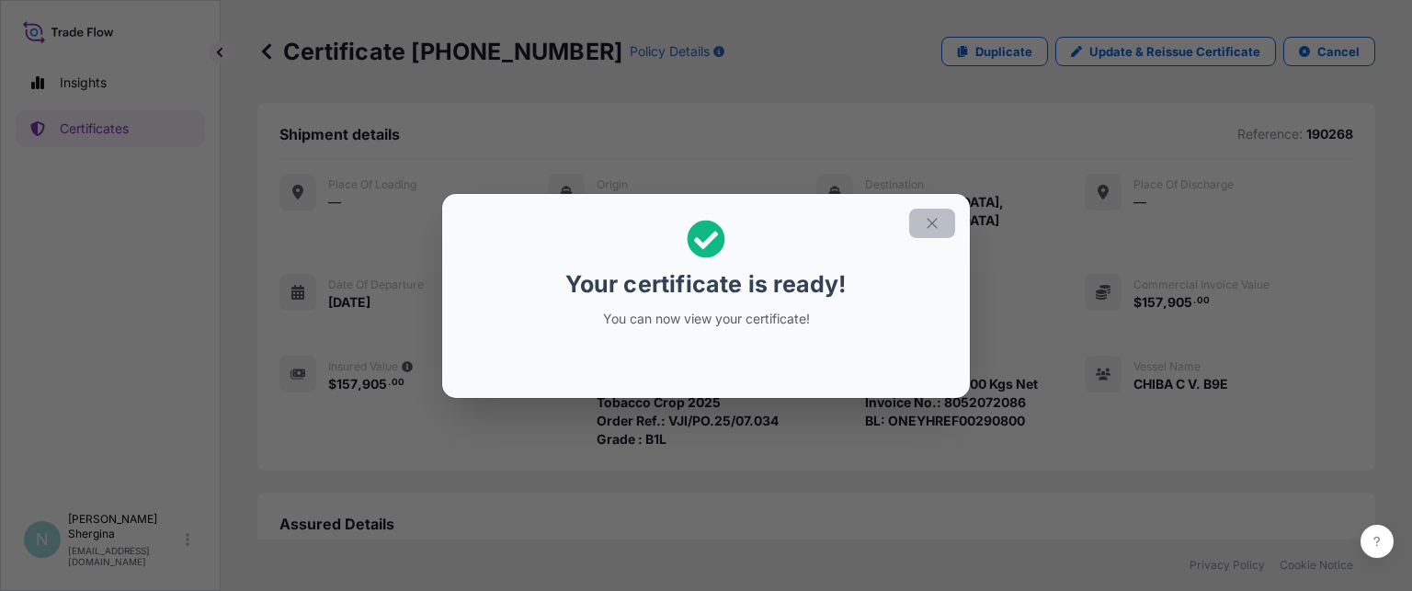
click at [929, 222] on icon "button" at bounding box center [932, 223] width 17 height 17
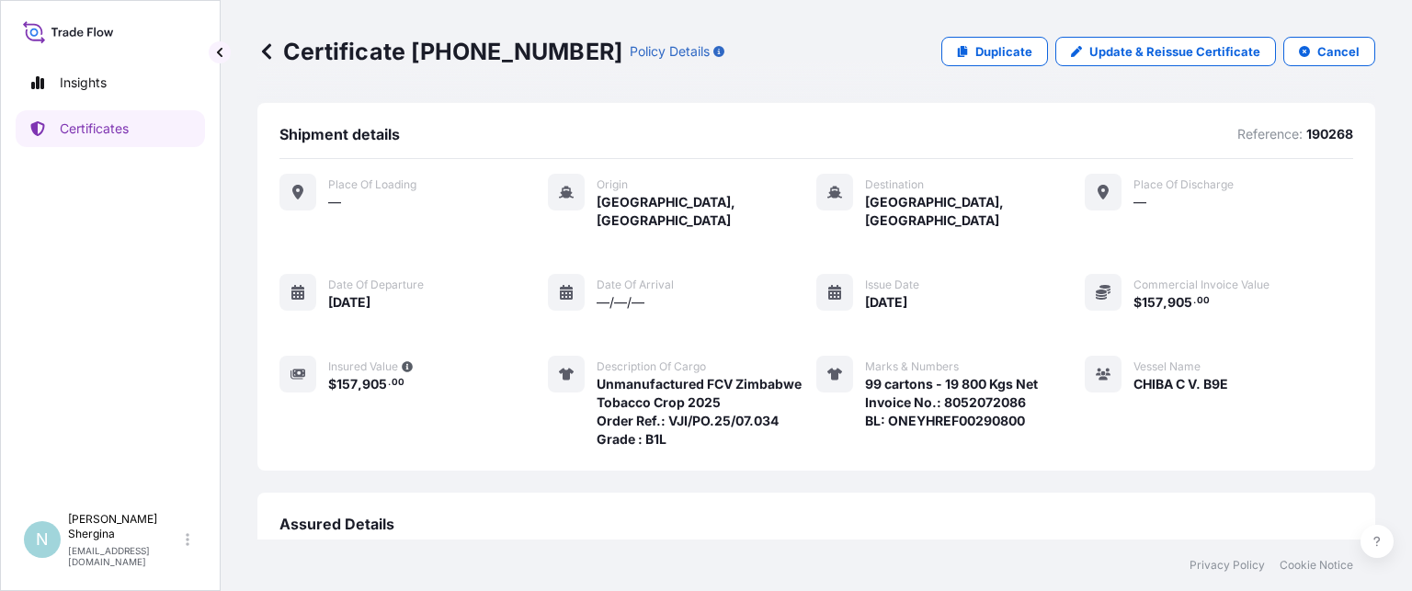
scroll to position [254, 0]
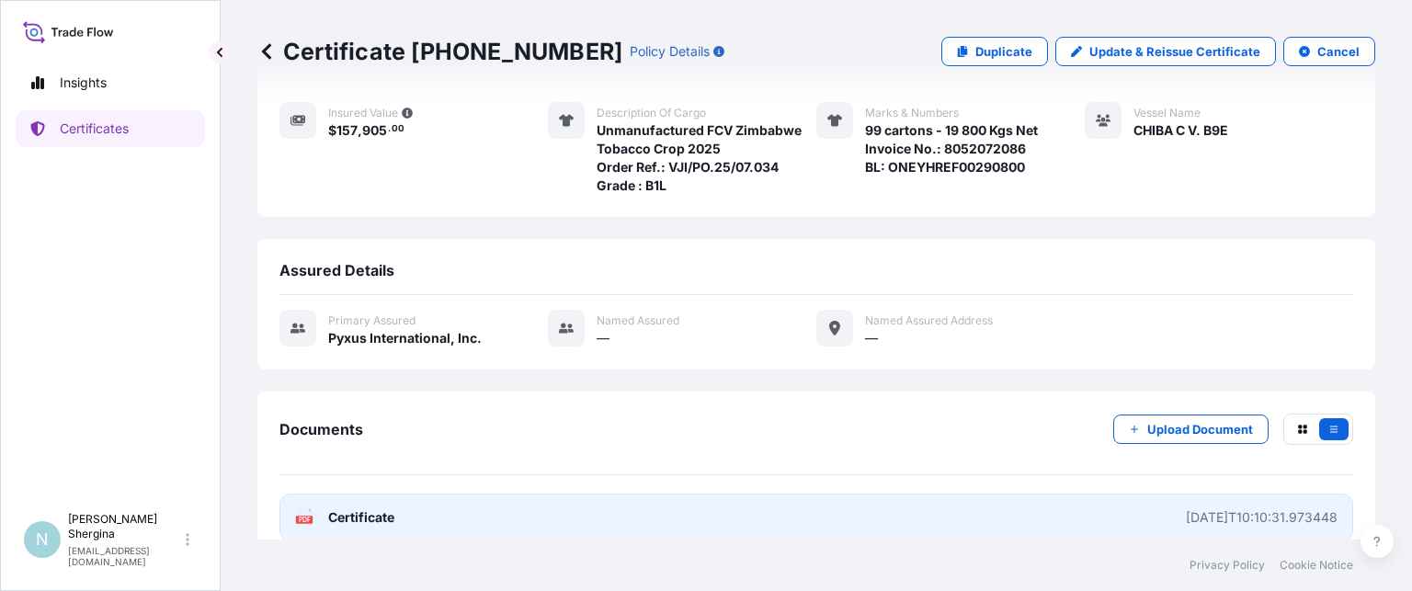
click at [1236, 508] on div "[DATE]T10:10:31.973448" at bounding box center [1262, 517] width 152 height 18
